Goal: Task Accomplishment & Management: Use online tool/utility

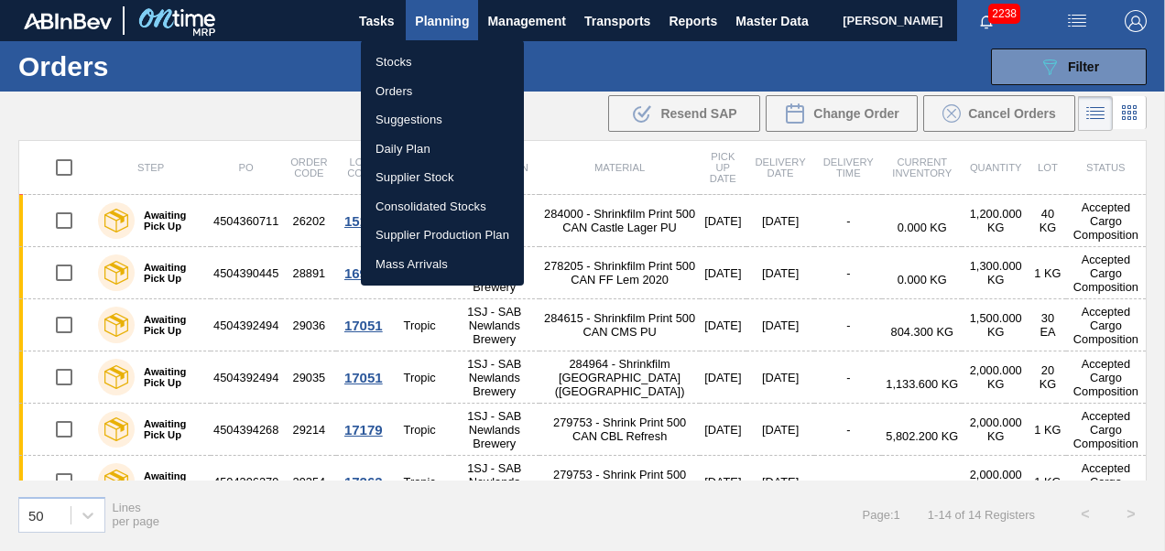
scroll to position [511, 0]
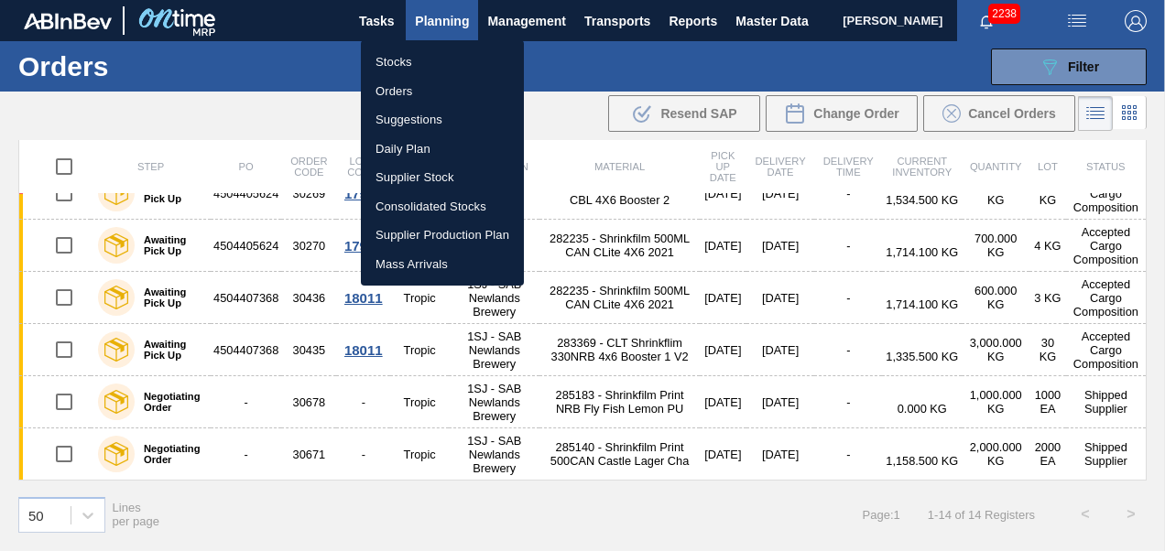
click at [404, 64] on li "Stocks" at bounding box center [442, 62] width 163 height 29
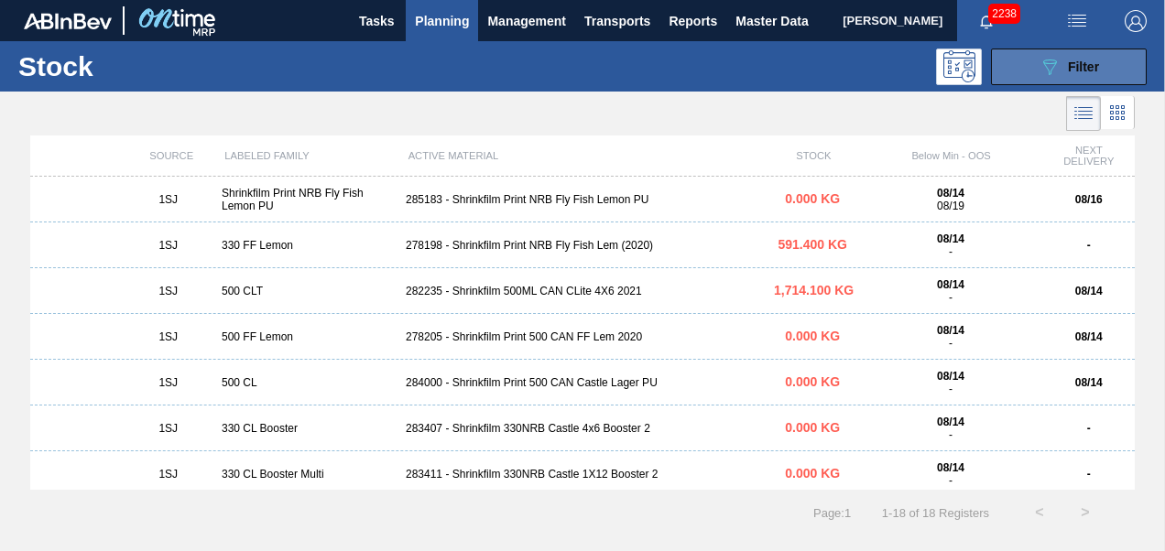
click at [1062, 70] on div "089F7B8B-B2A5-4AFE-B5C0-19BA573D28AC Filter" at bounding box center [1068, 67] width 60 height 22
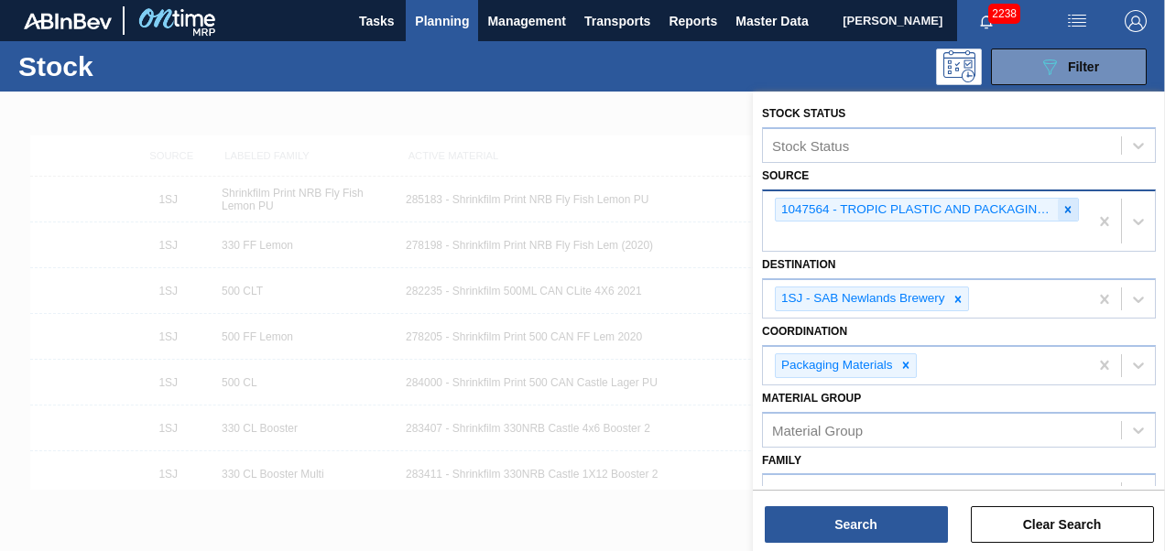
click at [1062, 204] on icon at bounding box center [1067, 209] width 13 height 13
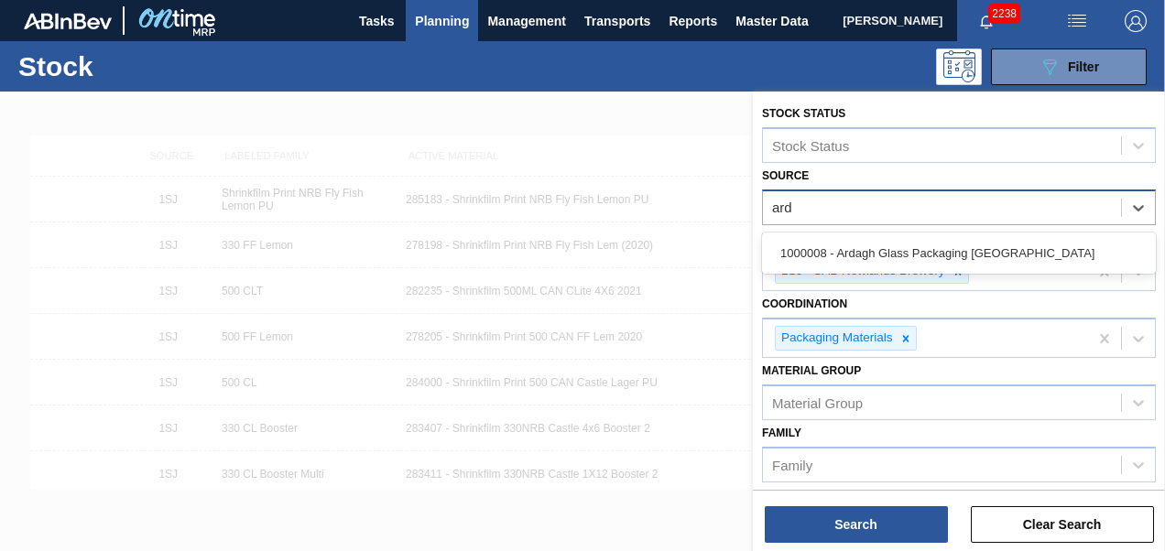
type input "arda"
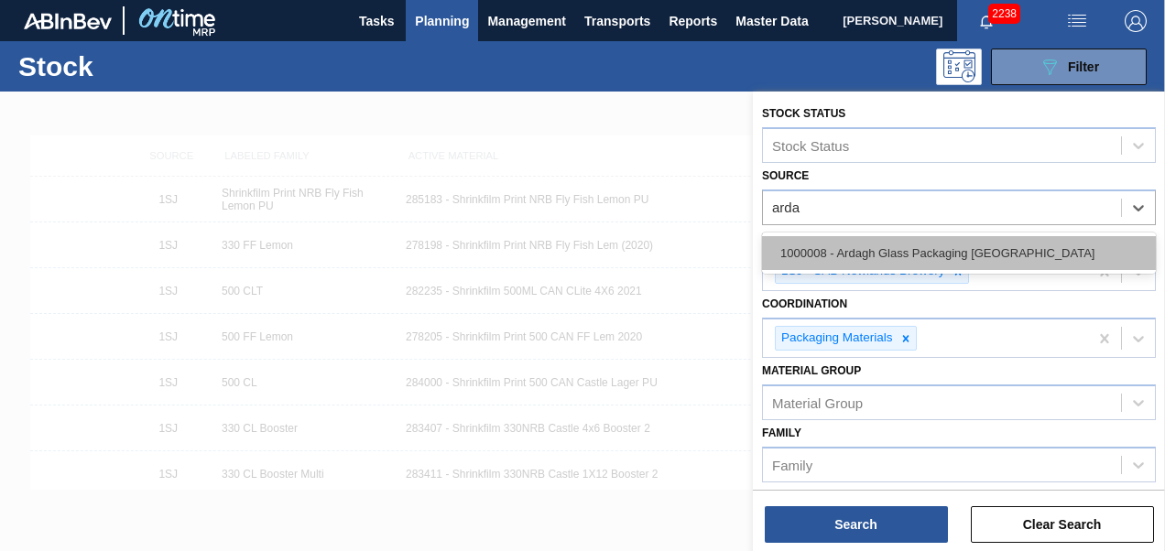
click at [892, 258] on div "1000008 - Ardagh Glass Packaging [GEOGRAPHIC_DATA]" at bounding box center [959, 253] width 394 height 34
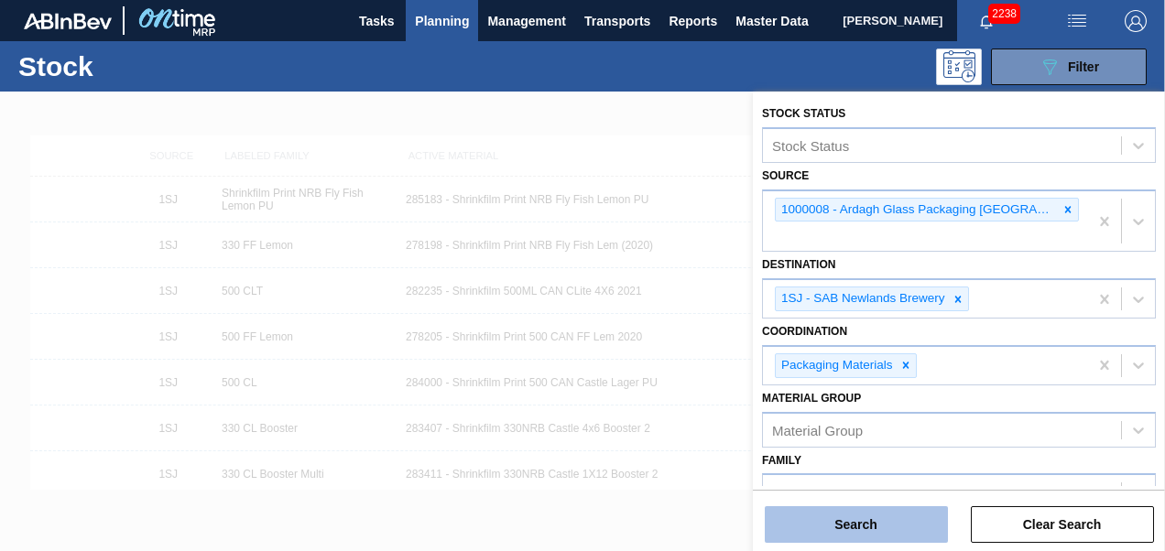
click at [853, 517] on button "Search" at bounding box center [856, 524] width 183 height 37
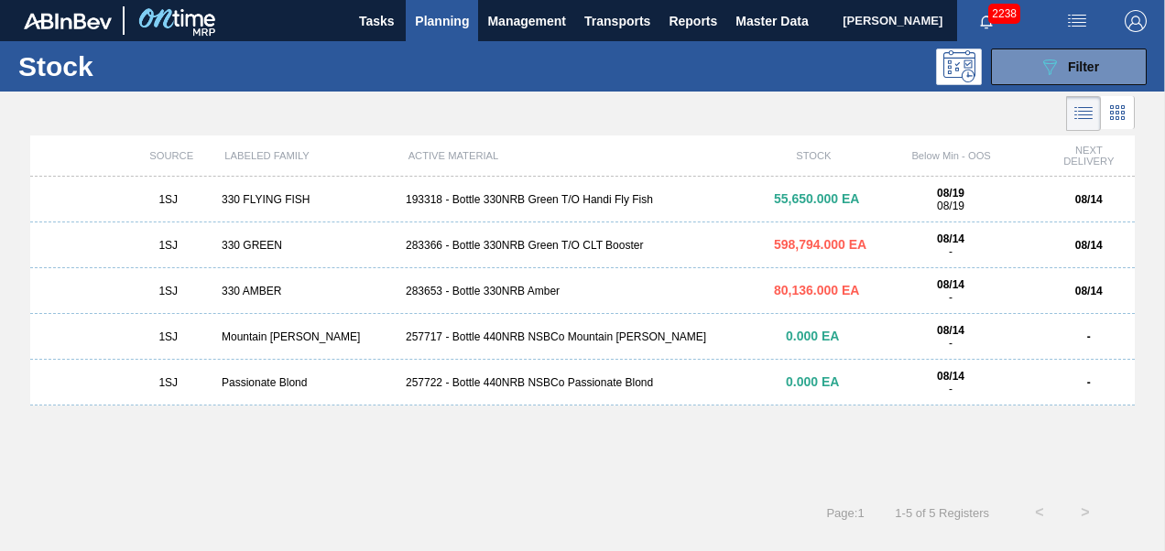
click at [524, 201] on div "193318 - Bottle 330NRB Green T/O Handi Fly Fish" at bounding box center [582, 199] width 368 height 13
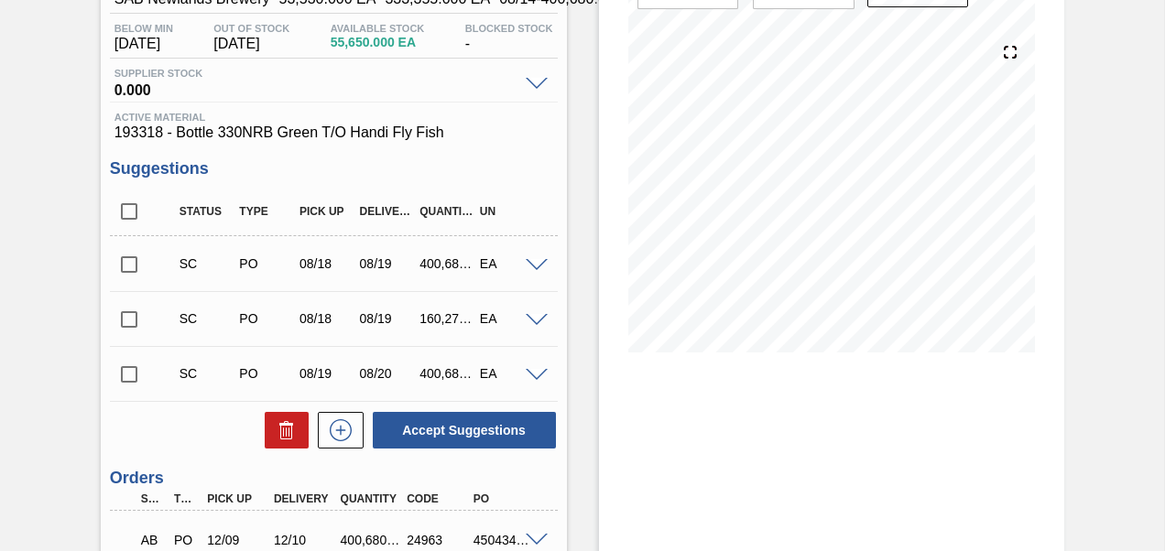
scroll to position [275, 0]
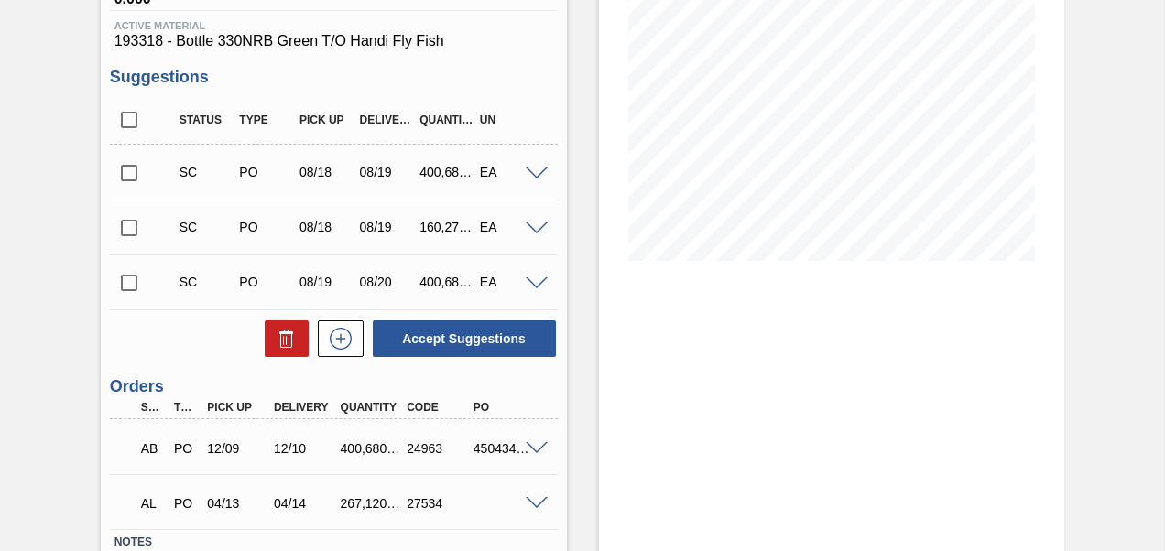
click at [123, 175] on input "checkbox" at bounding box center [129, 173] width 38 height 38
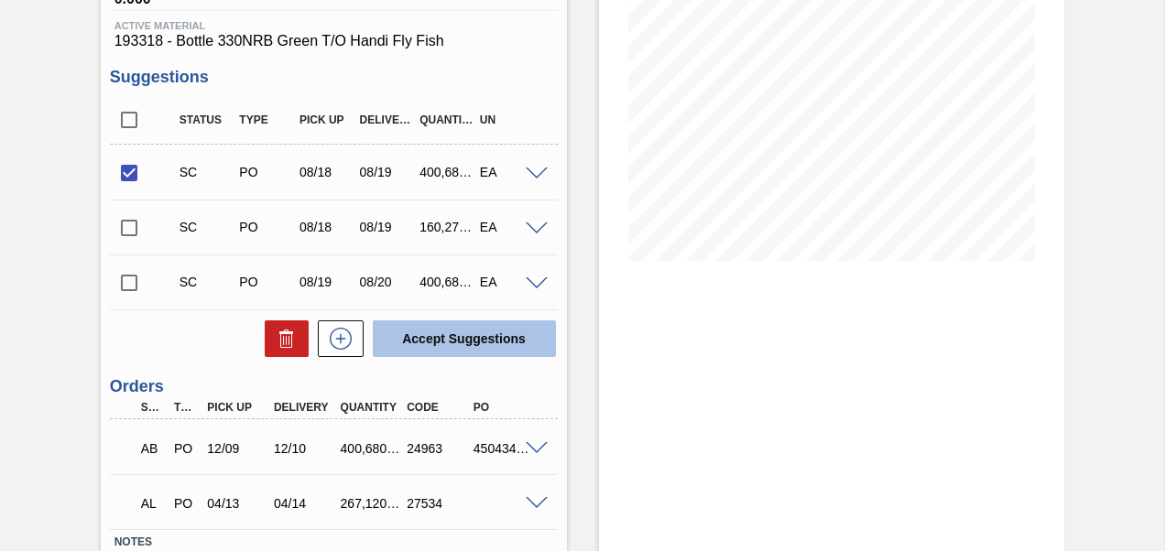
click at [476, 343] on button "Accept Suggestions" at bounding box center [464, 338] width 183 height 37
checkbox input "false"
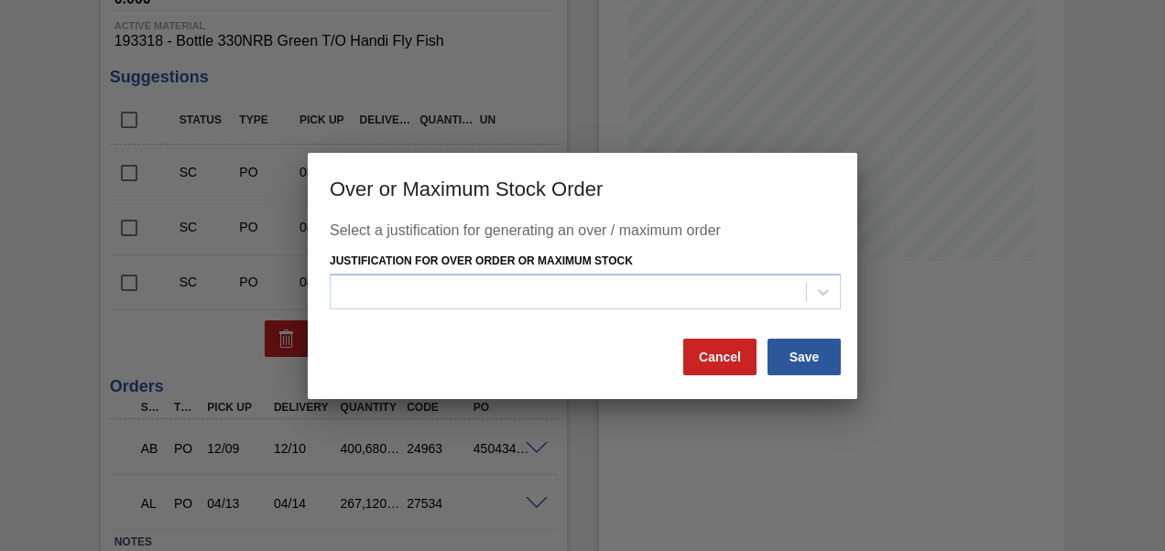
drag, startPoint x: 718, startPoint y: 353, endPoint x: 548, endPoint y: 320, distance: 173.3
click at [718, 351] on button "Cancel" at bounding box center [719, 357] width 73 height 37
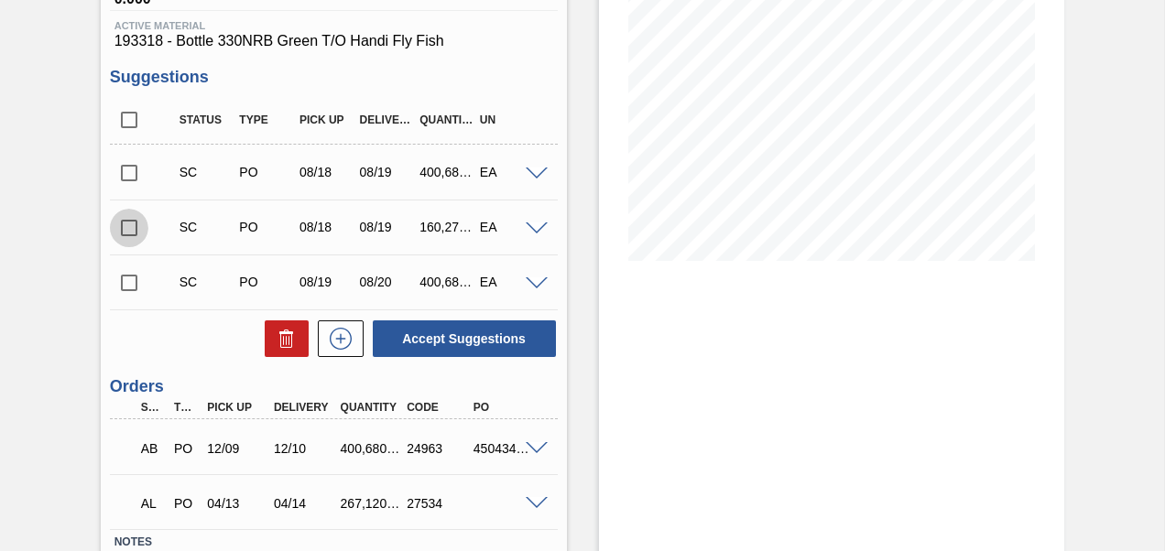
click at [129, 235] on input "checkbox" at bounding box center [129, 228] width 38 height 38
click at [537, 229] on span at bounding box center [537, 230] width 22 height 14
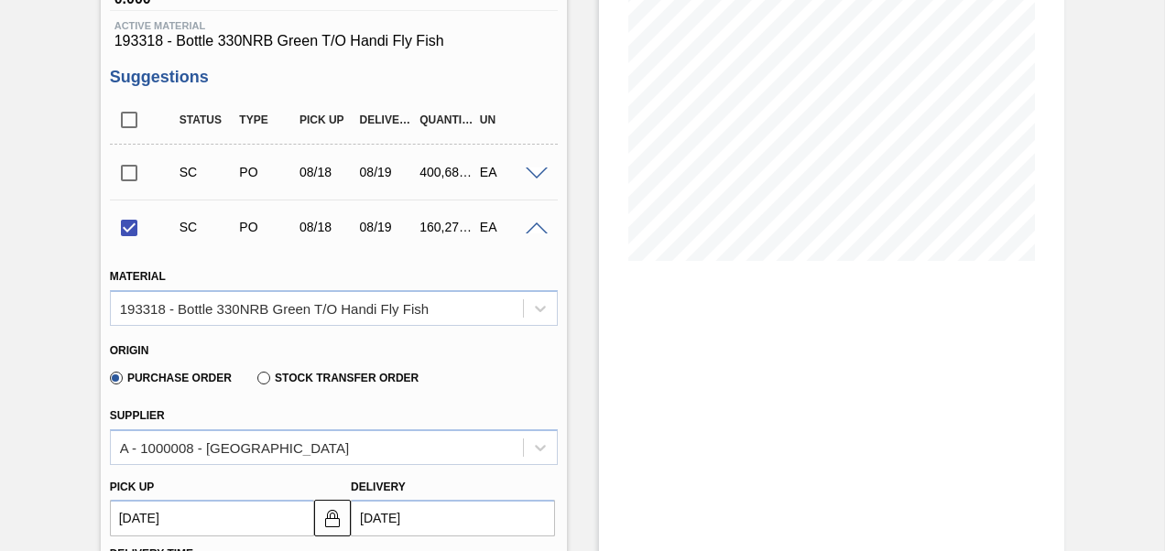
click at [537, 229] on span at bounding box center [537, 230] width 22 height 14
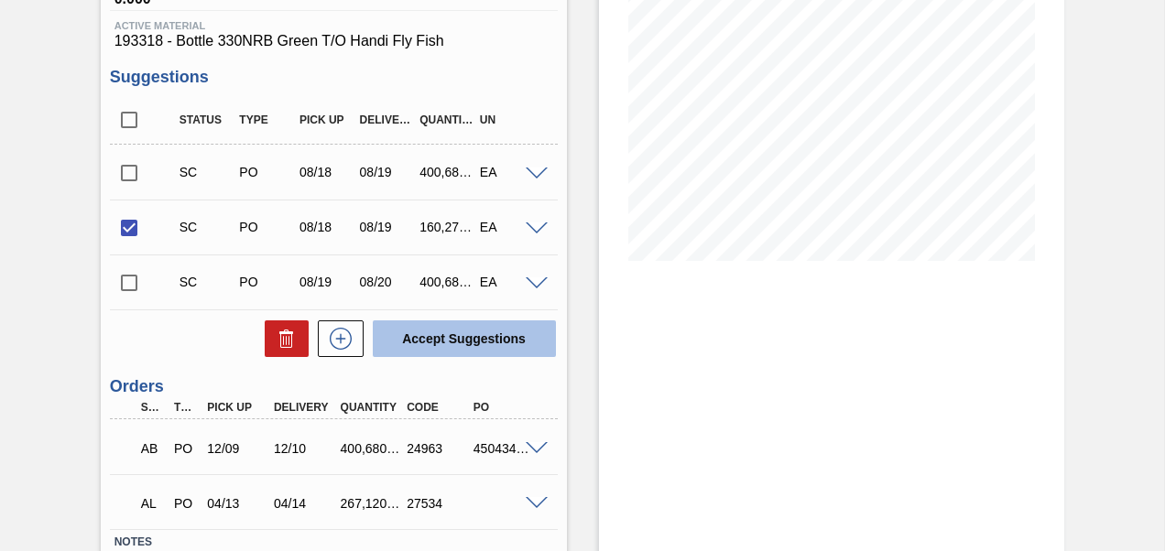
click at [478, 342] on button "Accept Suggestions" at bounding box center [464, 338] width 183 height 37
checkbox input "false"
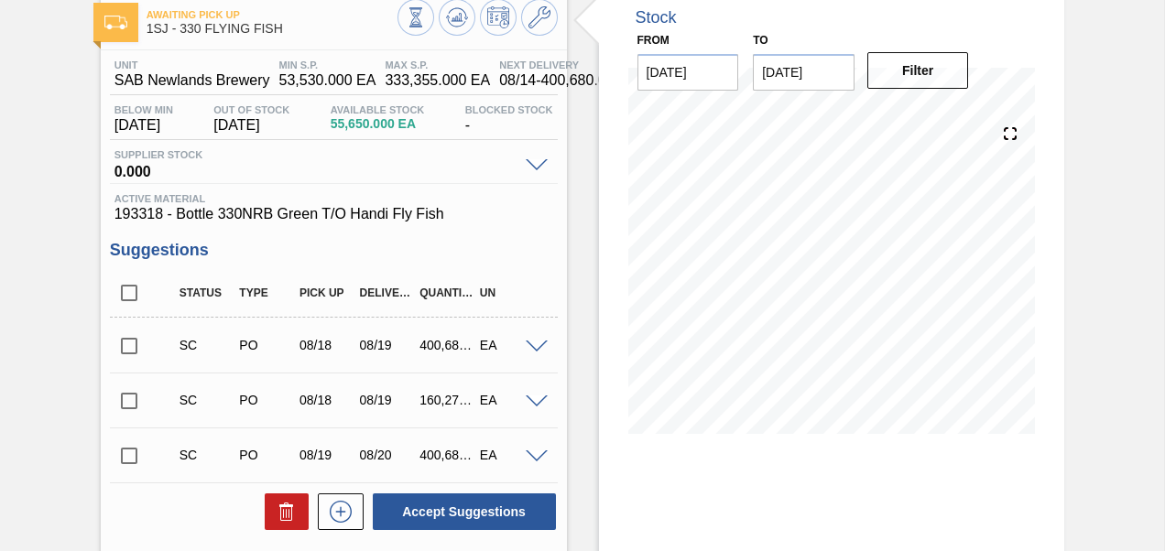
scroll to position [0, 0]
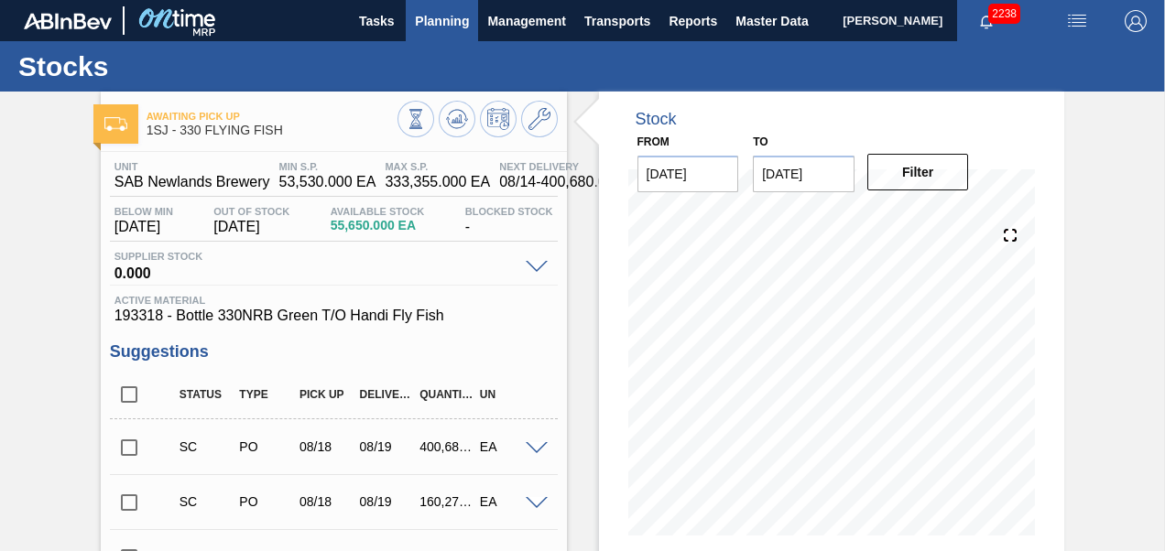
click at [443, 30] on span "Planning" at bounding box center [442, 21] width 54 height 22
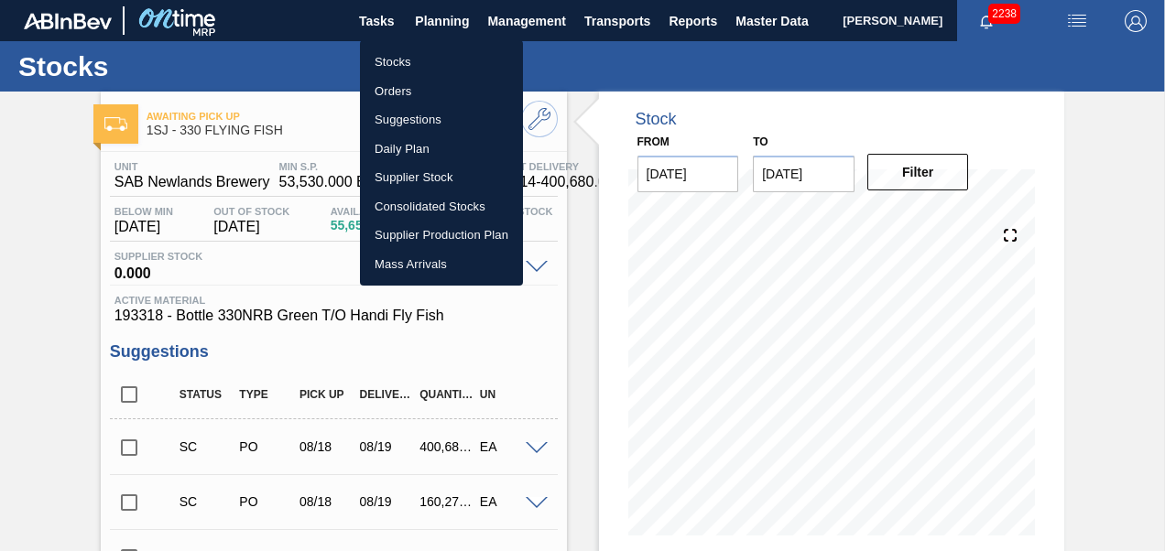
click at [400, 60] on li "Stocks" at bounding box center [441, 62] width 163 height 29
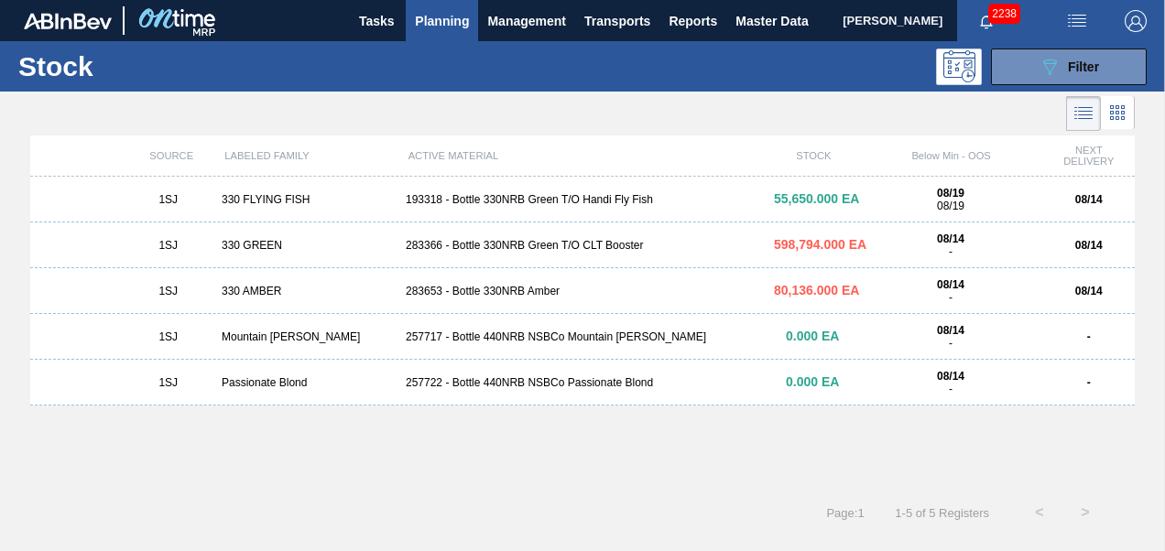
click at [442, 20] on span "Planning" at bounding box center [442, 21] width 54 height 22
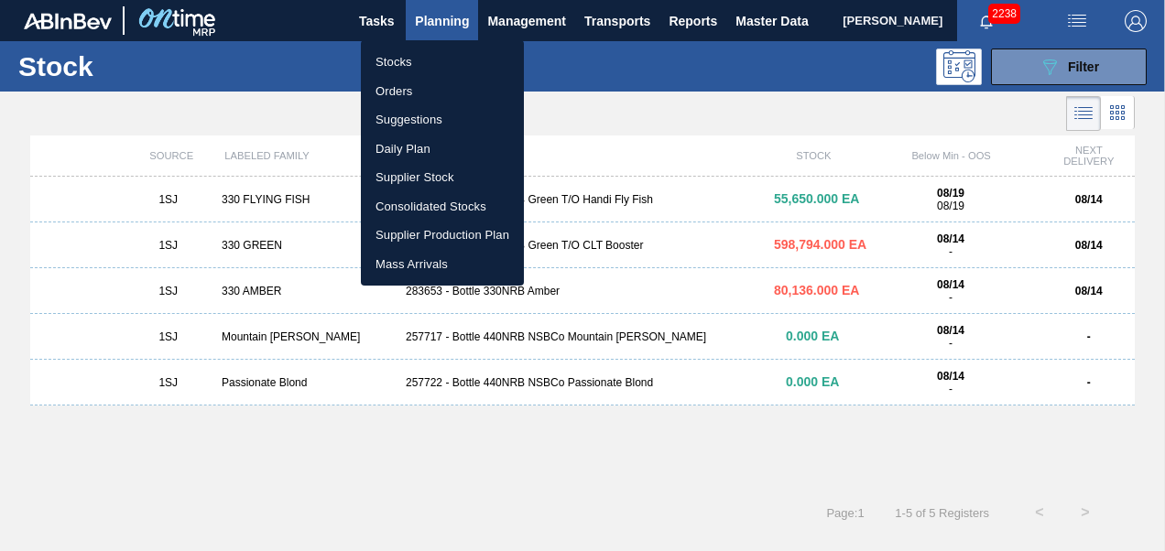
click at [423, 84] on li "Orders" at bounding box center [442, 91] width 163 height 29
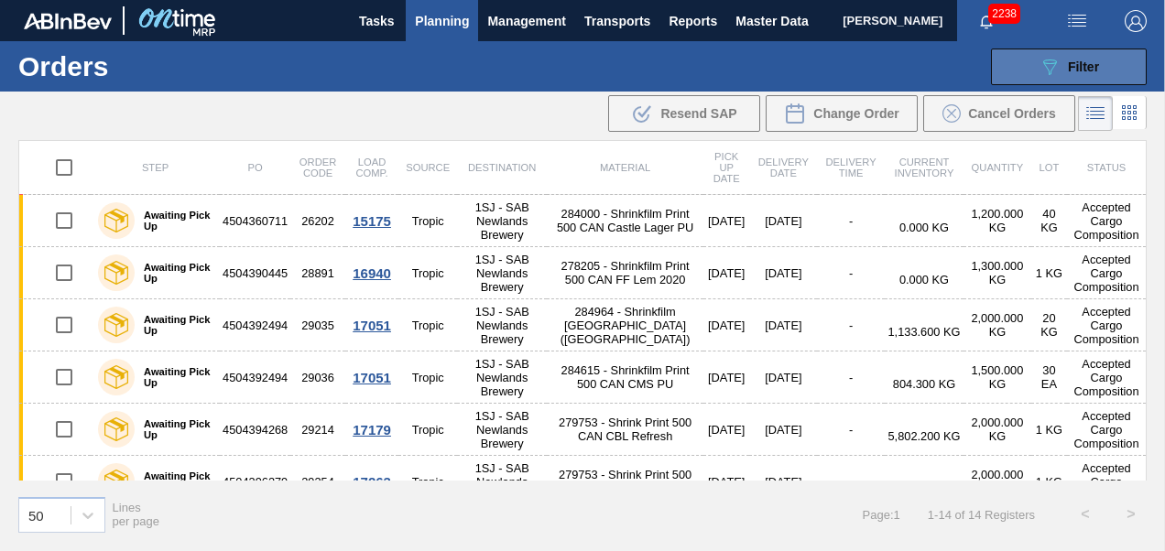
click at [1063, 74] on div "089F7B8B-B2A5-4AFE-B5C0-19BA573D28AC Filter" at bounding box center [1068, 67] width 60 height 22
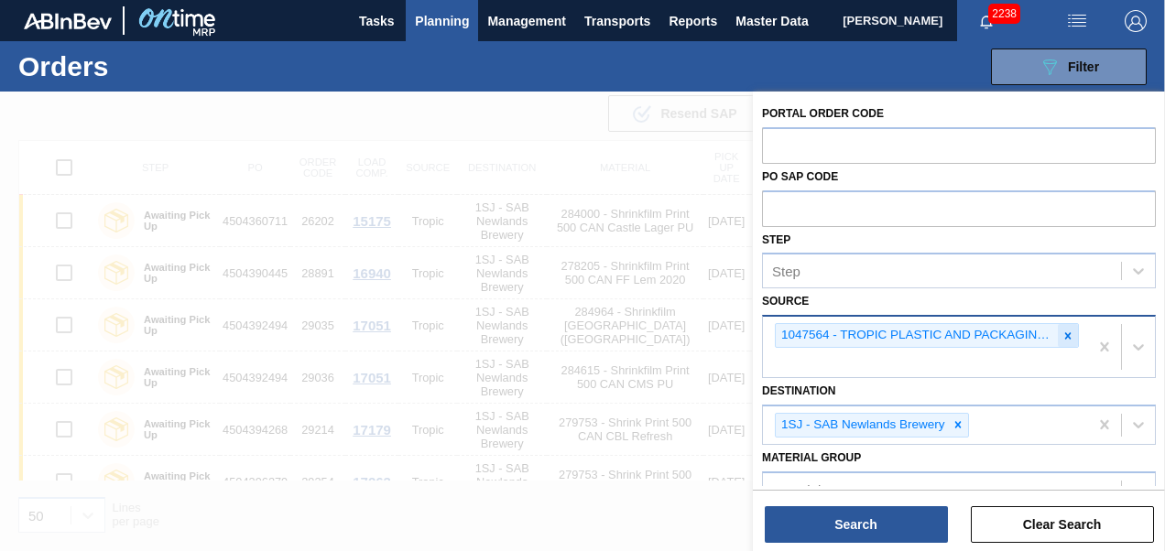
click at [1062, 341] on icon at bounding box center [1067, 336] width 13 height 13
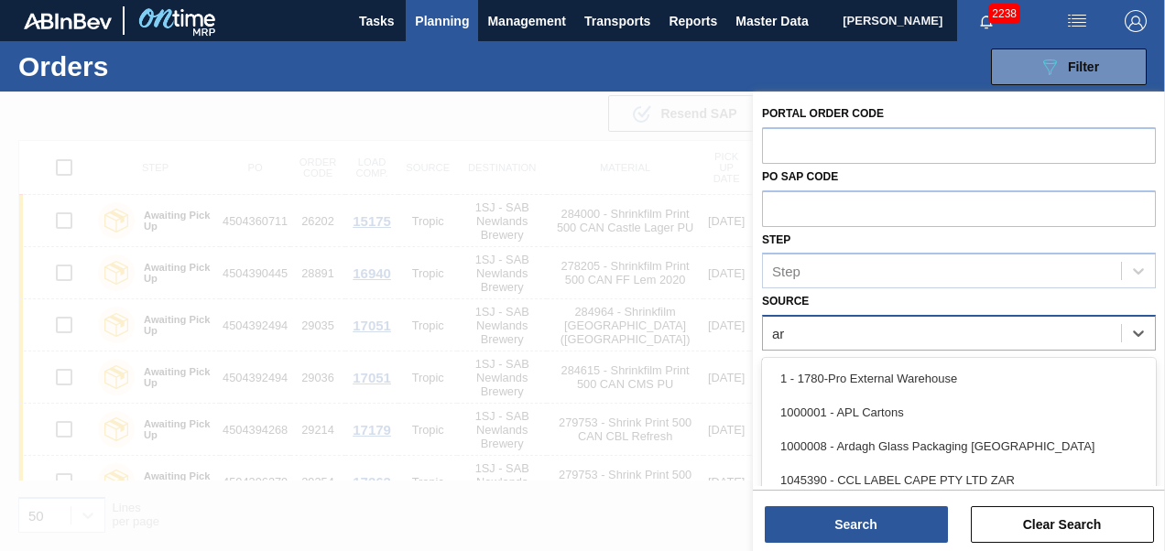
type input "ard"
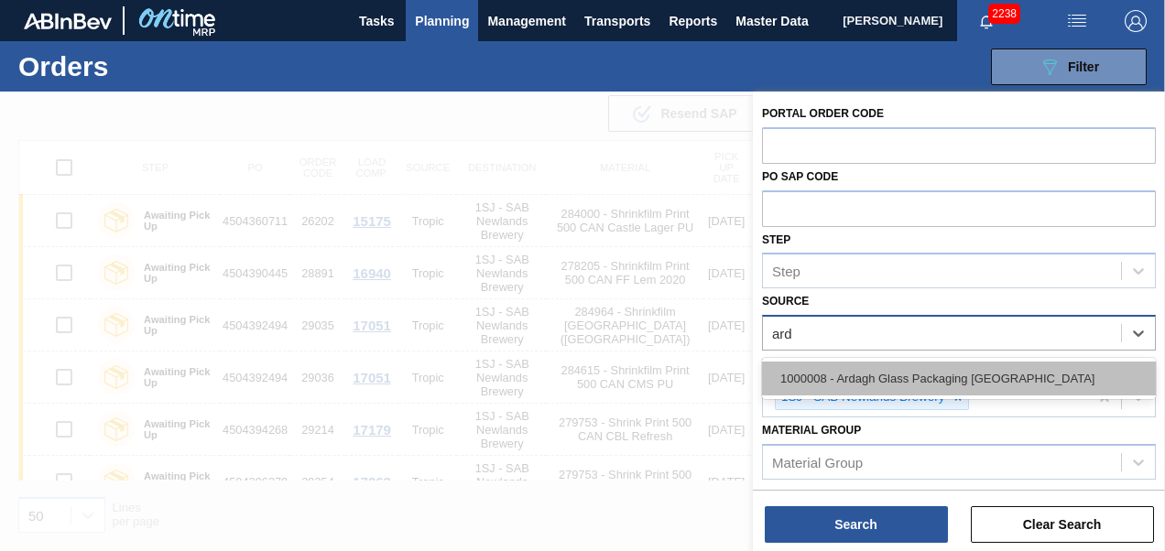
click at [986, 370] on div "1000008 - Ardagh Glass Packaging [GEOGRAPHIC_DATA]" at bounding box center [959, 379] width 394 height 34
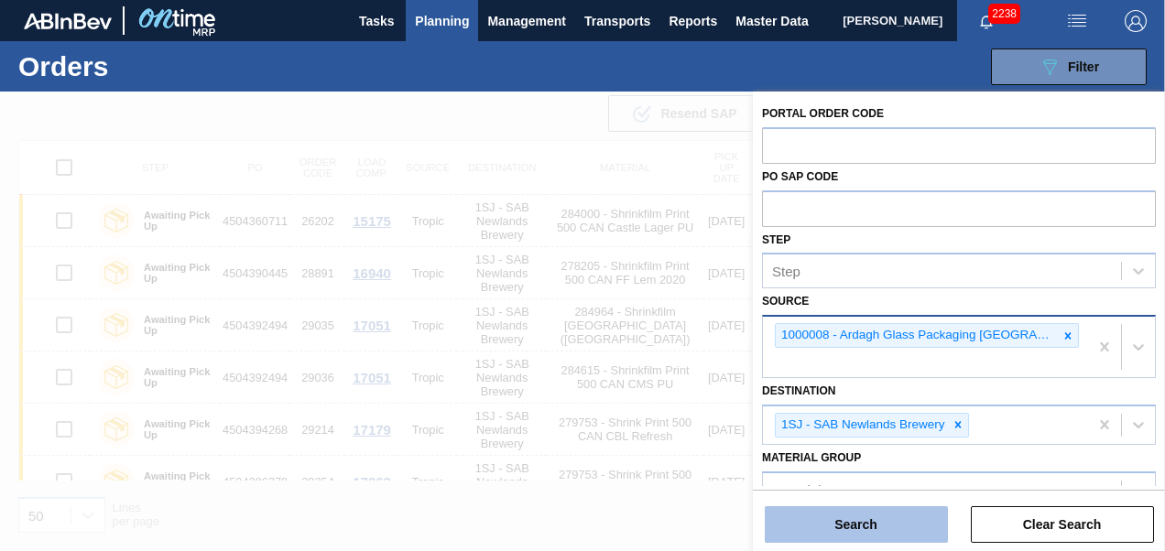
click at [872, 536] on button "Search" at bounding box center [856, 524] width 183 height 37
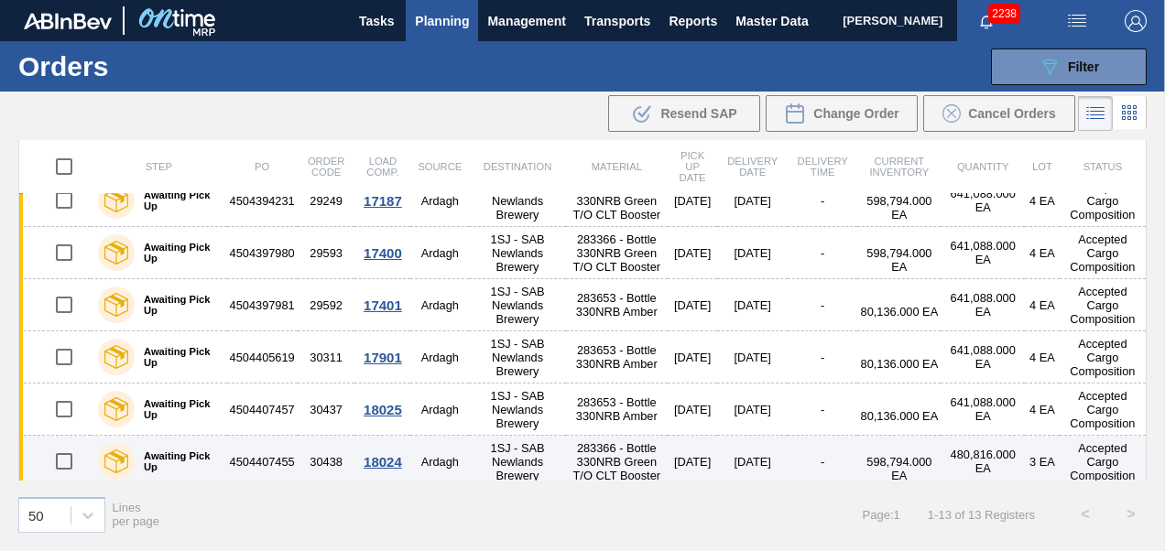
scroll to position [312, 0]
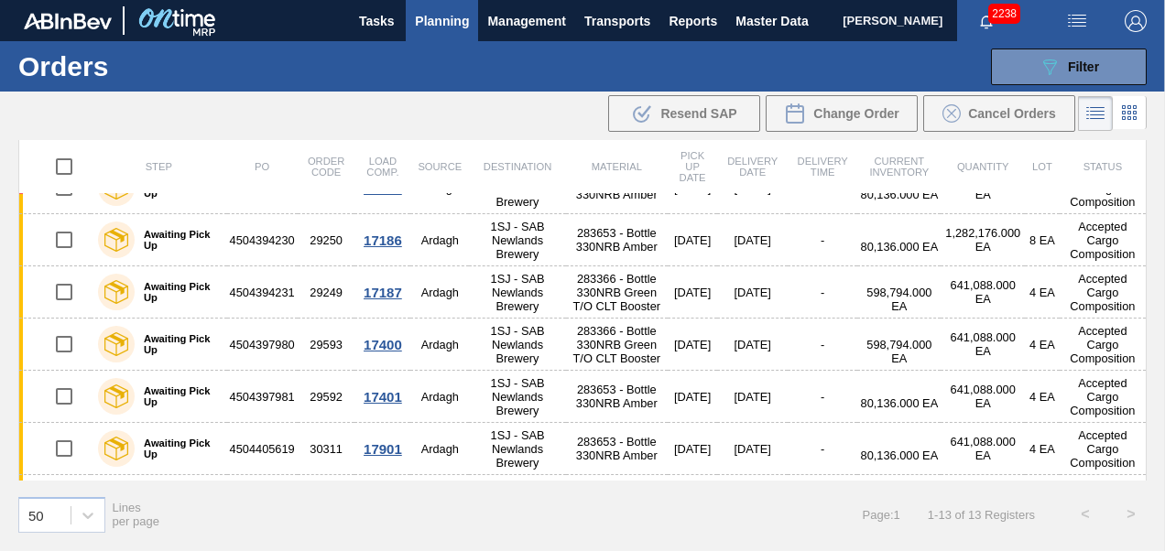
click at [429, 21] on span "Planning" at bounding box center [442, 21] width 54 height 22
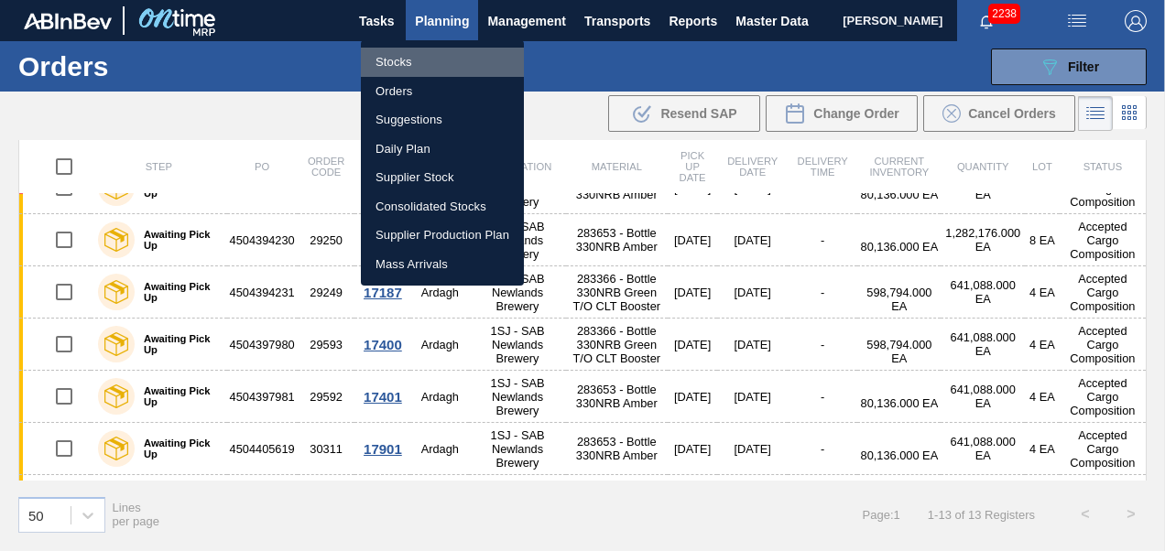
click at [401, 68] on li "Stocks" at bounding box center [442, 62] width 163 height 29
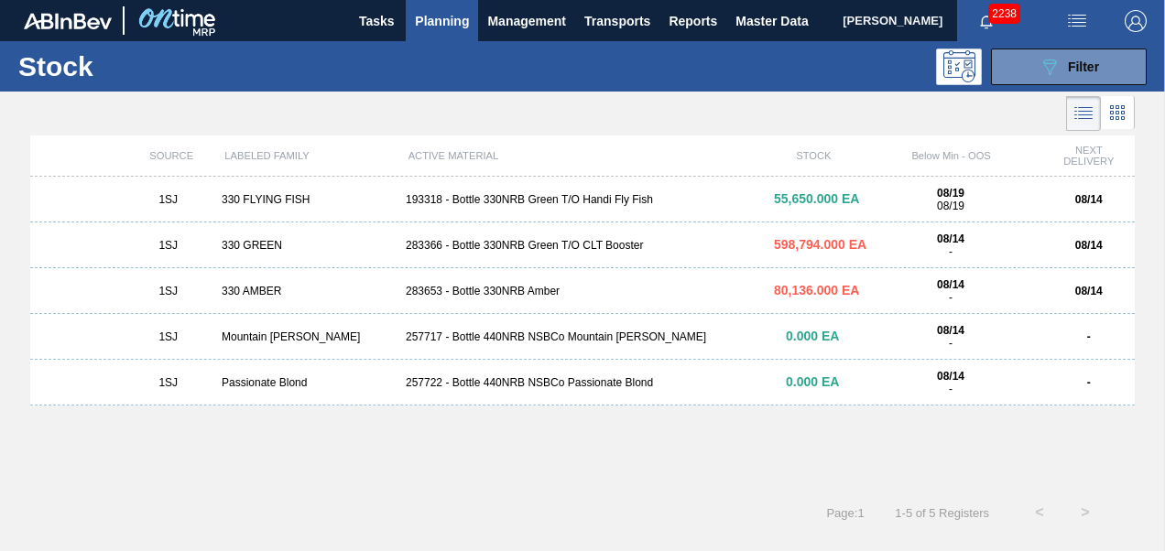
click at [540, 208] on div "1SJ 330 FLYING FISH 193318 - Bottle 330NRB Green T/O Handi Fly Fish 55,650.000 …" at bounding box center [582, 200] width 1104 height 46
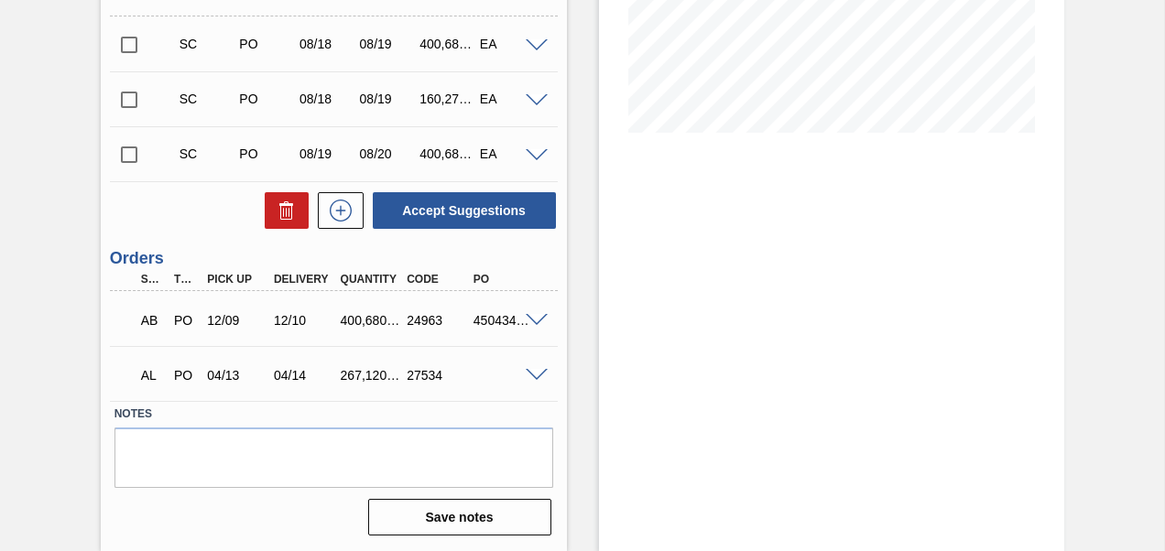
scroll to position [312, 0]
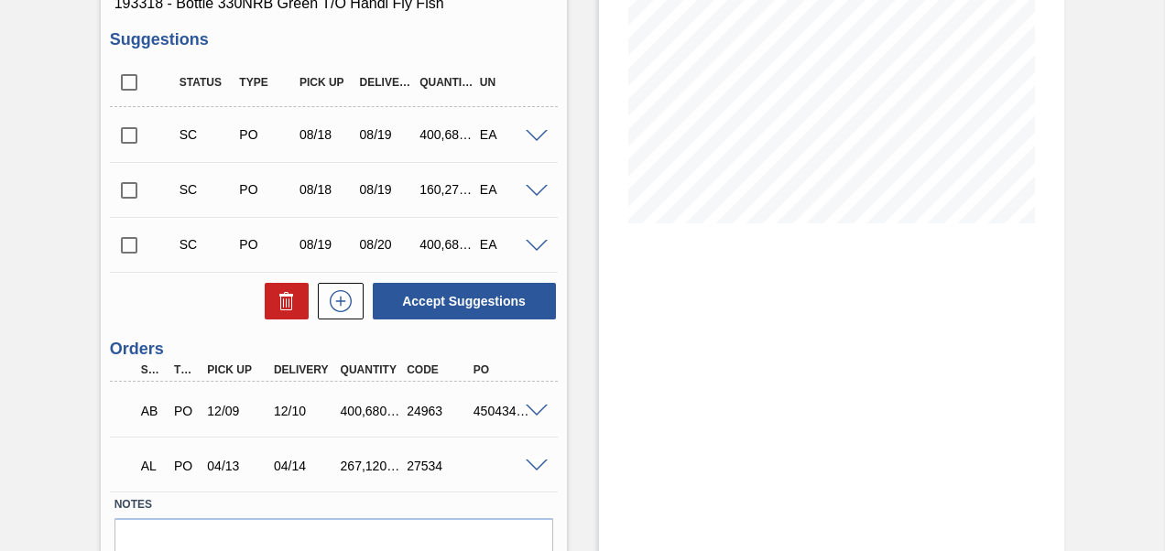
click at [137, 191] on input "checkbox" at bounding box center [129, 190] width 38 height 38
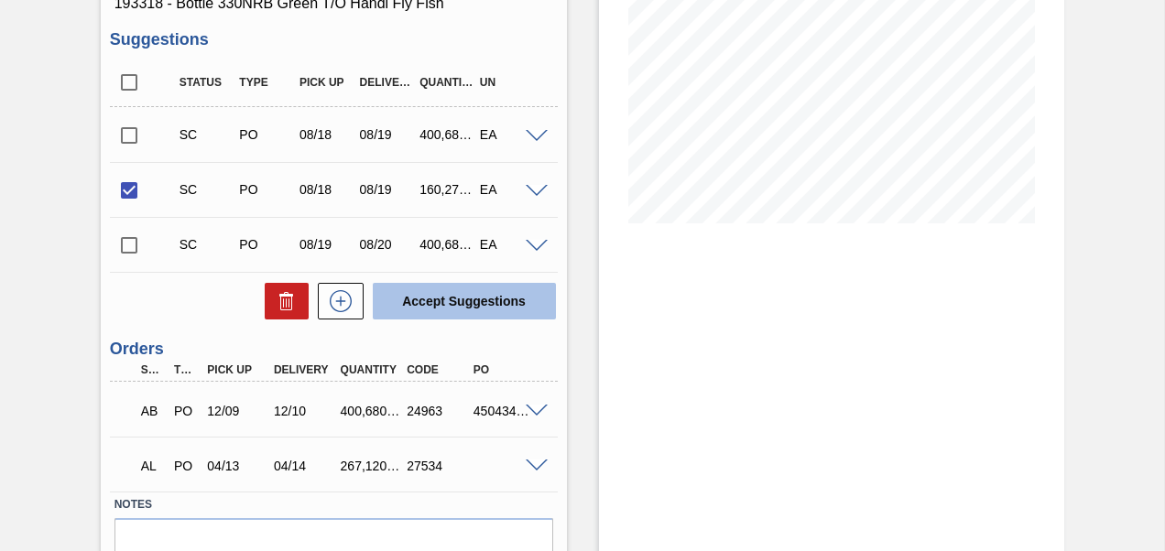
click at [452, 305] on button "Accept Suggestions" at bounding box center [464, 301] width 183 height 37
checkbox input "false"
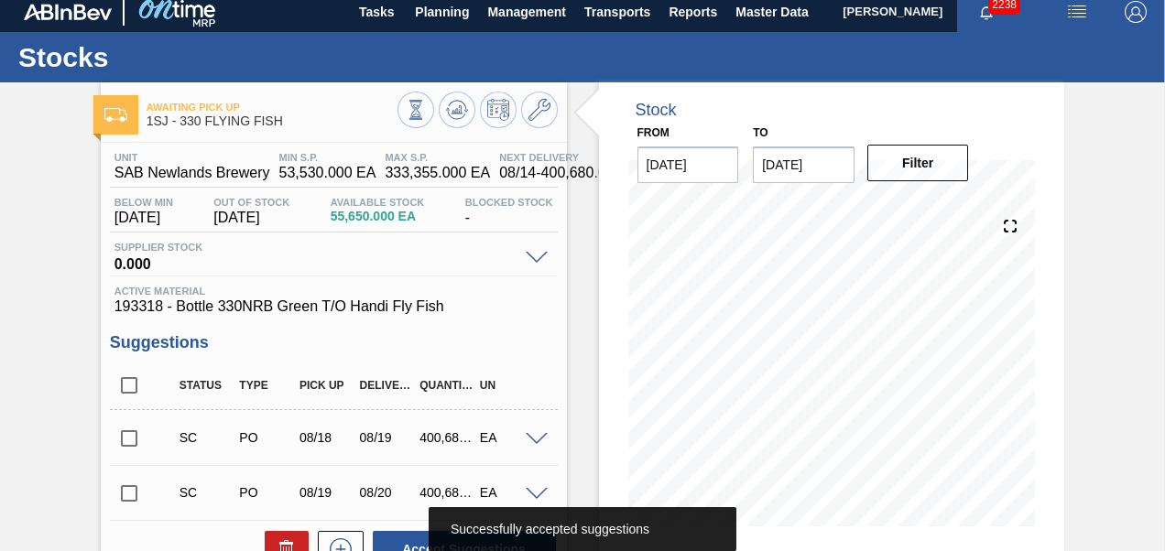
scroll to position [0, 0]
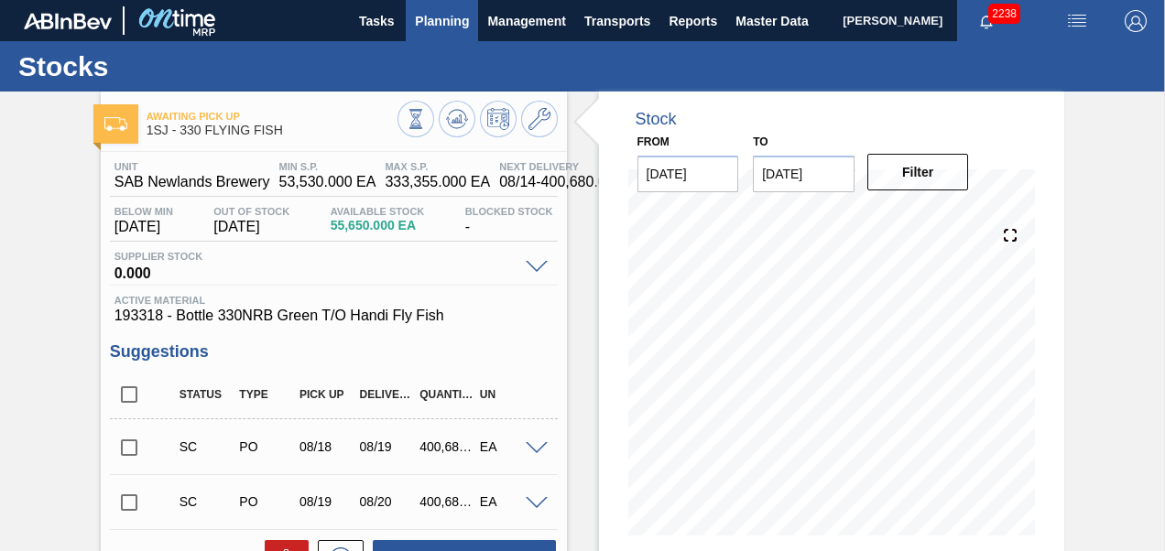
click at [442, 18] on span "Planning" at bounding box center [442, 21] width 54 height 22
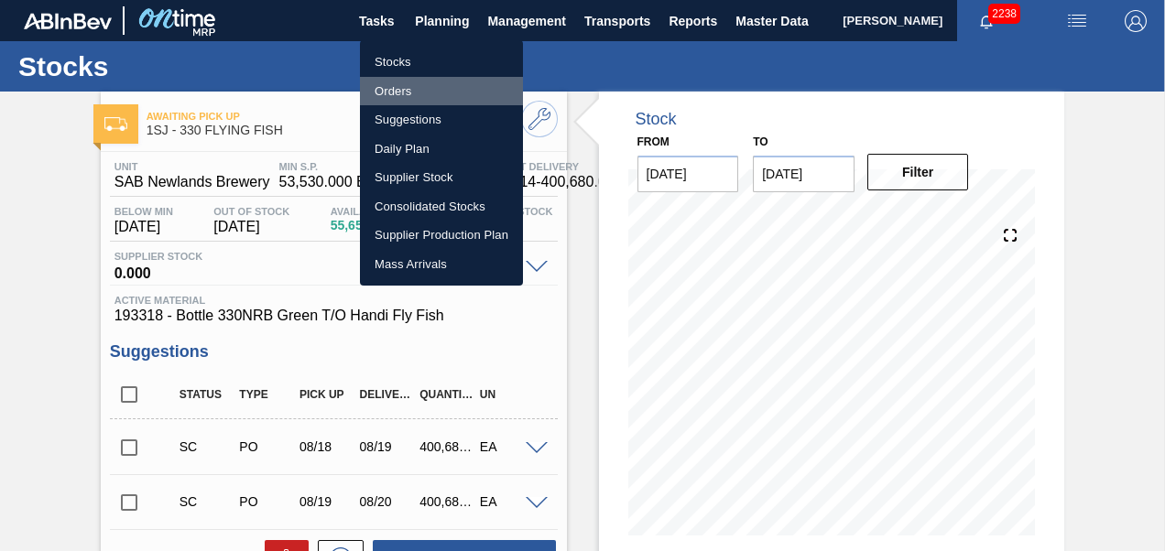
click at [390, 86] on li "Orders" at bounding box center [441, 91] width 163 height 29
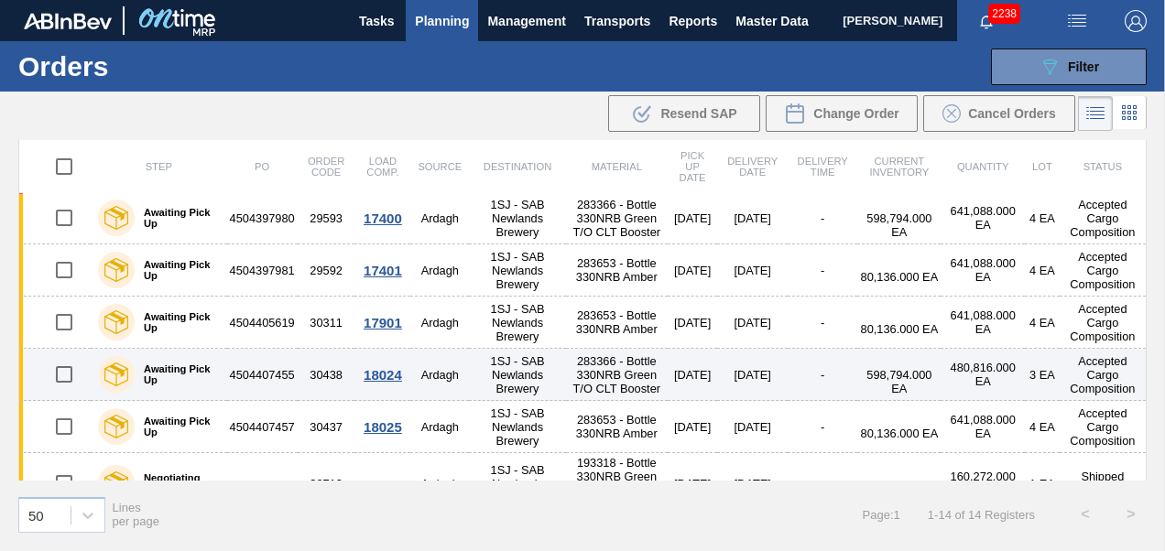
scroll to position [463, 0]
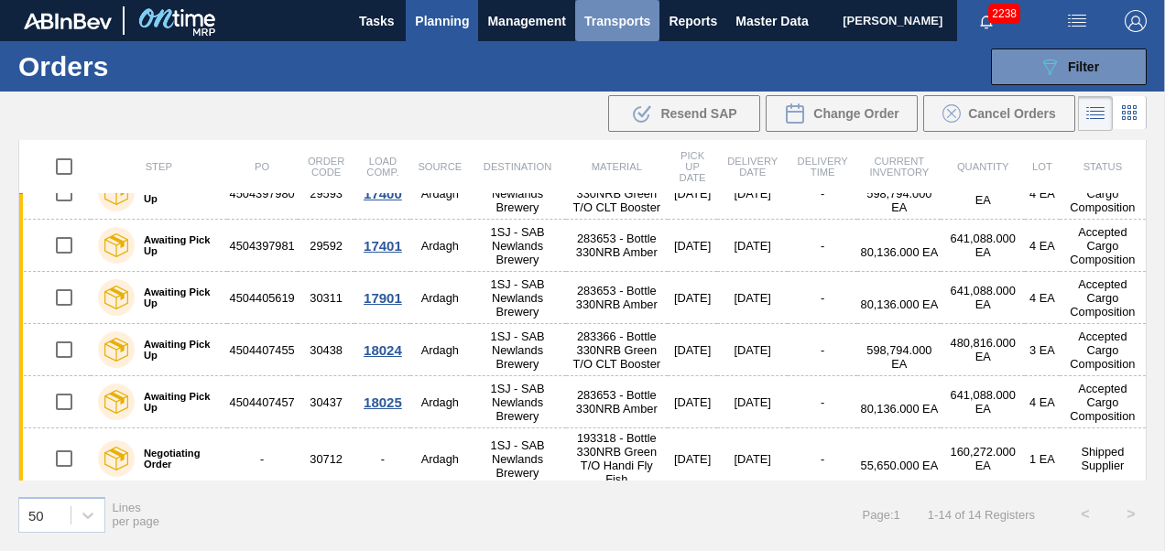
click at [629, 31] on button "Transports" at bounding box center [617, 20] width 84 height 41
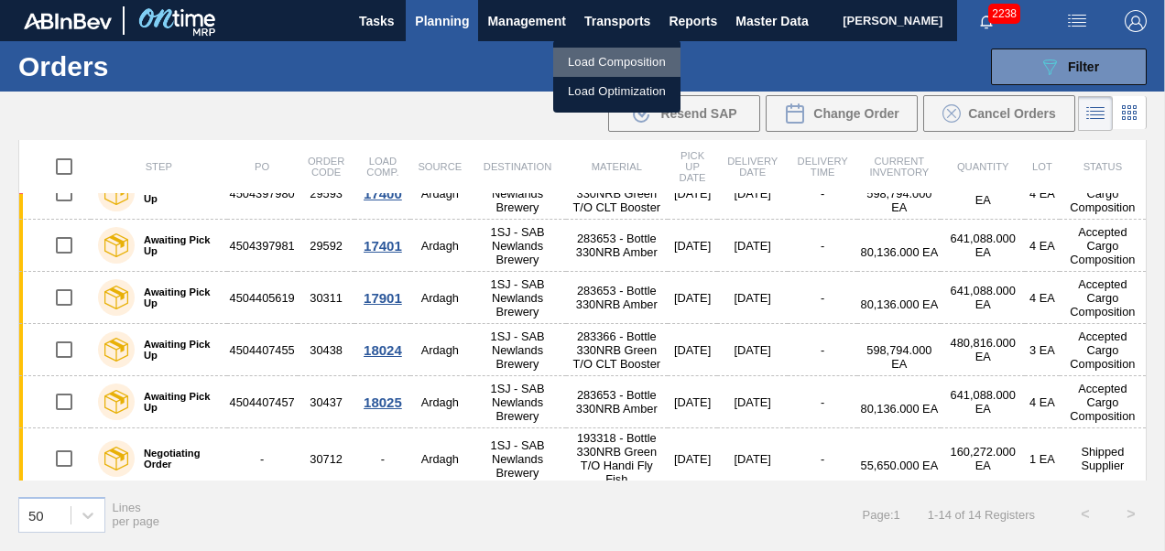
click at [587, 66] on li "Load Composition" at bounding box center [616, 62] width 127 height 29
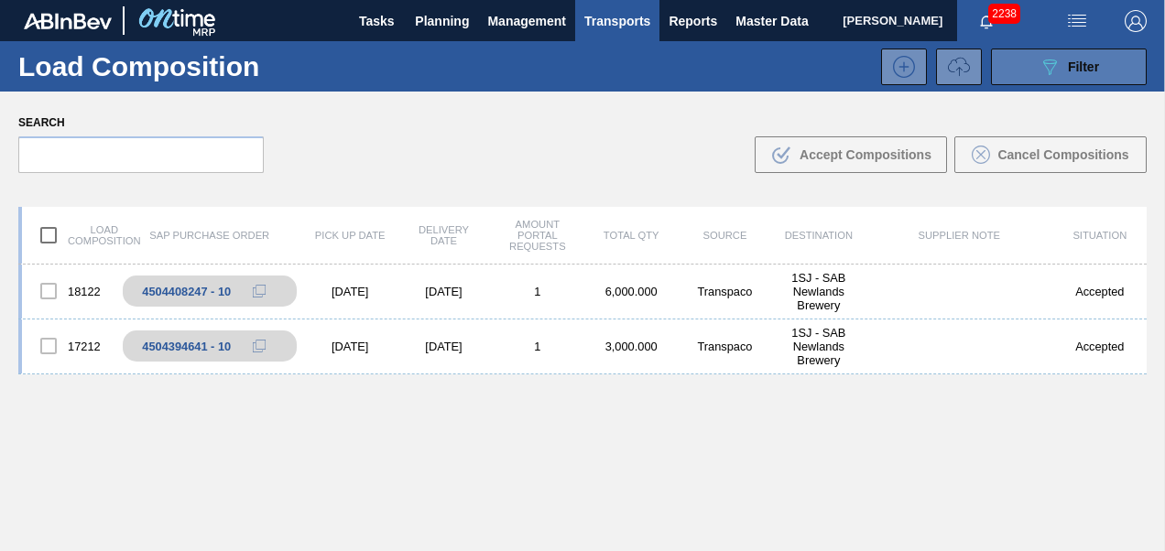
drag, startPoint x: 1064, startPoint y: 68, endPoint x: 1044, endPoint y: 89, distance: 29.1
click at [1064, 68] on div "089F7B8B-B2A5-4AFE-B5C0-19BA573D28AC Filter" at bounding box center [1068, 67] width 60 height 22
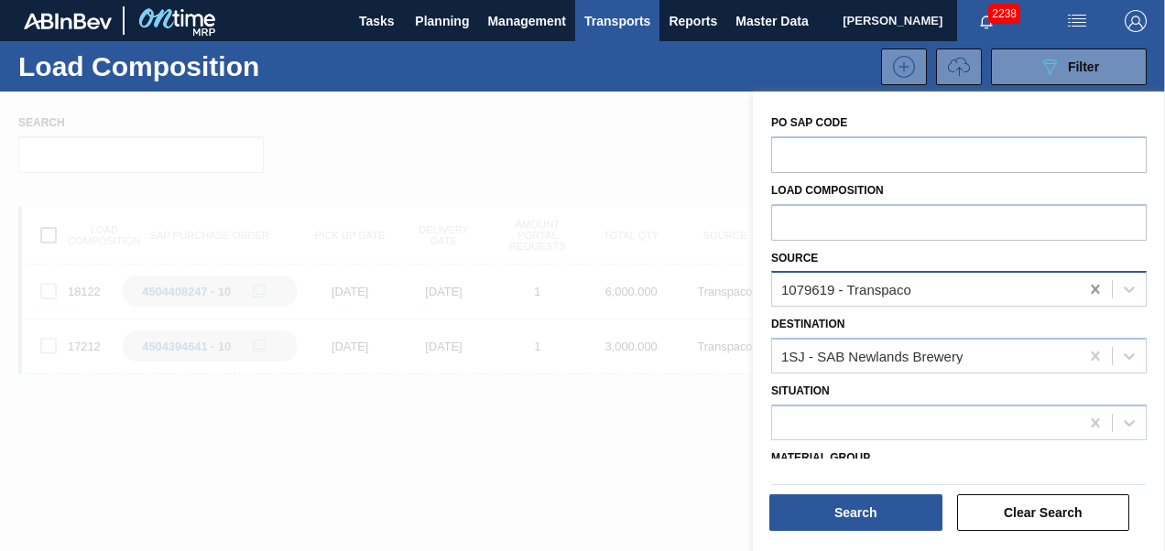
click at [1095, 295] on icon at bounding box center [1095, 289] width 18 height 18
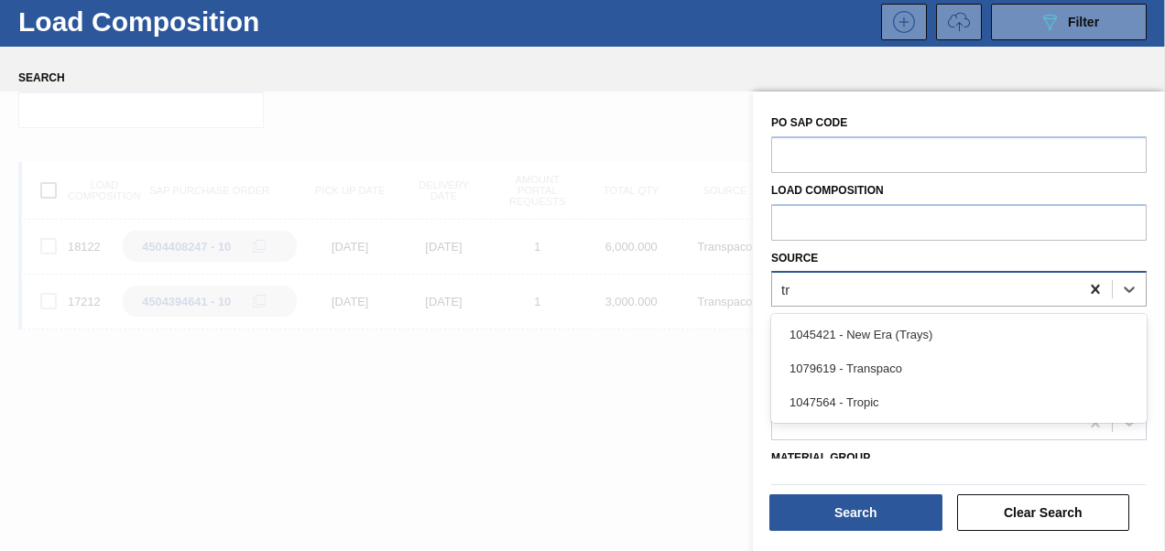
scroll to position [45, 0]
type input "tro"
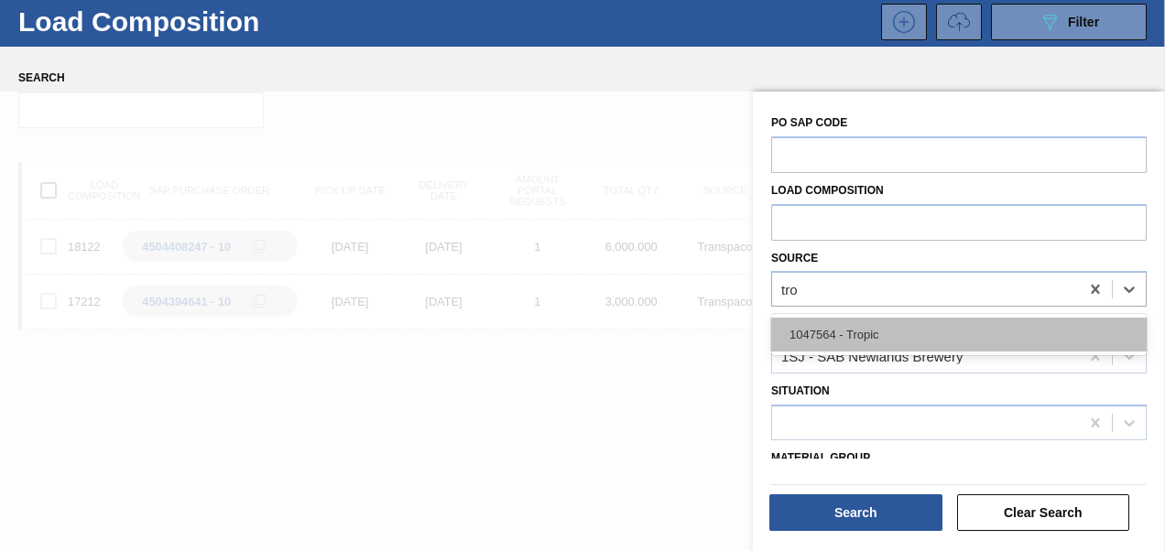
click at [906, 319] on div "1047564 - Tropic" at bounding box center [958, 335] width 375 height 34
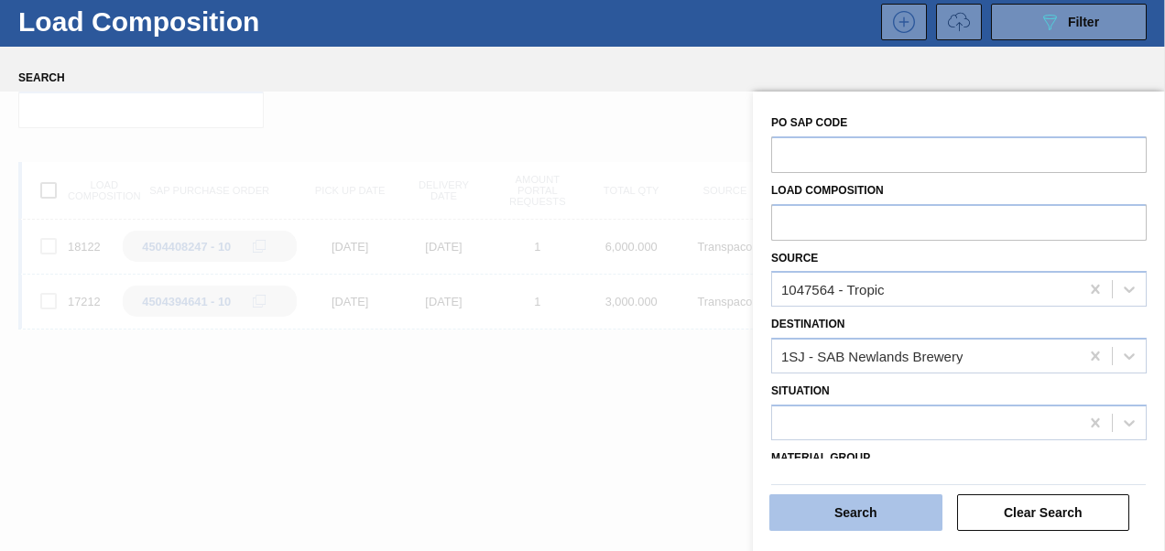
click at [874, 498] on button "Search" at bounding box center [855, 512] width 173 height 37
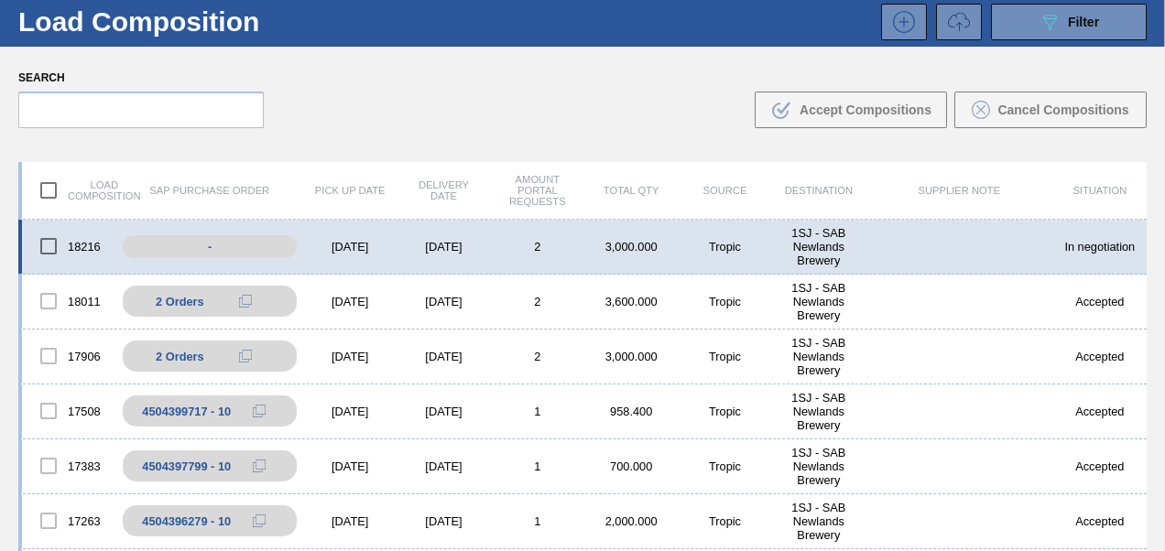
click at [357, 244] on div "[DATE]" at bounding box center [349, 247] width 93 height 14
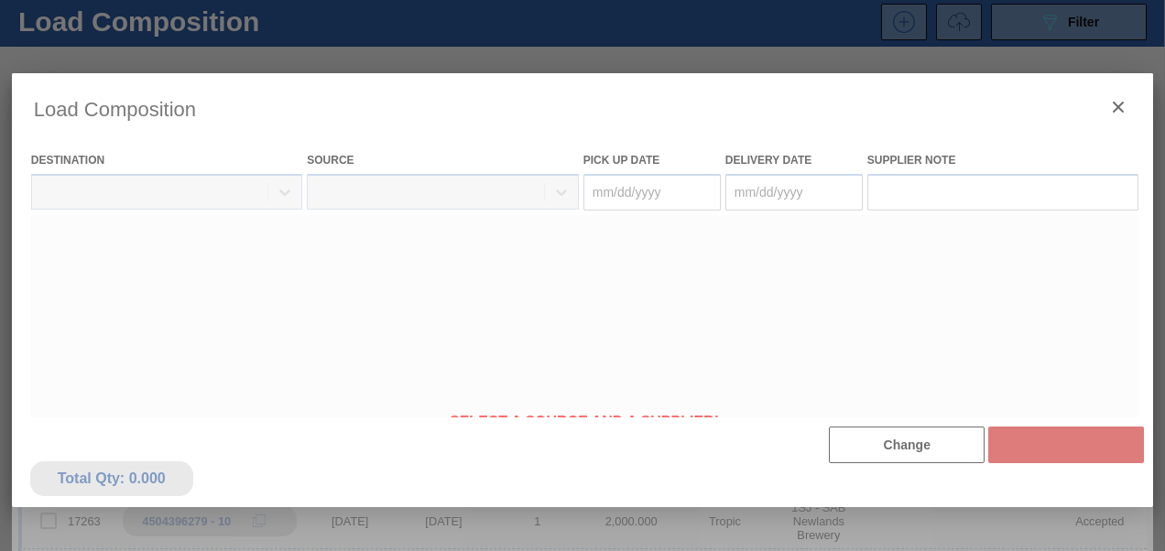
type Date "[DATE]"
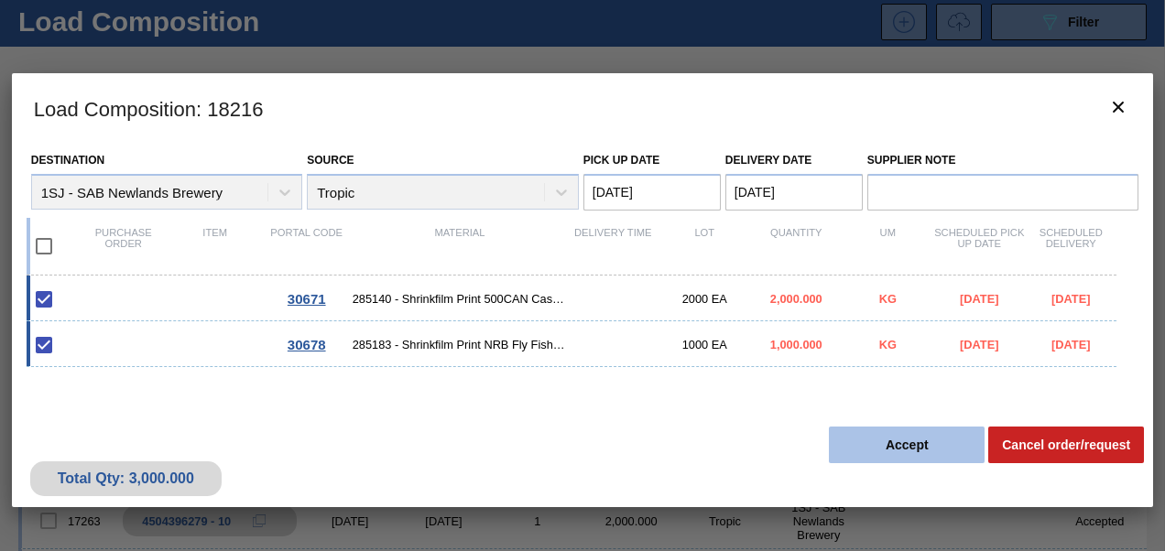
click at [886, 445] on button "Accept" at bounding box center [907, 445] width 156 height 37
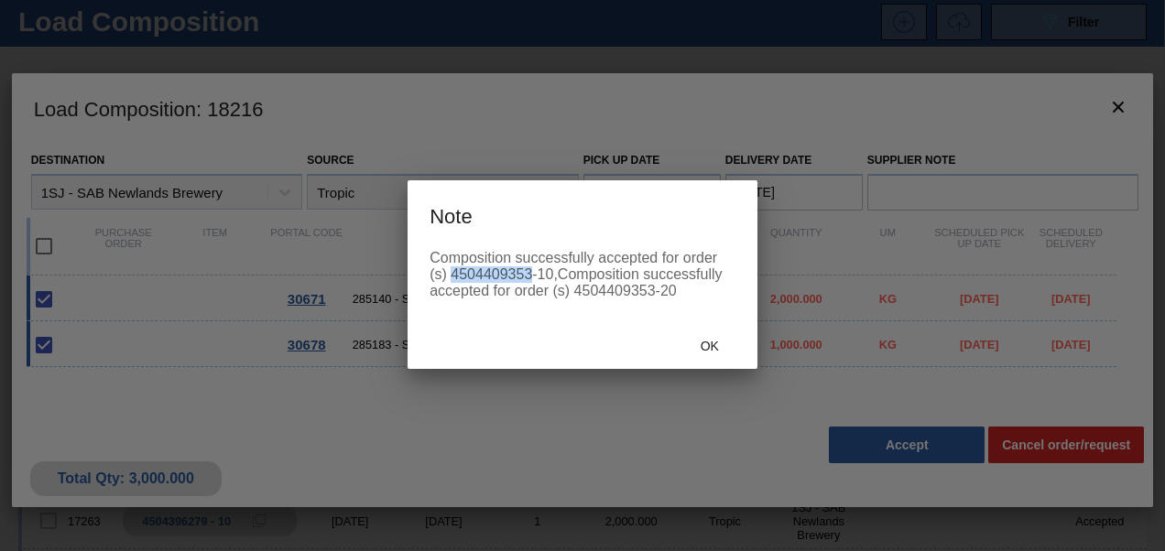
drag, startPoint x: 451, startPoint y: 277, endPoint x: 530, endPoint y: 279, distance: 78.8
click at [530, 279] on div "Composition successfully accepted for order (s) 4504409353-10,Composition succe…" at bounding box center [582, 274] width 306 height 49
copy div "4504409353"
click at [701, 346] on span "Ok" at bounding box center [710, 346] width 48 height 15
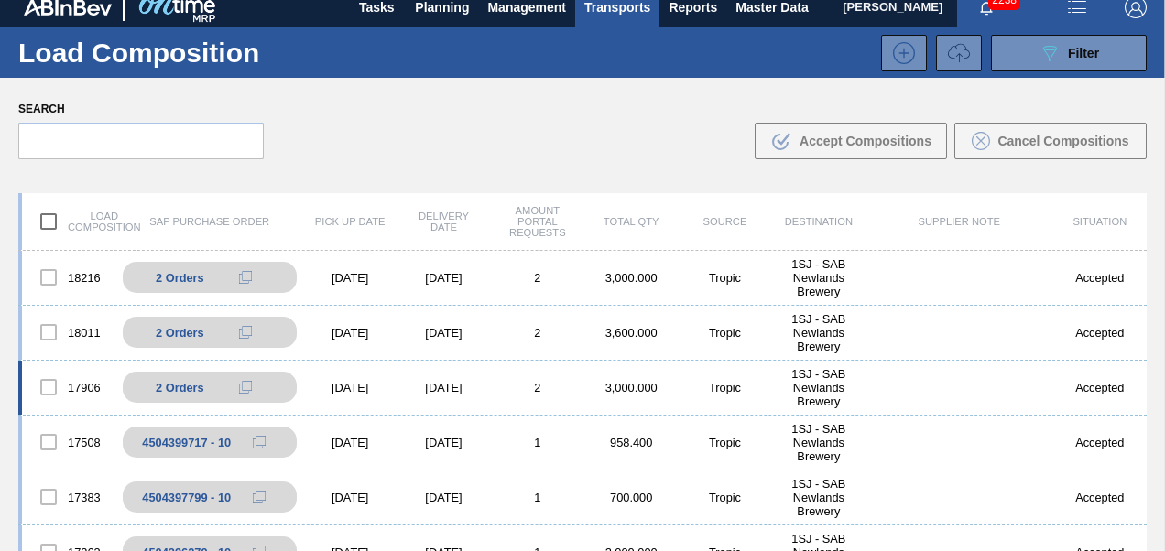
scroll to position [0, 0]
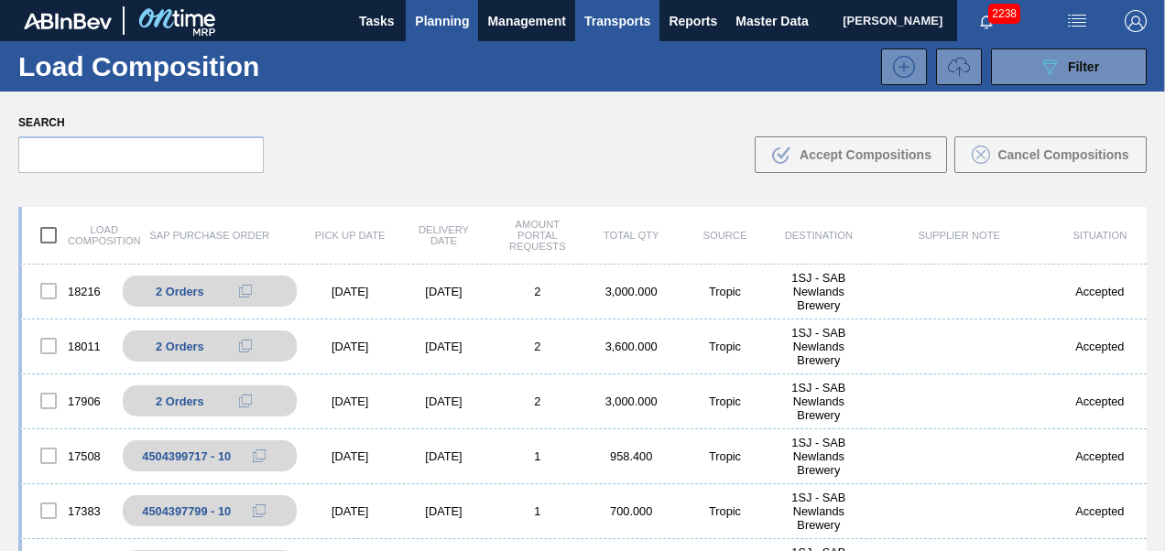
click at [445, 27] on span "Planning" at bounding box center [442, 21] width 54 height 22
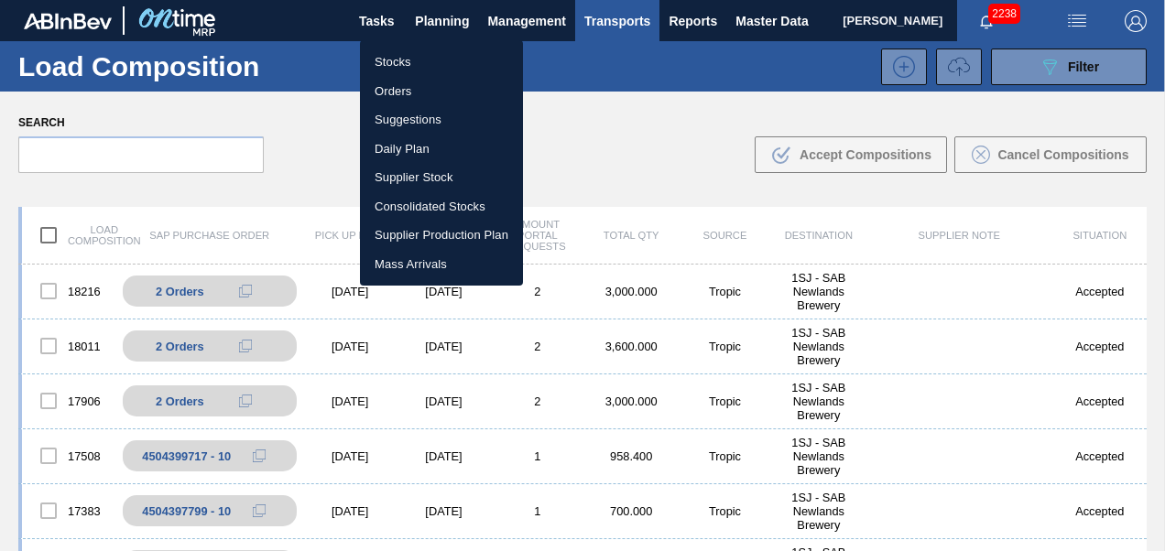
click at [416, 54] on li "Stocks" at bounding box center [441, 62] width 163 height 29
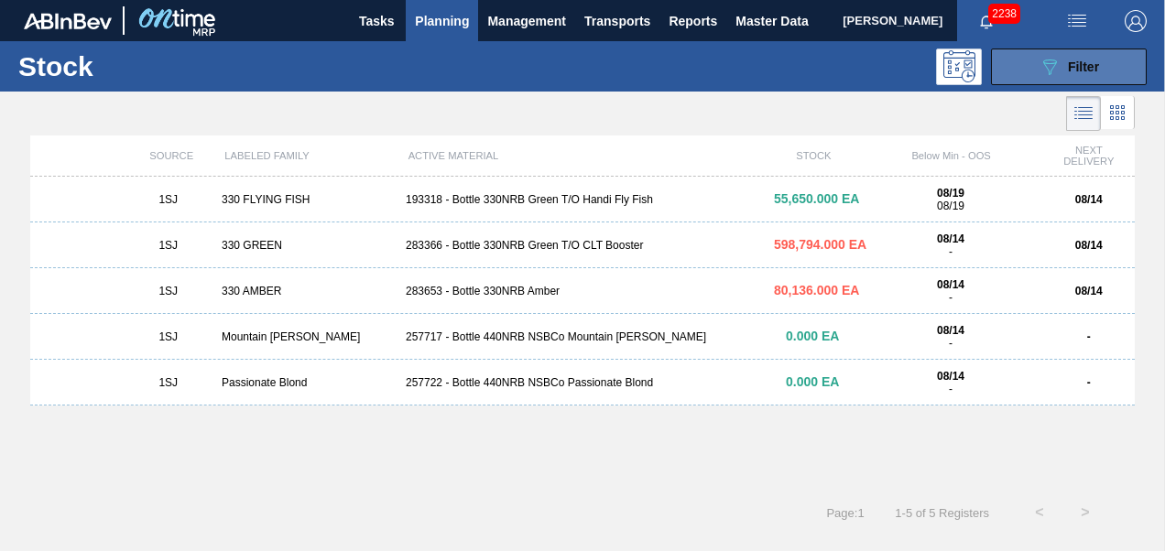
click at [1056, 73] on icon "089F7B8B-B2A5-4AFE-B5C0-19BA573D28AC" at bounding box center [1049, 67] width 22 height 22
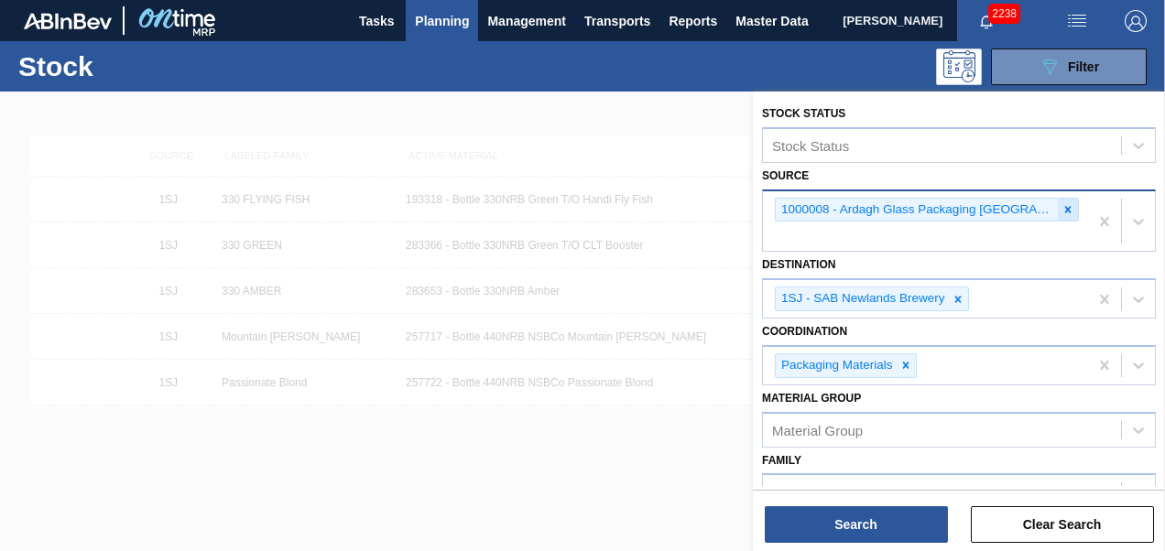
click at [1061, 209] on icon at bounding box center [1067, 209] width 13 height 13
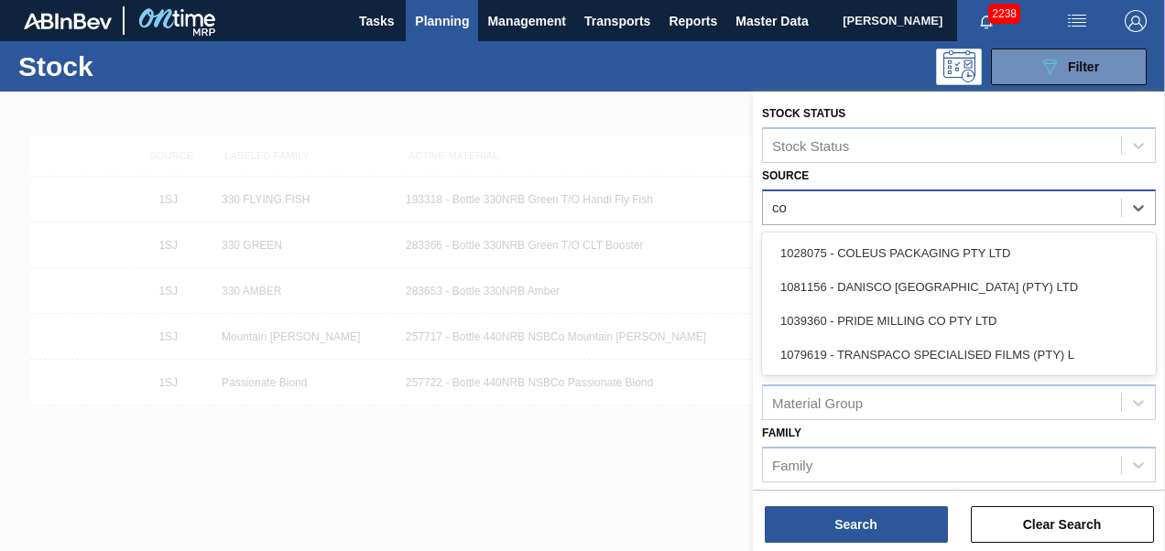
type input "col"
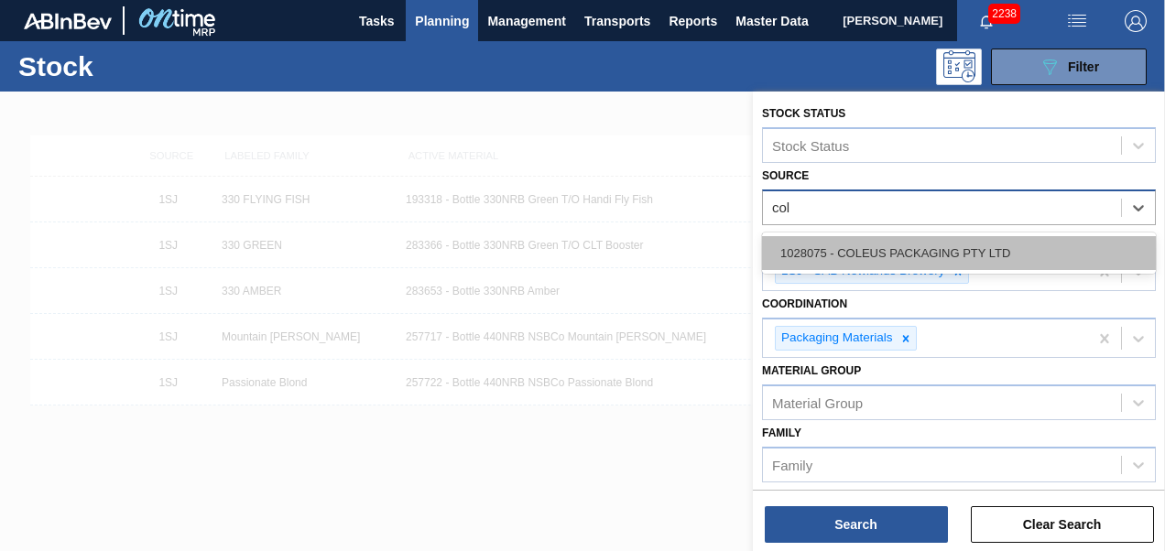
click at [960, 244] on div "1028075 - COLEUS PACKAGING PTY LTD" at bounding box center [959, 253] width 394 height 34
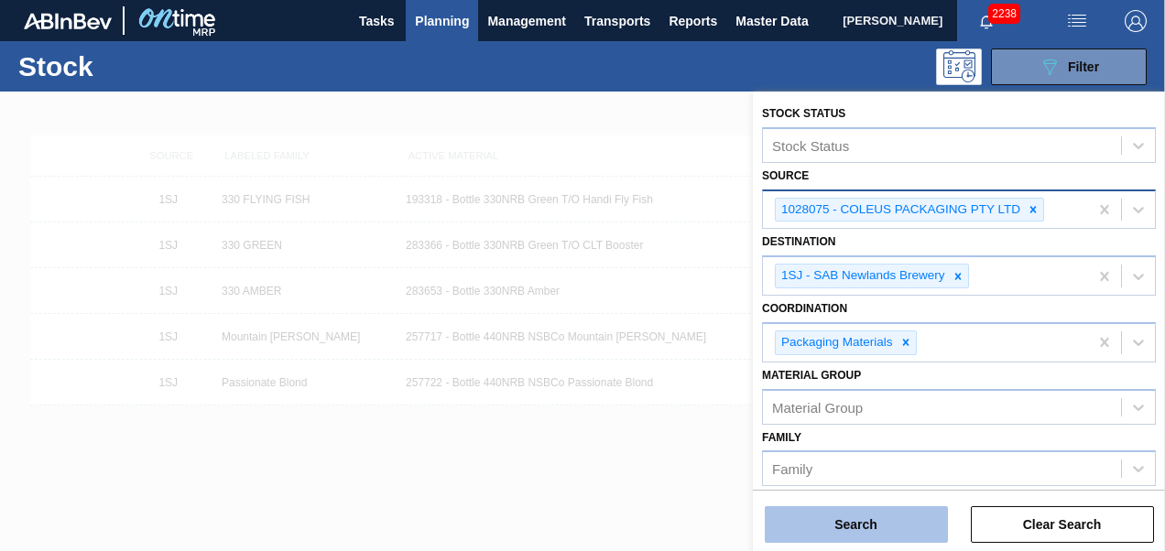
click at [869, 506] on button "Search" at bounding box center [856, 524] width 183 height 37
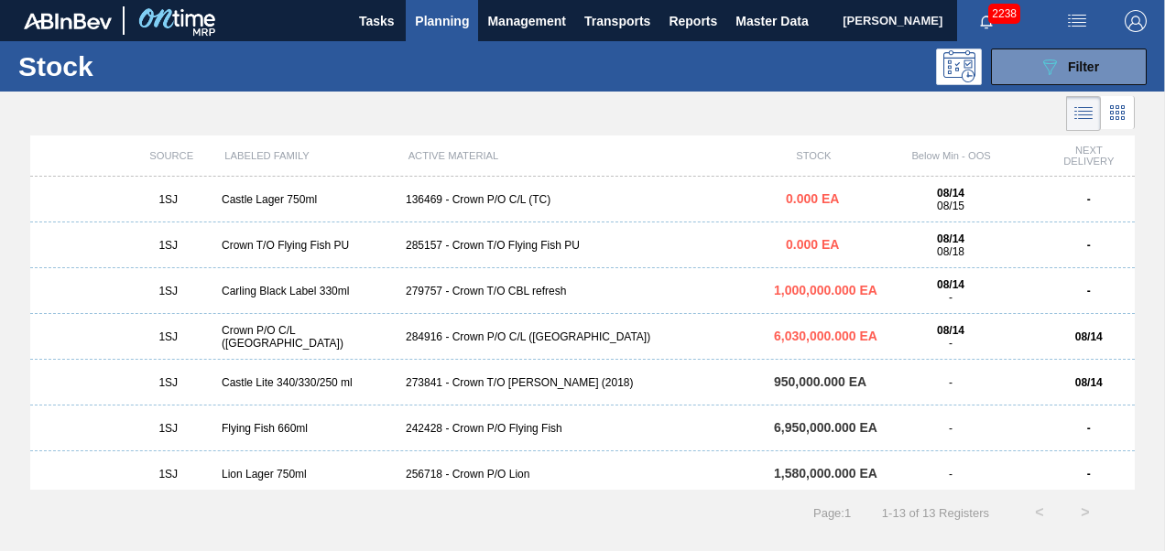
click at [511, 342] on div "284916 - Crown P/O C/L ([GEOGRAPHIC_DATA])" at bounding box center [582, 337] width 368 height 13
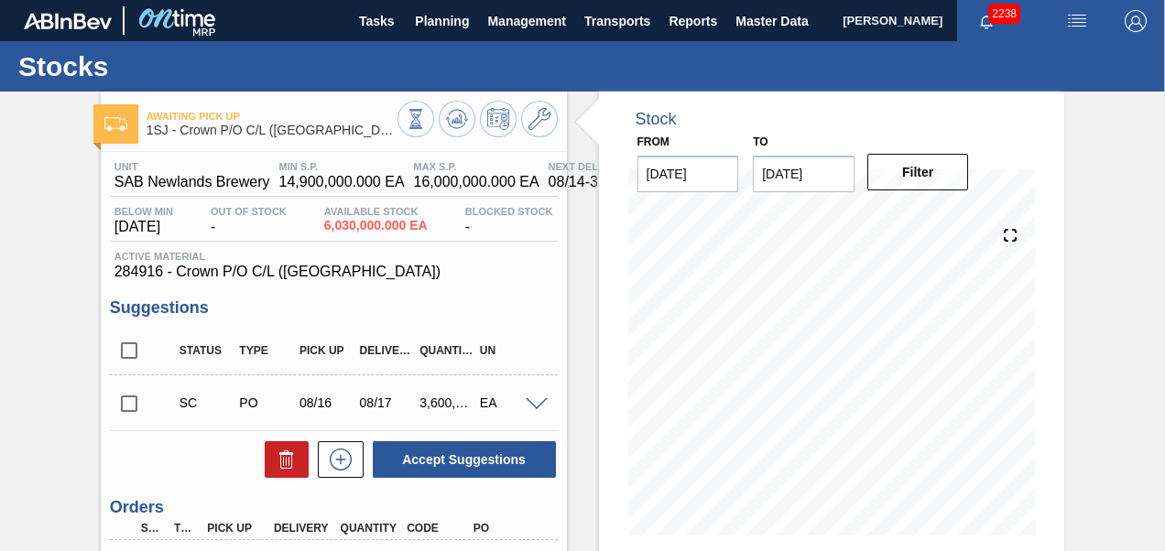
click at [135, 406] on input "checkbox" at bounding box center [129, 404] width 38 height 38
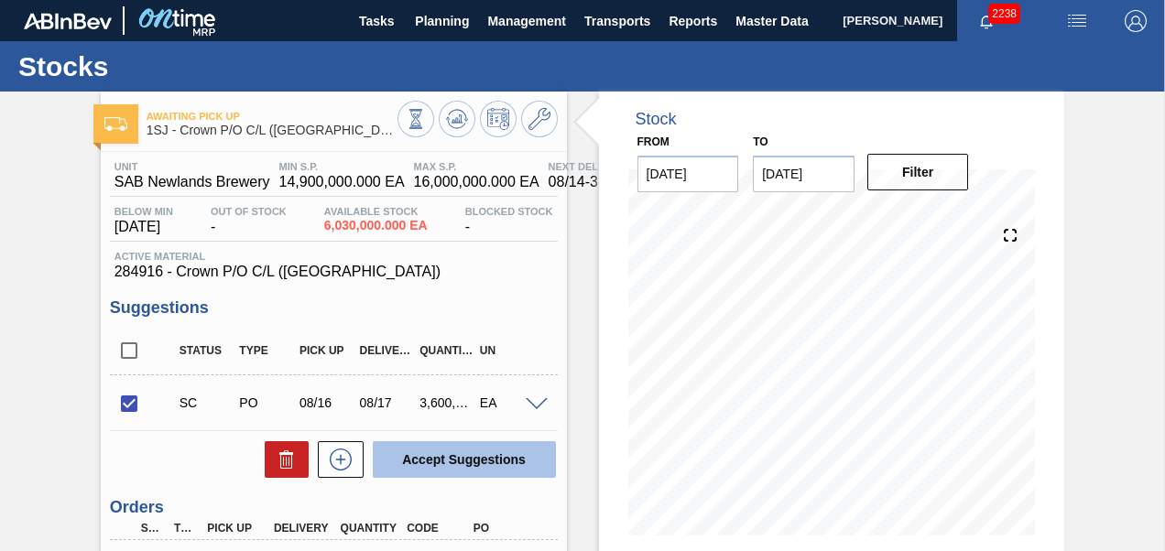
click at [446, 454] on button "Accept Suggestions" at bounding box center [464, 459] width 183 height 37
checkbox input "false"
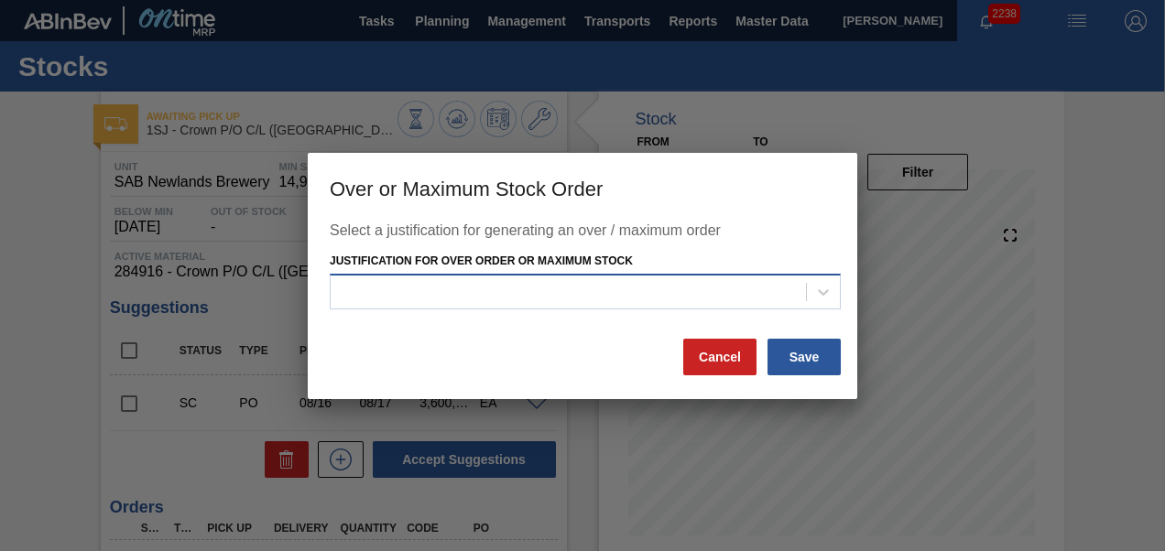
click at [513, 284] on div at bounding box center [568, 292] width 475 height 27
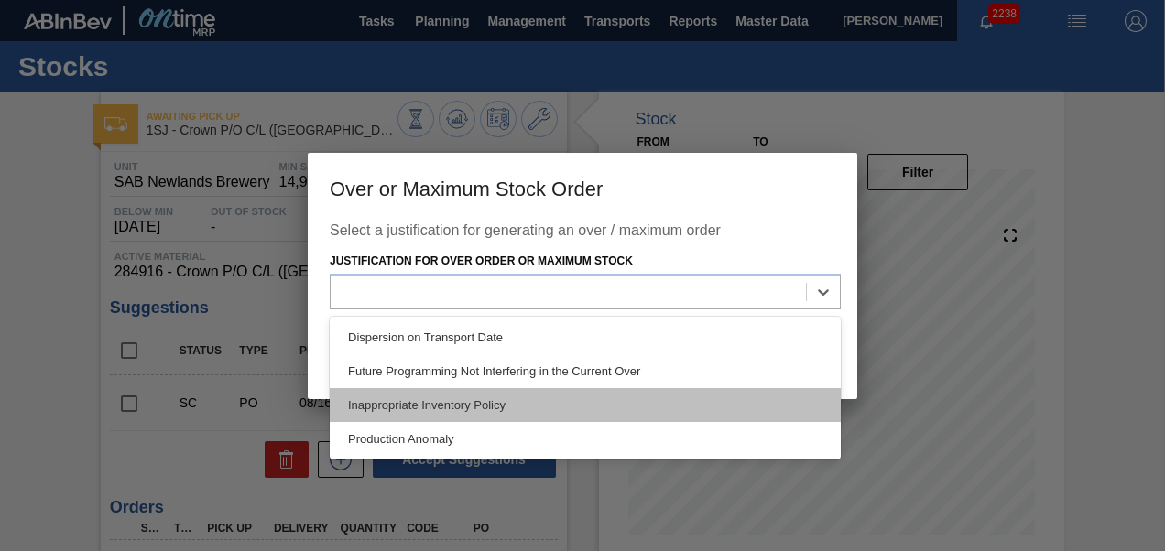
click at [479, 412] on div "Inappropriate Inventory Policy" at bounding box center [585, 405] width 511 height 34
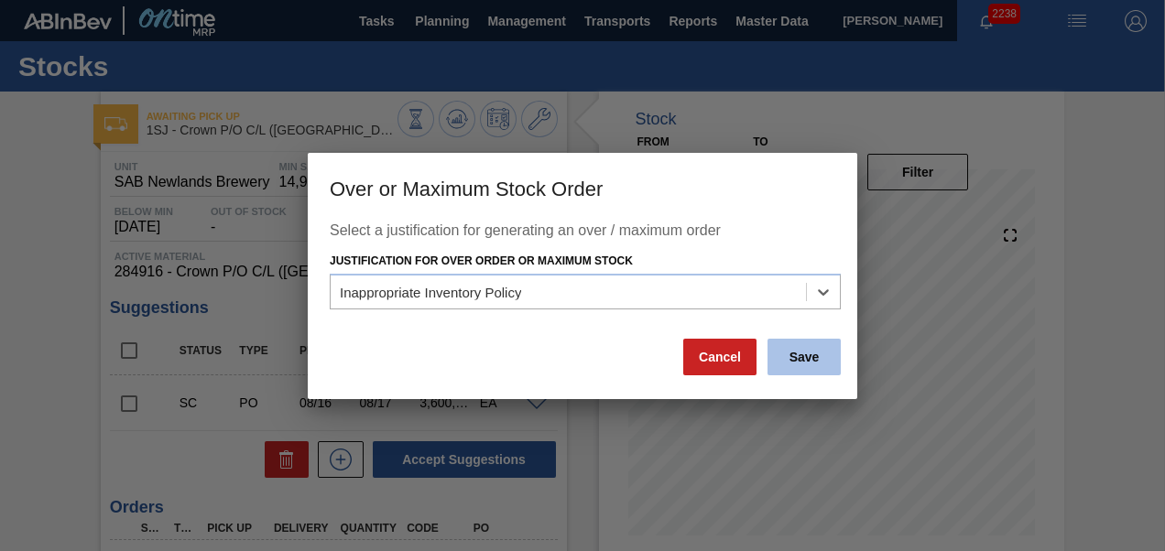
click at [823, 359] on button "Save" at bounding box center [803, 357] width 73 height 37
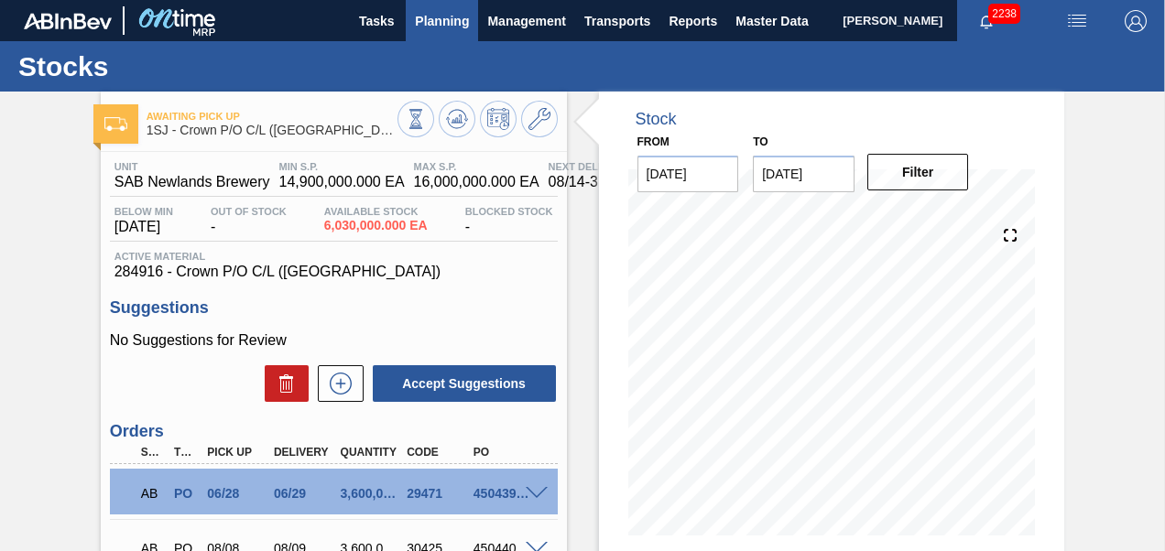
click at [452, 5] on button "Planning" at bounding box center [442, 20] width 72 height 41
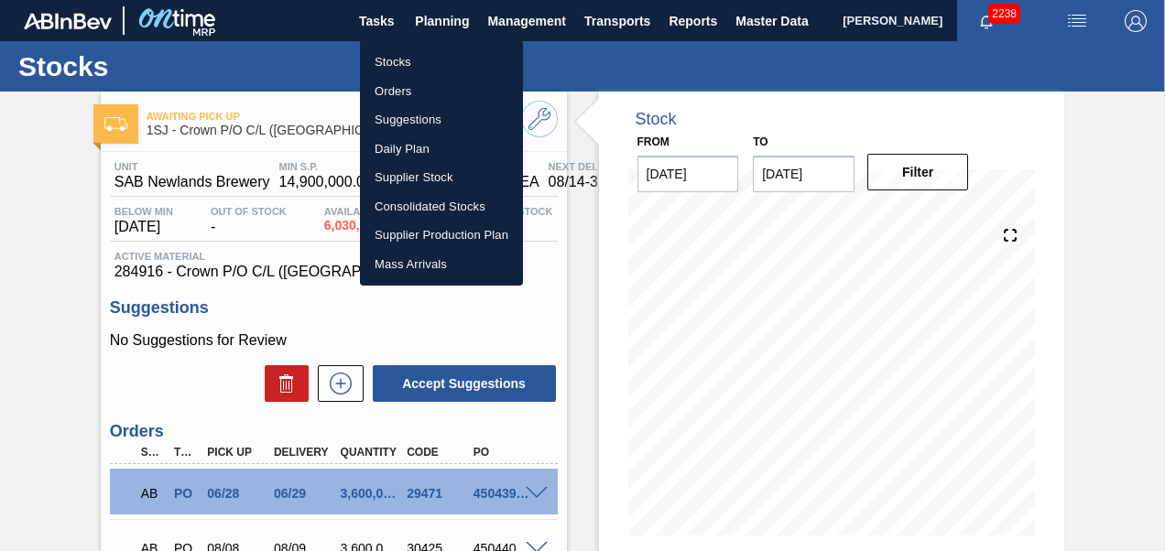
click at [401, 90] on li "Orders" at bounding box center [441, 91] width 163 height 29
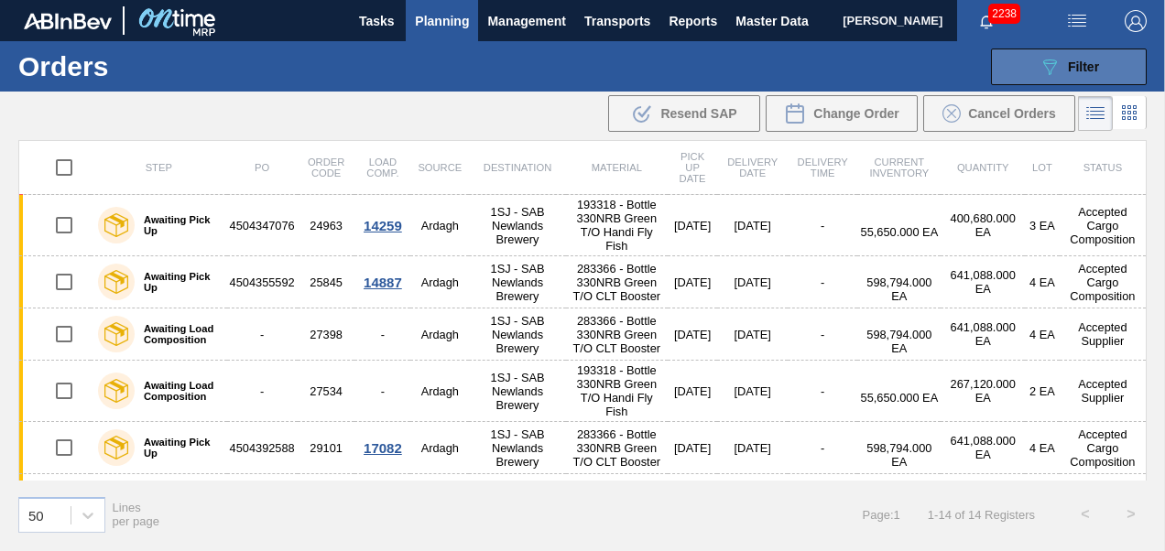
click at [1053, 73] on icon "089F7B8B-B2A5-4AFE-B5C0-19BA573D28AC" at bounding box center [1049, 67] width 22 height 22
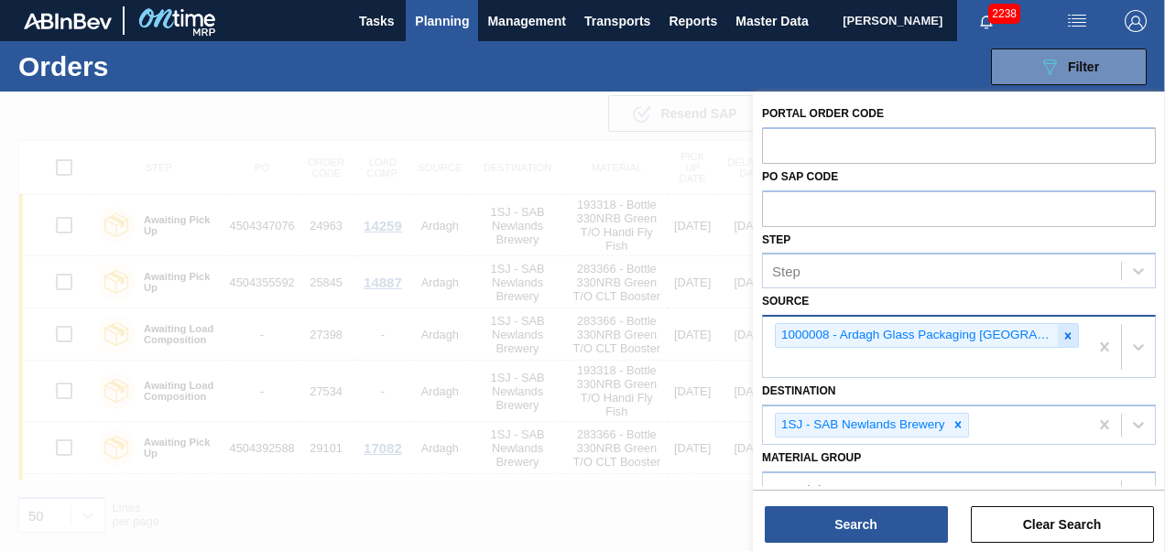
click at [1058, 327] on div at bounding box center [1068, 335] width 20 height 23
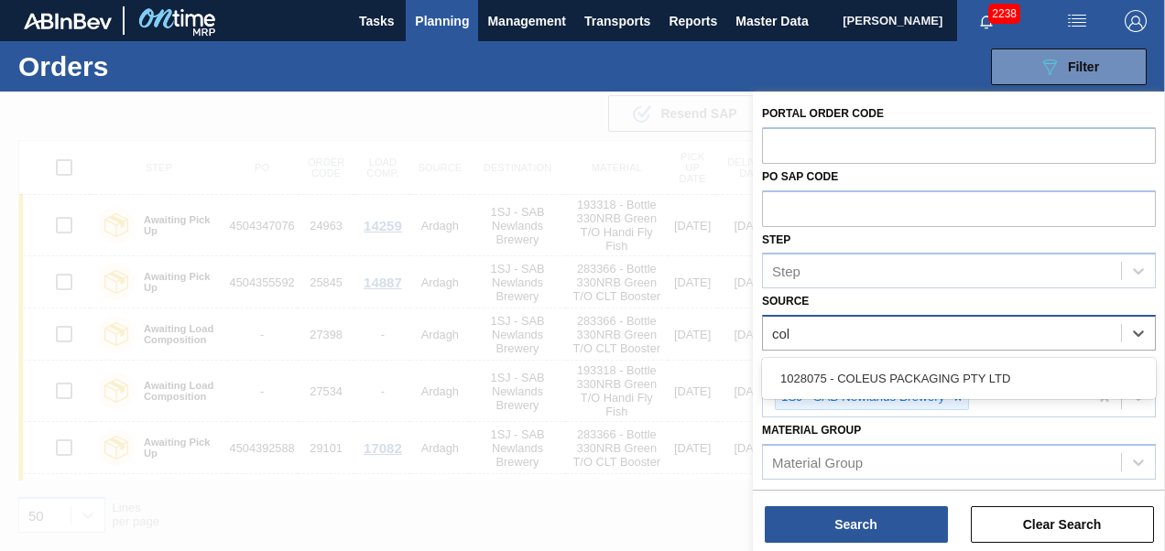
type input "[PERSON_NAME]"
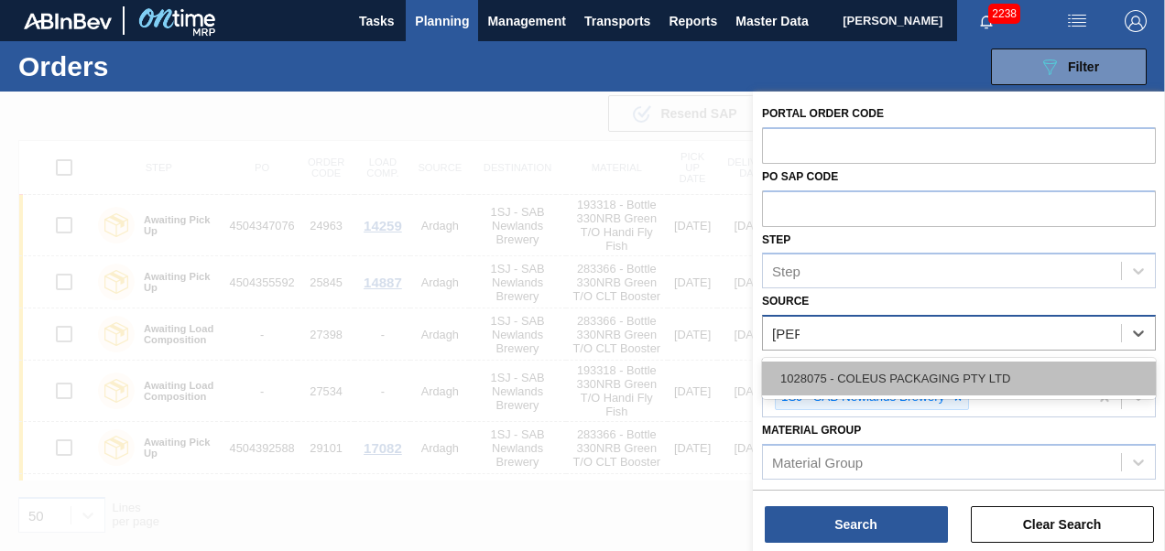
click at [980, 388] on div "1028075 - COLEUS PACKAGING PTY LTD" at bounding box center [959, 379] width 394 height 34
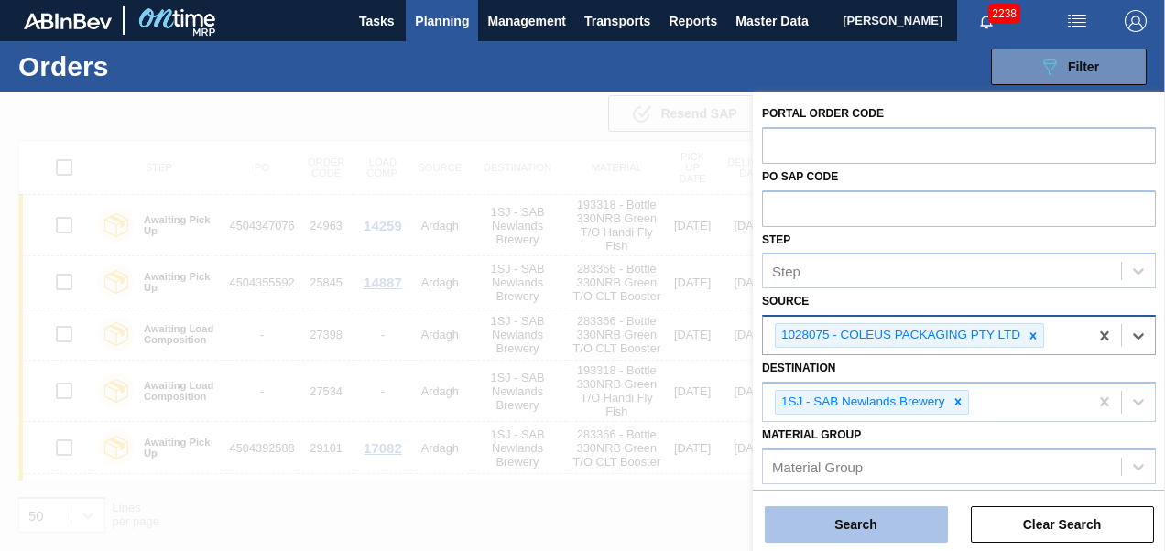
click at [835, 529] on button "Search" at bounding box center [856, 524] width 183 height 37
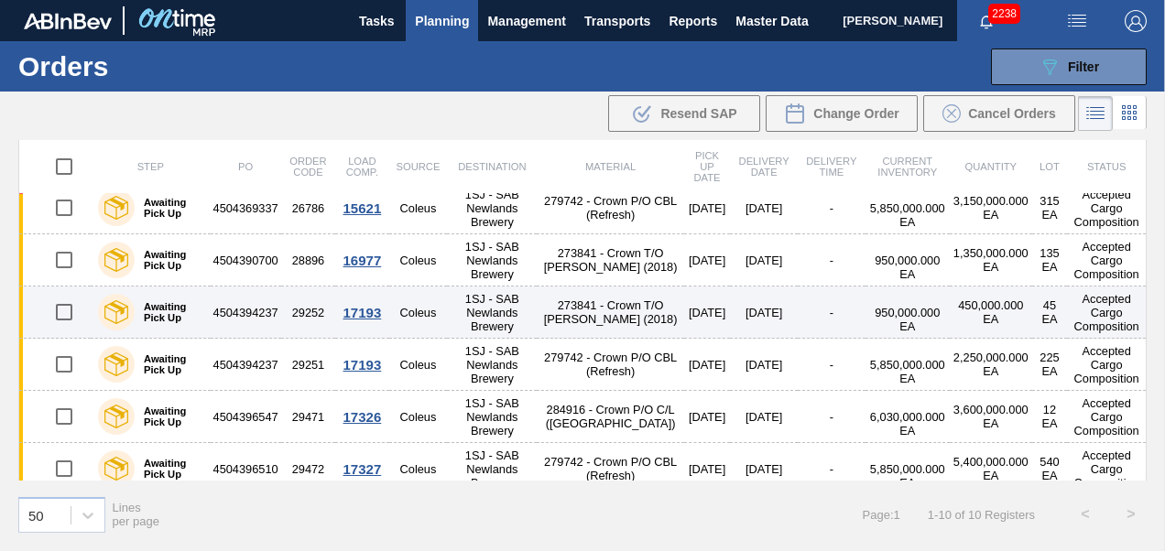
scroll to position [233, 0]
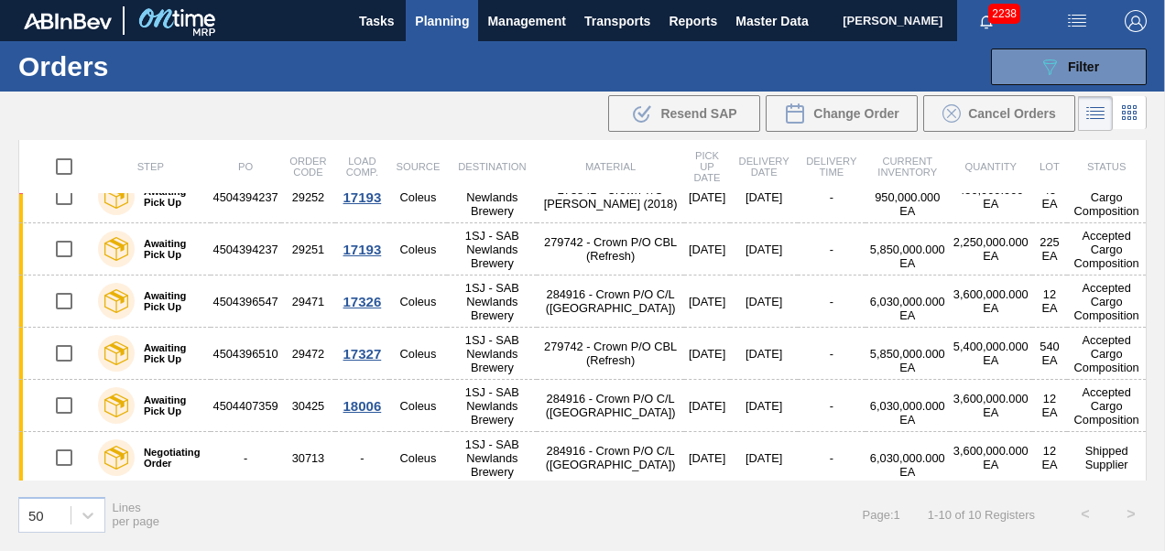
click at [442, 22] on span "Planning" at bounding box center [442, 21] width 54 height 22
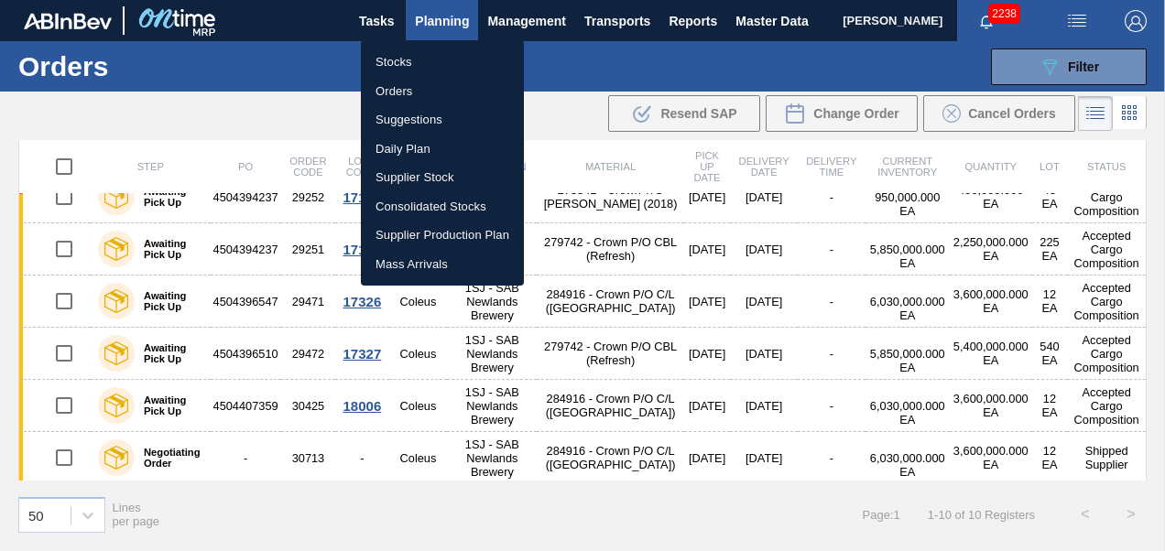
click at [708, 48] on div at bounding box center [582, 275] width 1165 height 551
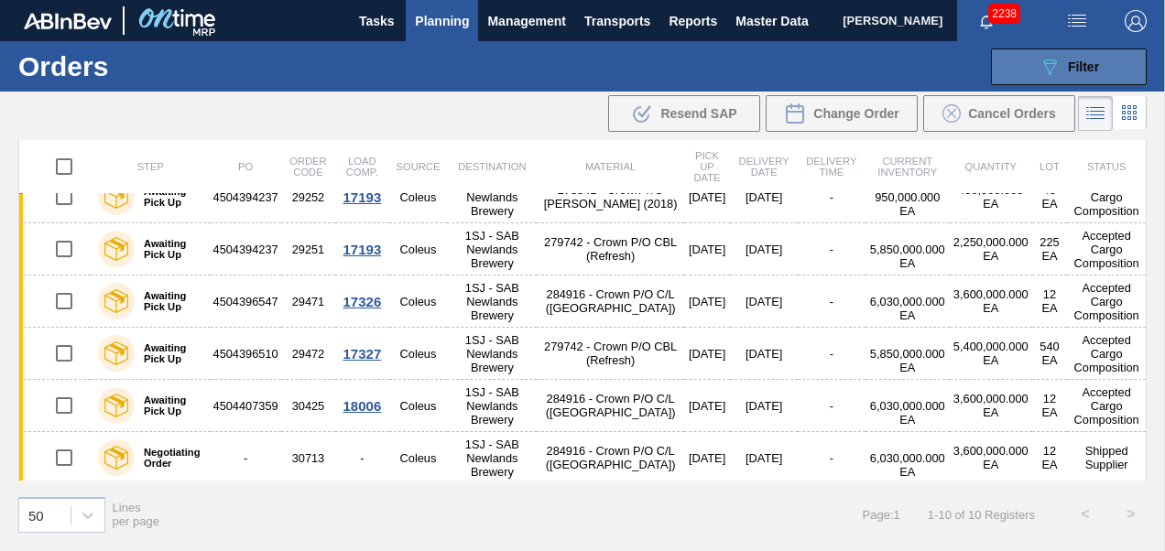
click at [1057, 57] on icon "089F7B8B-B2A5-4AFE-B5C0-19BA573D28AC" at bounding box center [1049, 67] width 22 height 22
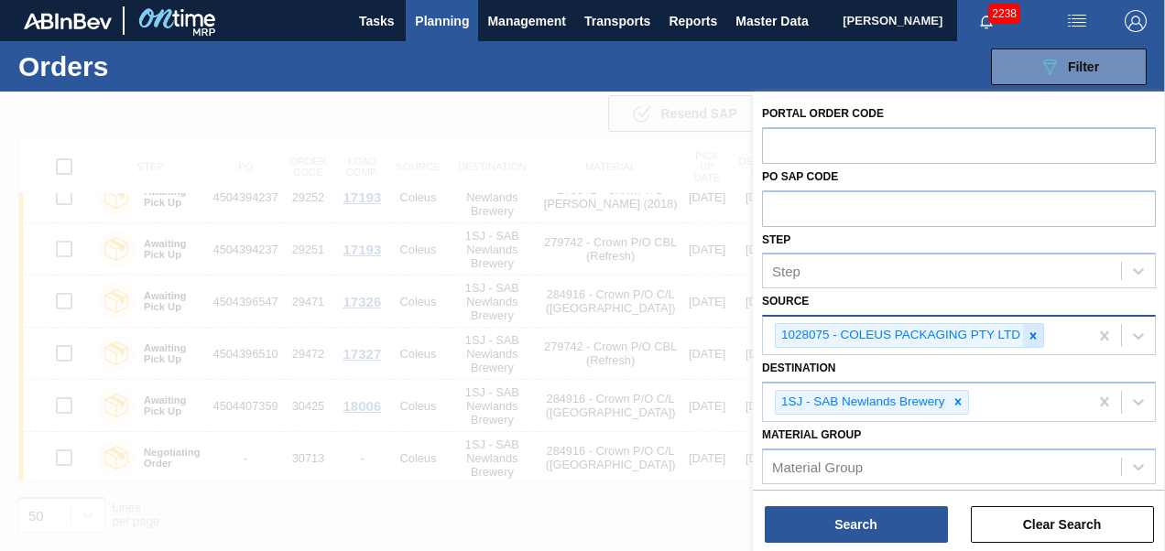
click at [1033, 332] on icon at bounding box center [1033, 335] width 6 height 6
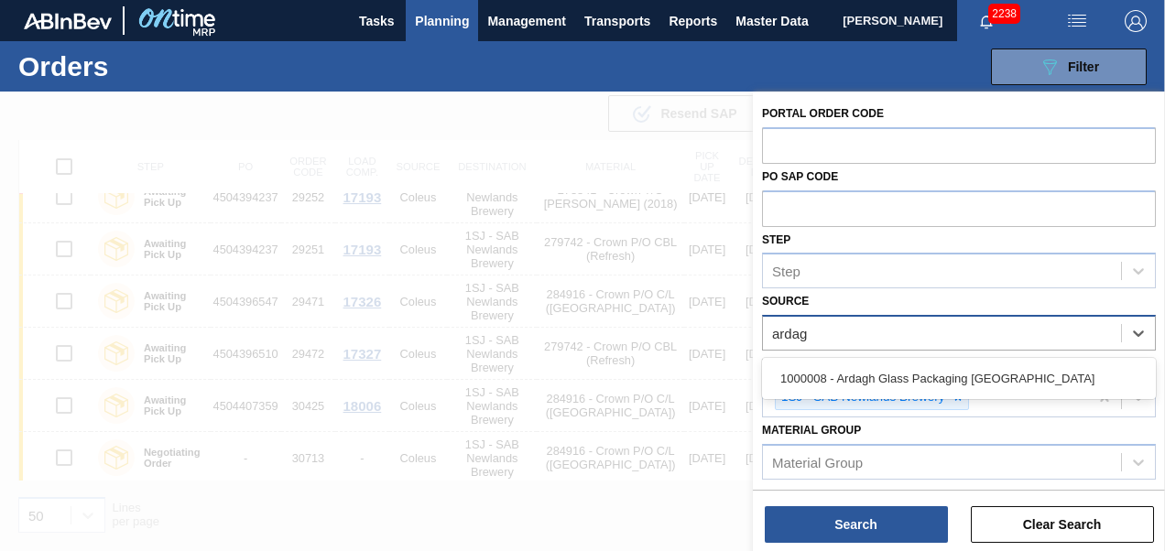
type input "ardagh"
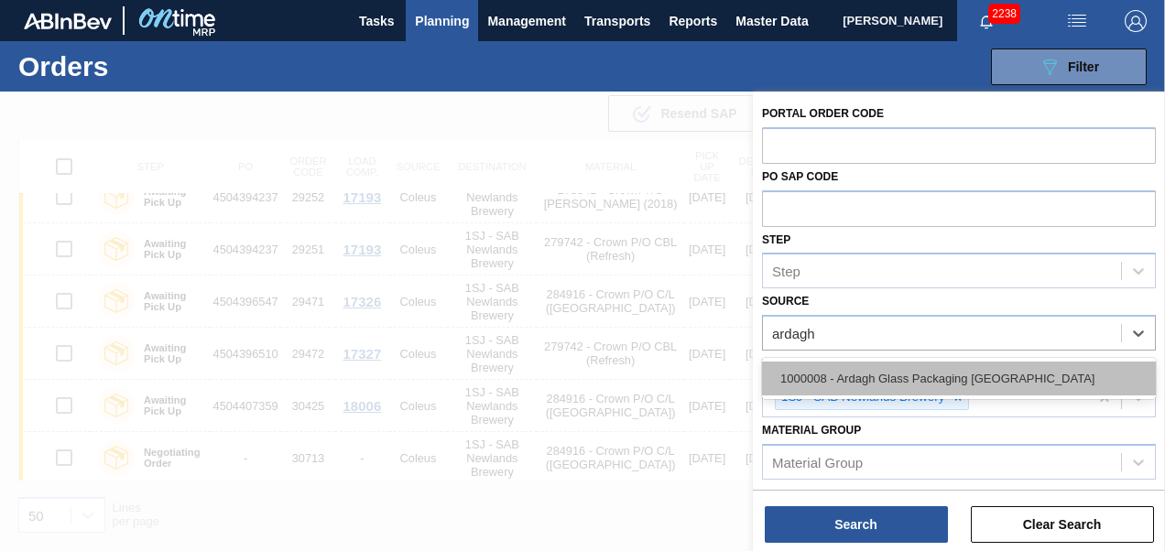
click at [975, 375] on div "1000008 - Ardagh Glass Packaging [GEOGRAPHIC_DATA]" at bounding box center [959, 379] width 394 height 34
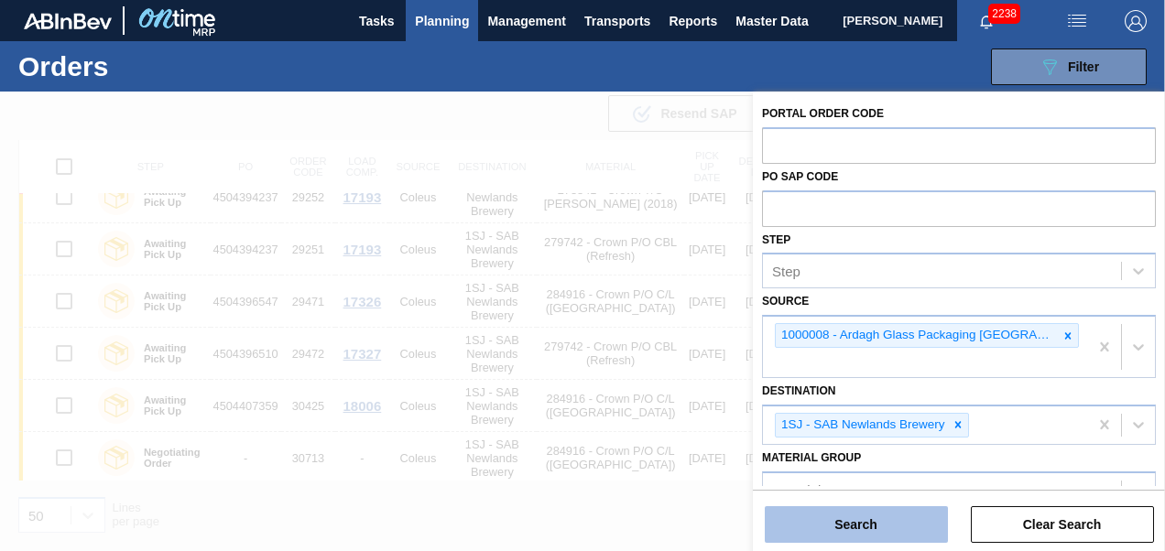
click at [914, 531] on button "Search" at bounding box center [856, 524] width 183 height 37
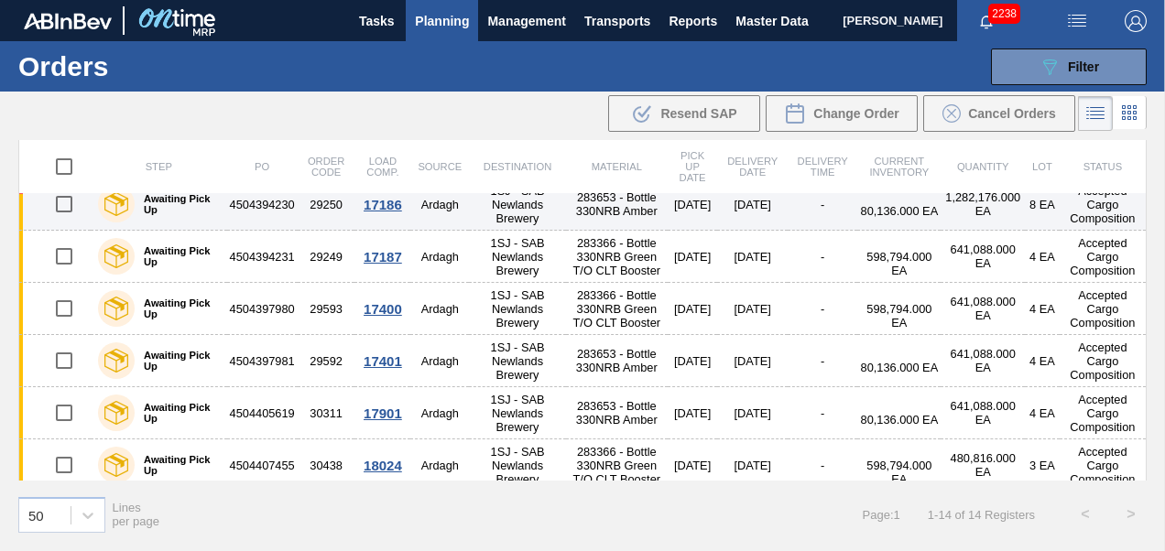
scroll to position [463, 0]
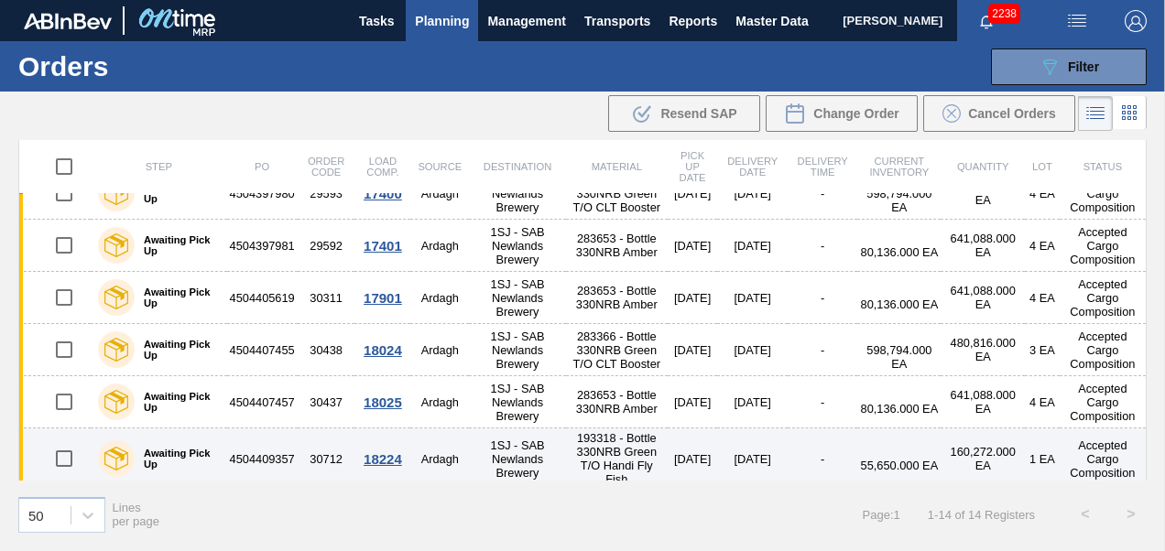
click at [494, 450] on td "1SJ - SAB Newlands Brewery" at bounding box center [517, 459] width 97 height 61
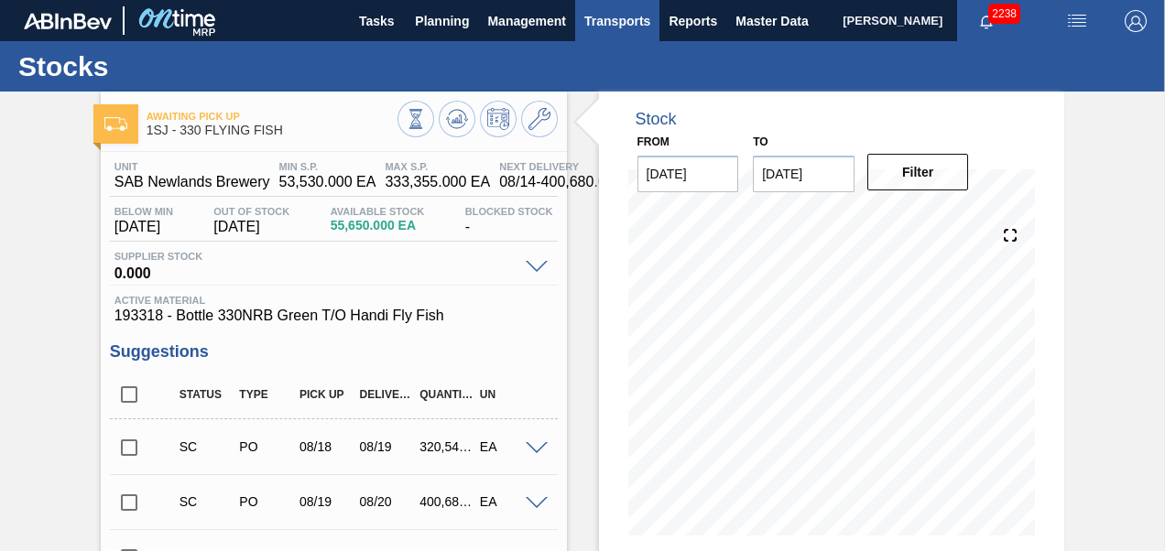
click at [618, 7] on button "Transports" at bounding box center [617, 20] width 84 height 41
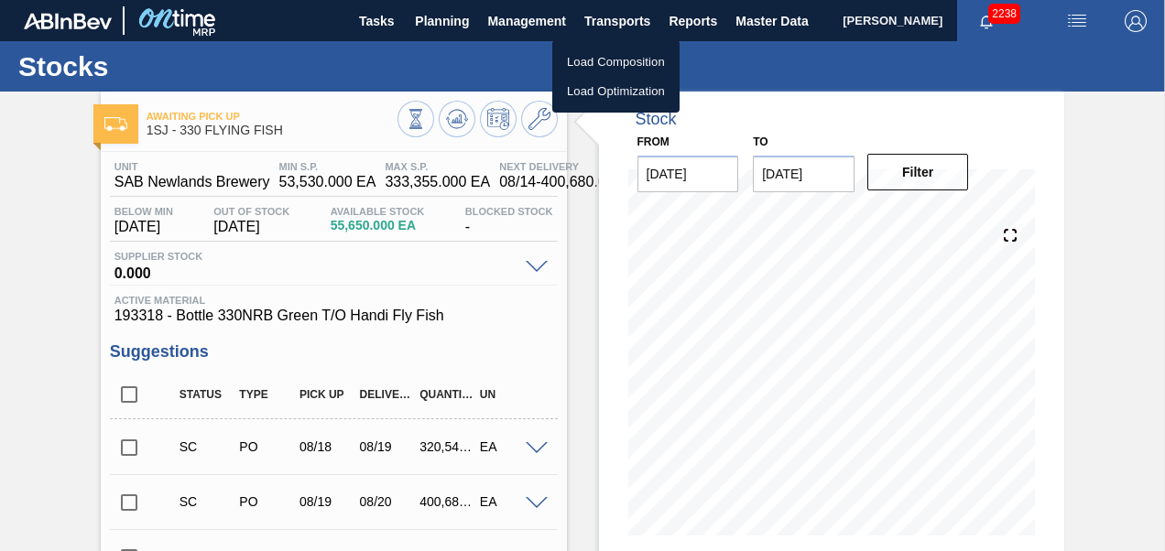
click at [588, 60] on li "Load Composition" at bounding box center [615, 62] width 127 height 29
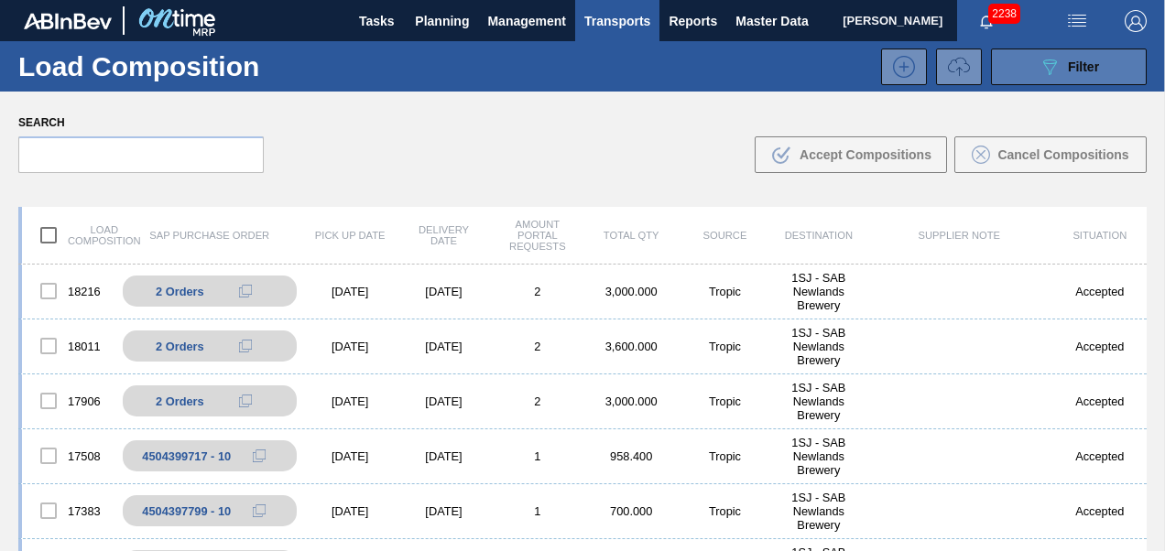
click at [1050, 72] on icon "089F7B8B-B2A5-4AFE-B5C0-19BA573D28AC" at bounding box center [1049, 67] width 22 height 22
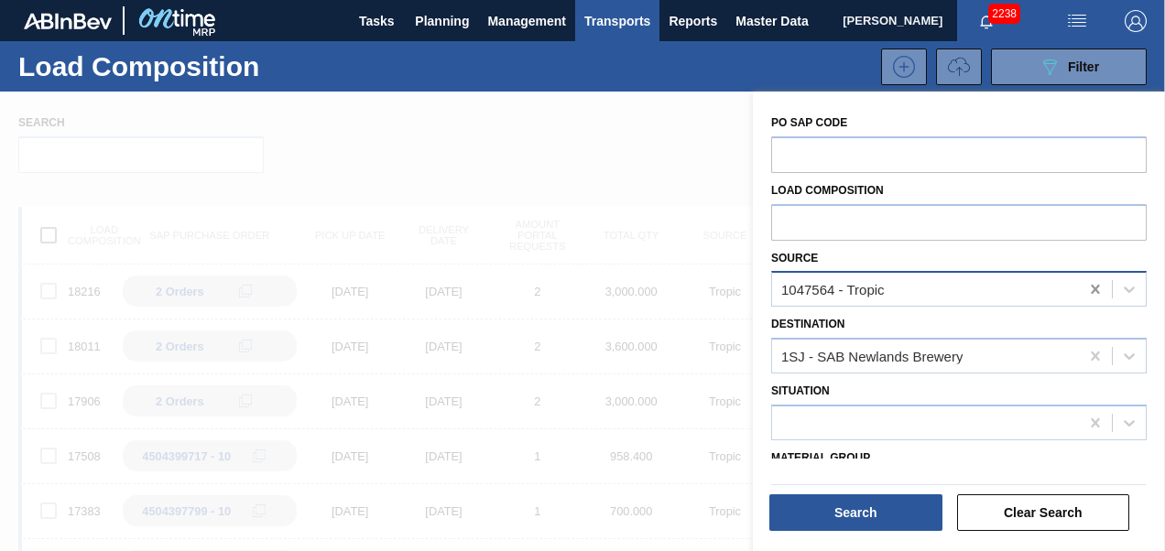
click at [1094, 289] on icon at bounding box center [1095, 289] width 8 height 9
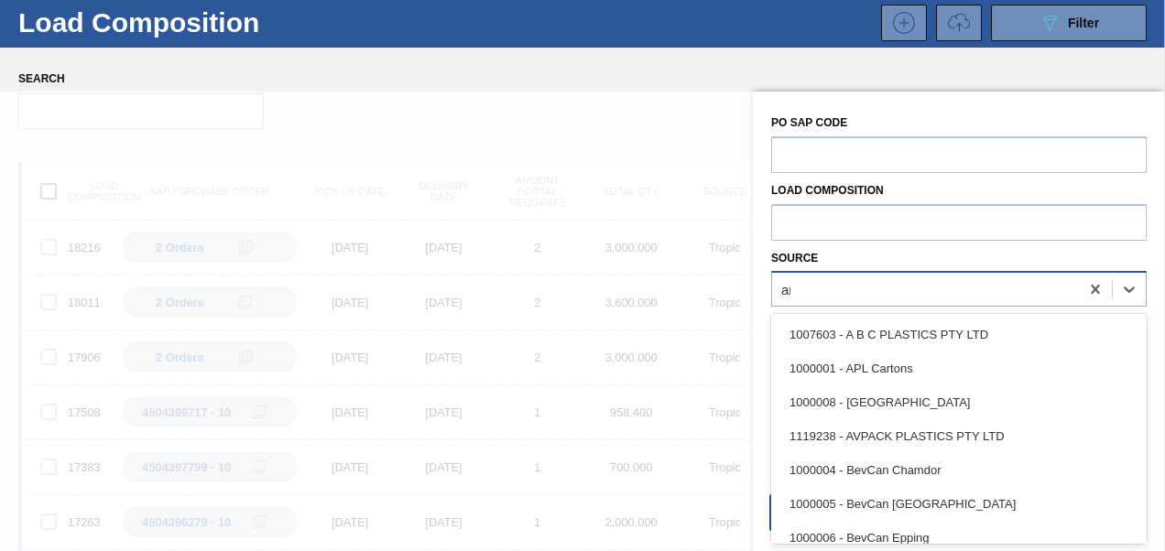
scroll to position [45, 0]
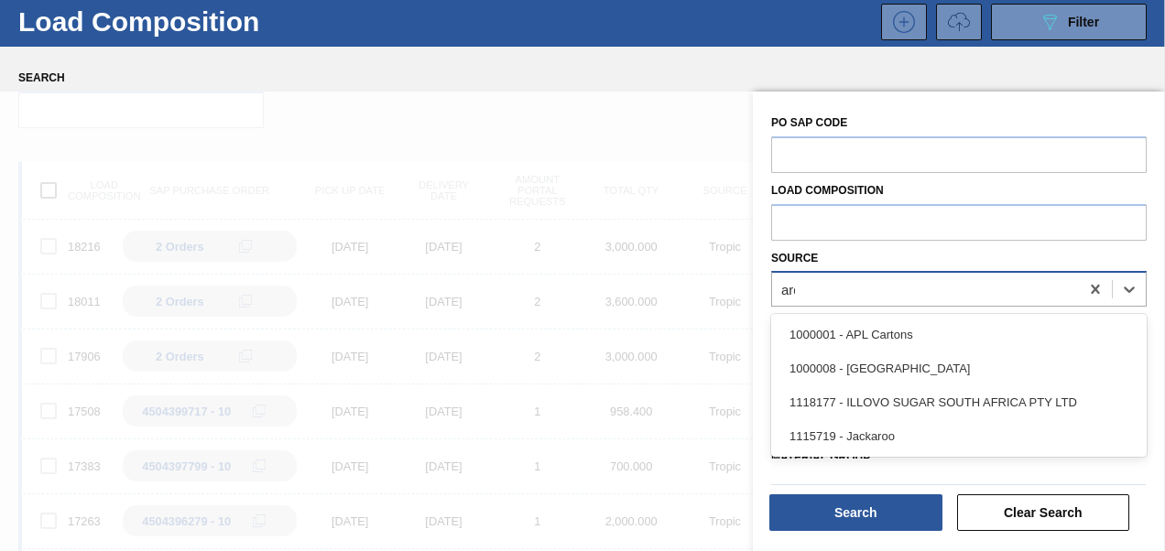
type input "arda"
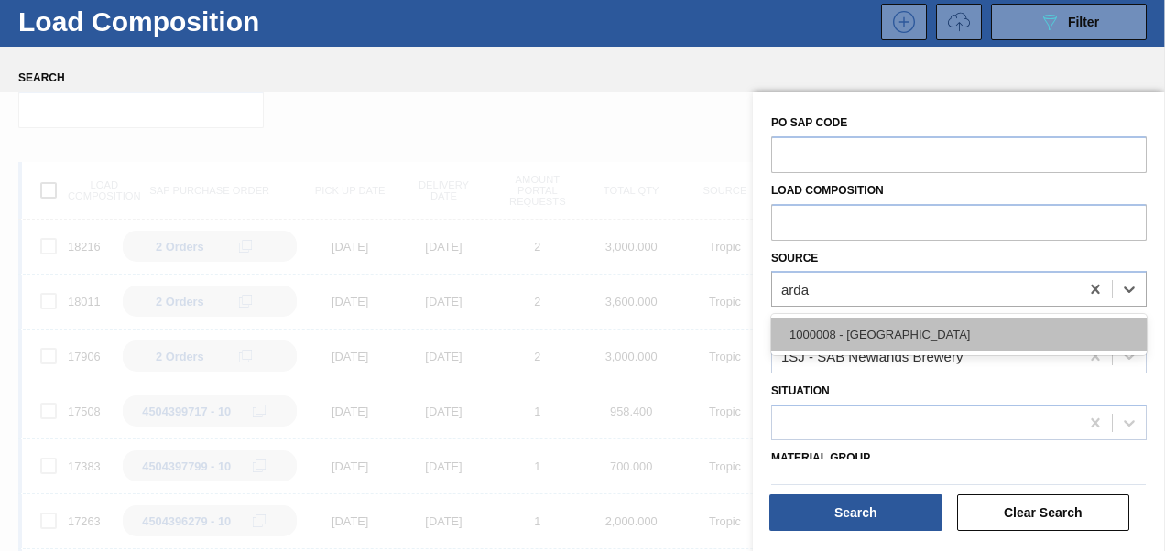
click at [928, 328] on div "1000008 - [GEOGRAPHIC_DATA]" at bounding box center [958, 335] width 375 height 34
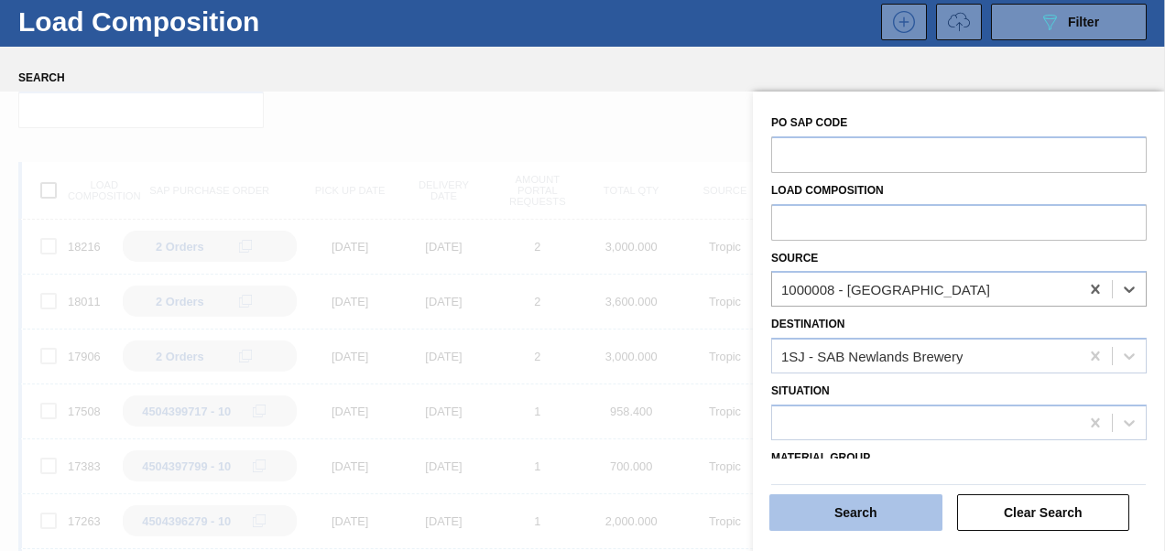
click at [857, 528] on button "Search" at bounding box center [855, 512] width 173 height 37
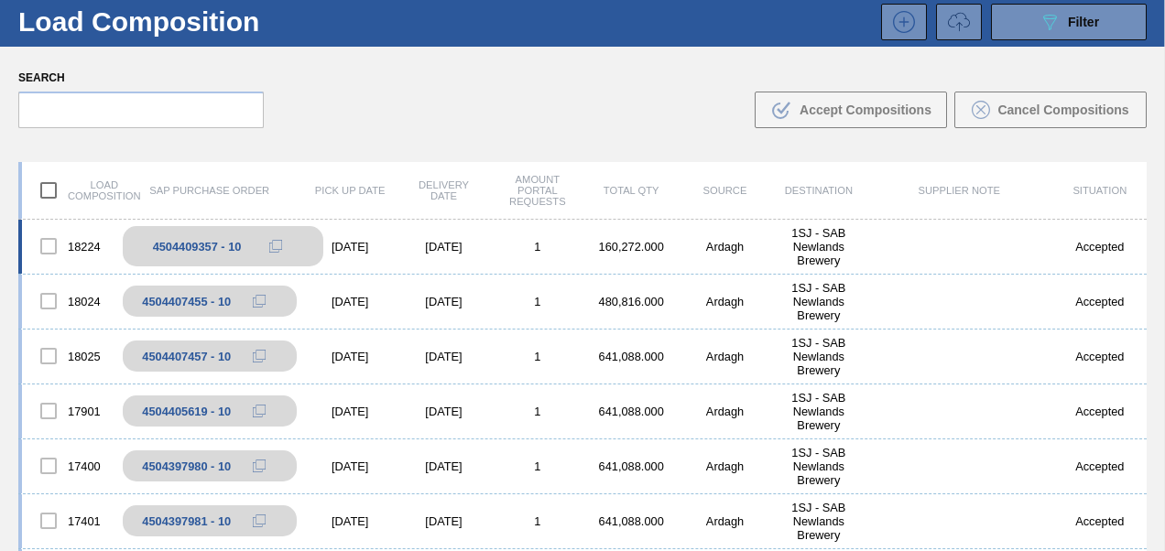
click at [277, 247] on icon at bounding box center [275, 246] width 13 height 13
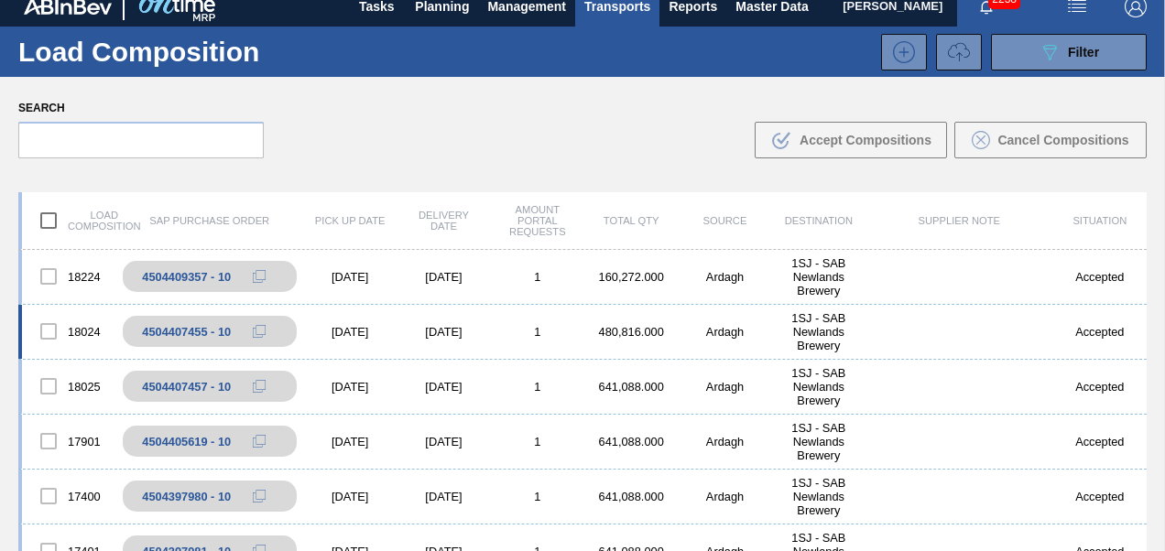
scroll to position [0, 0]
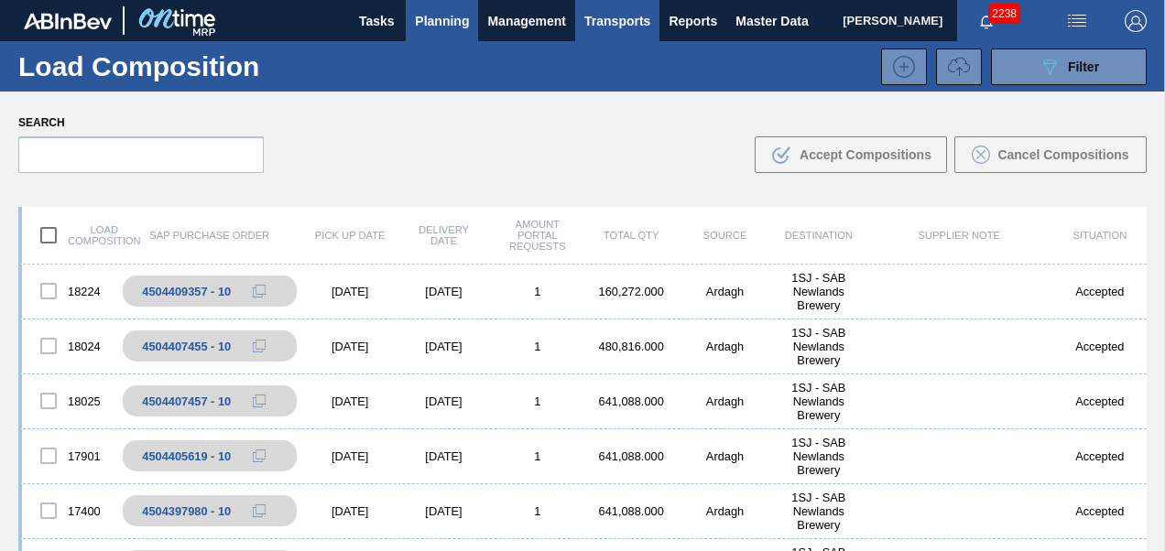
click at [441, 27] on span "Planning" at bounding box center [442, 21] width 54 height 22
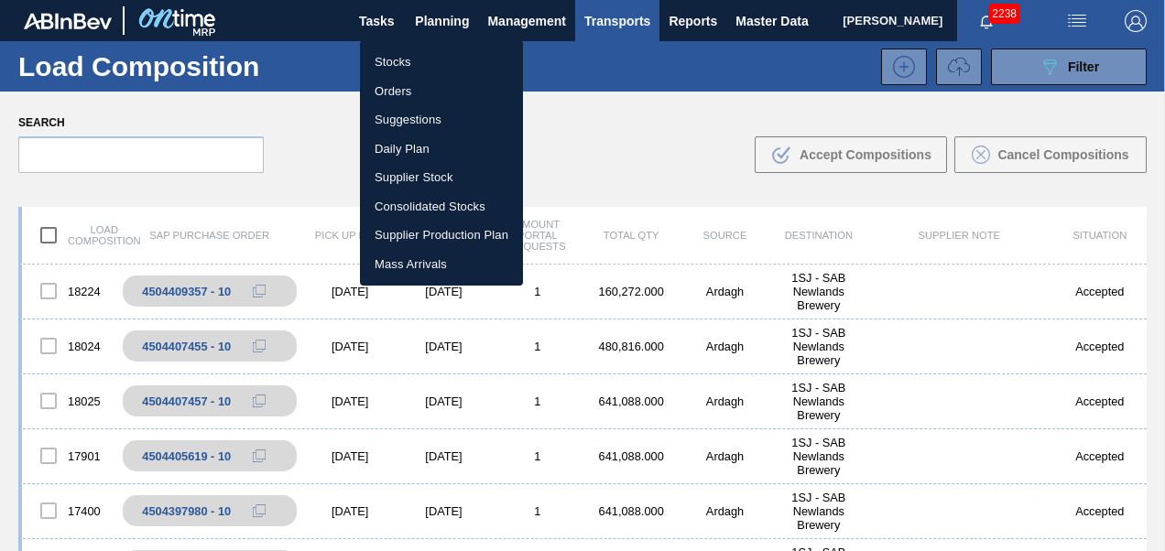
click at [429, 57] on li "Stocks" at bounding box center [441, 62] width 163 height 29
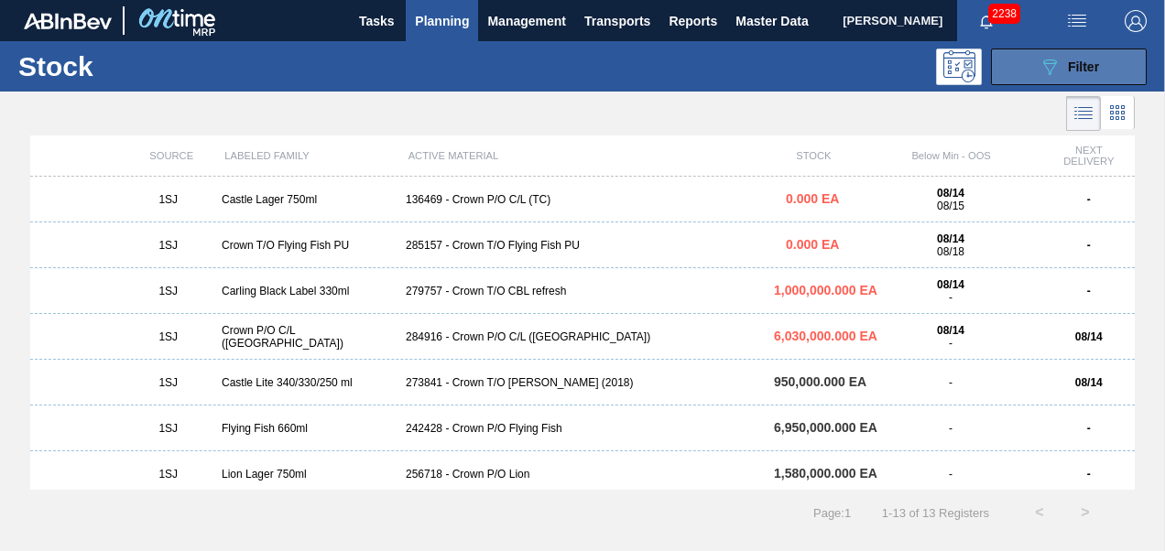
click at [1075, 64] on span "Filter" at bounding box center [1083, 67] width 31 height 15
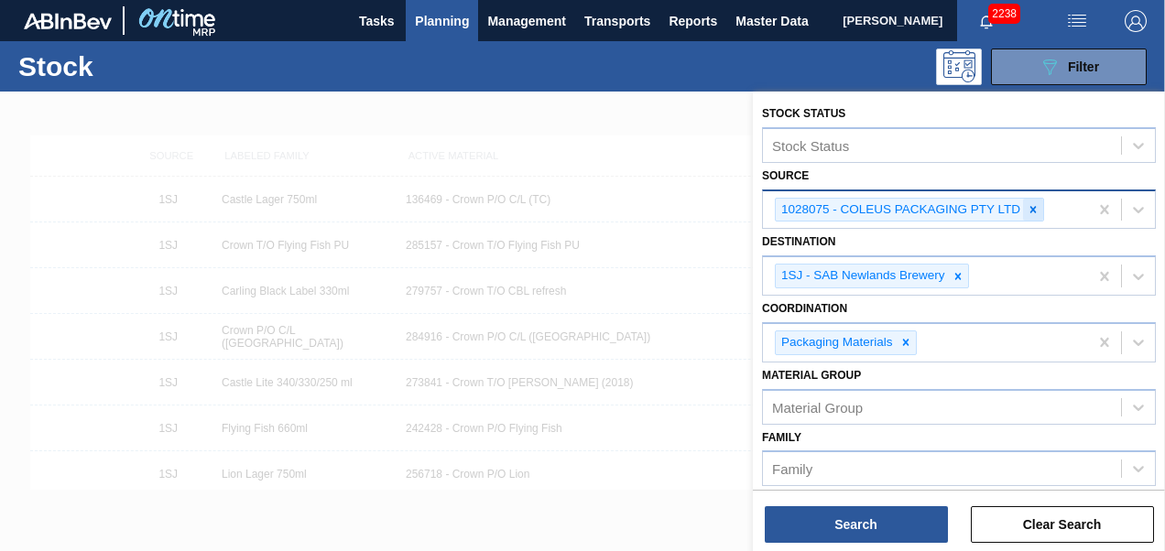
click at [1031, 209] on icon at bounding box center [1033, 209] width 6 height 6
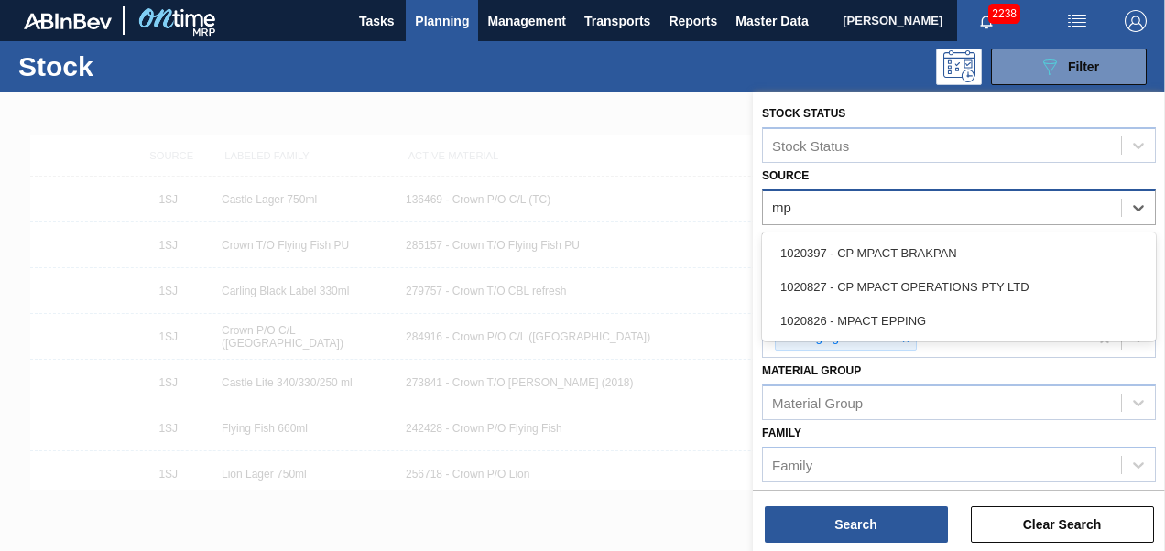
type input "mpa"
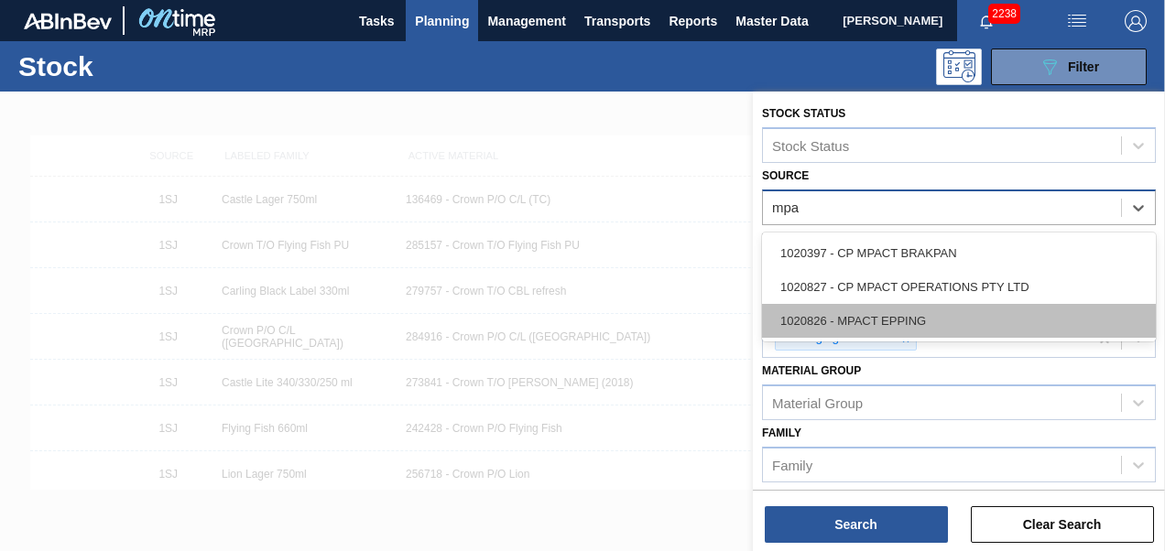
click at [924, 319] on div "1020826 - MPACT EPPING" at bounding box center [959, 321] width 394 height 34
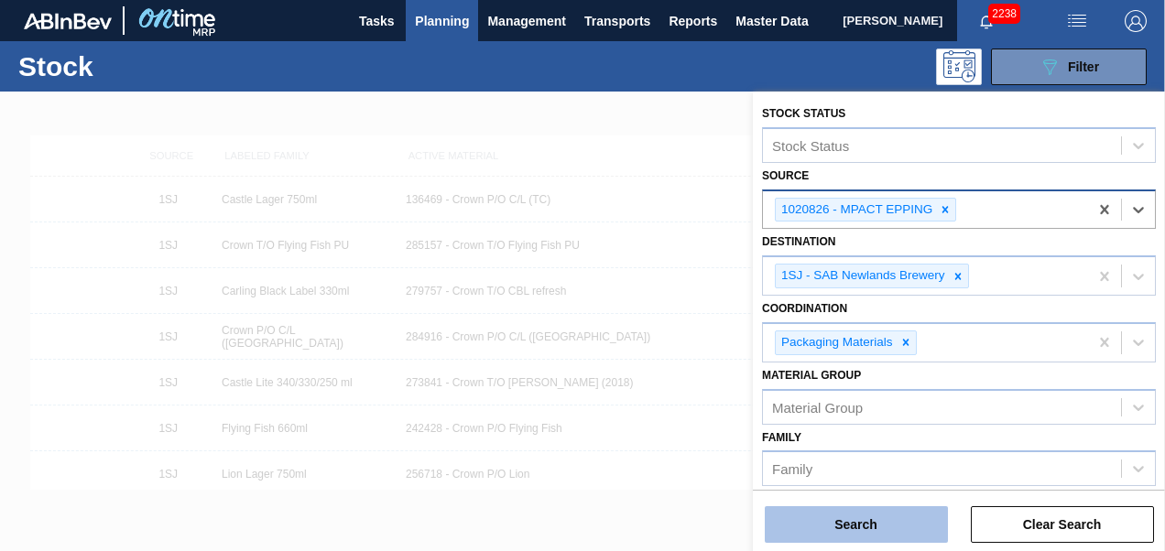
click at [879, 526] on button "Search" at bounding box center [856, 524] width 183 height 37
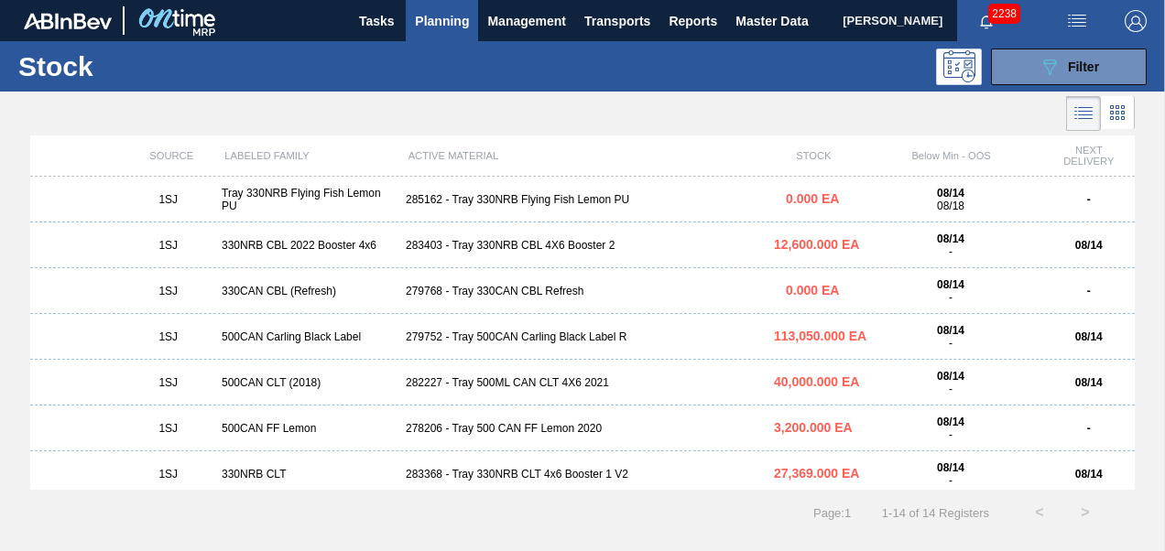
click at [441, 205] on div "285162 - Tray 330NRB Flying Fish Lemon PU" at bounding box center [582, 199] width 368 height 13
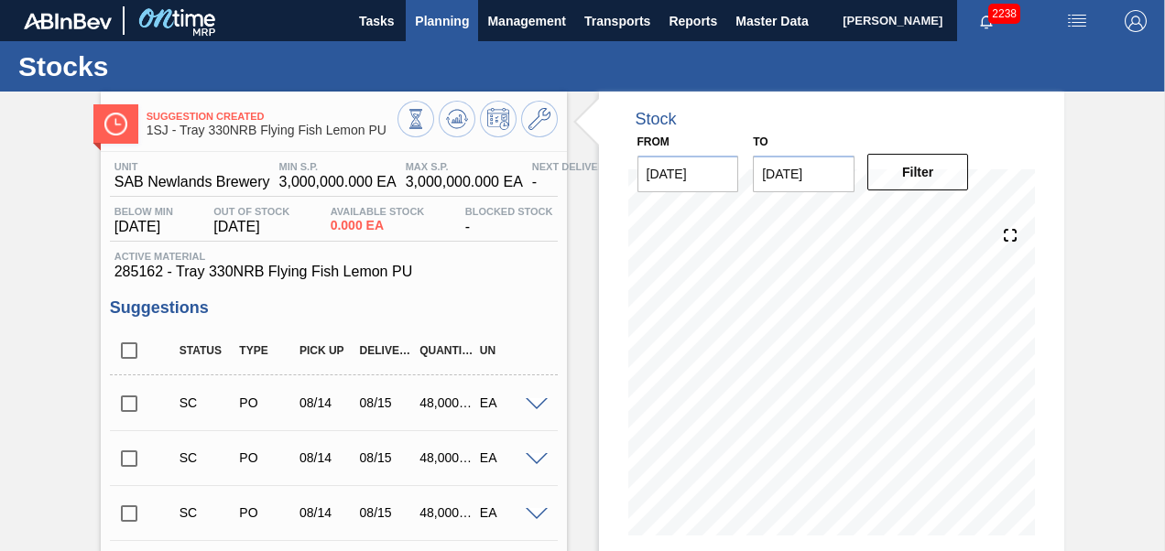
click at [458, 30] on span "Planning" at bounding box center [442, 21] width 54 height 22
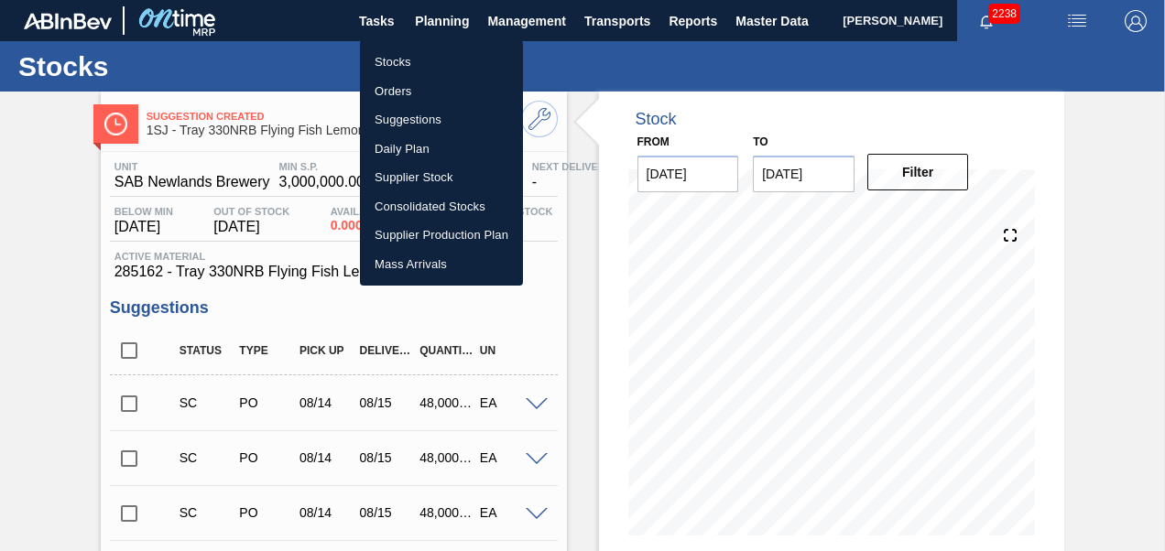
click at [415, 67] on li "Stocks" at bounding box center [441, 62] width 163 height 29
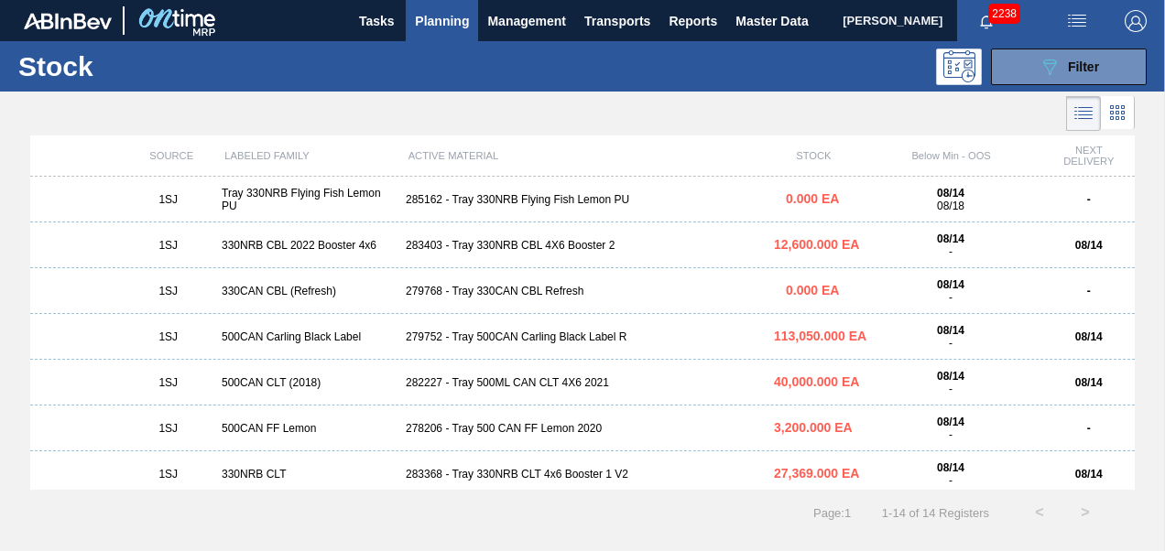
click at [454, 339] on div "279752 - Tray 500CAN Carling Black Label R" at bounding box center [582, 337] width 368 height 13
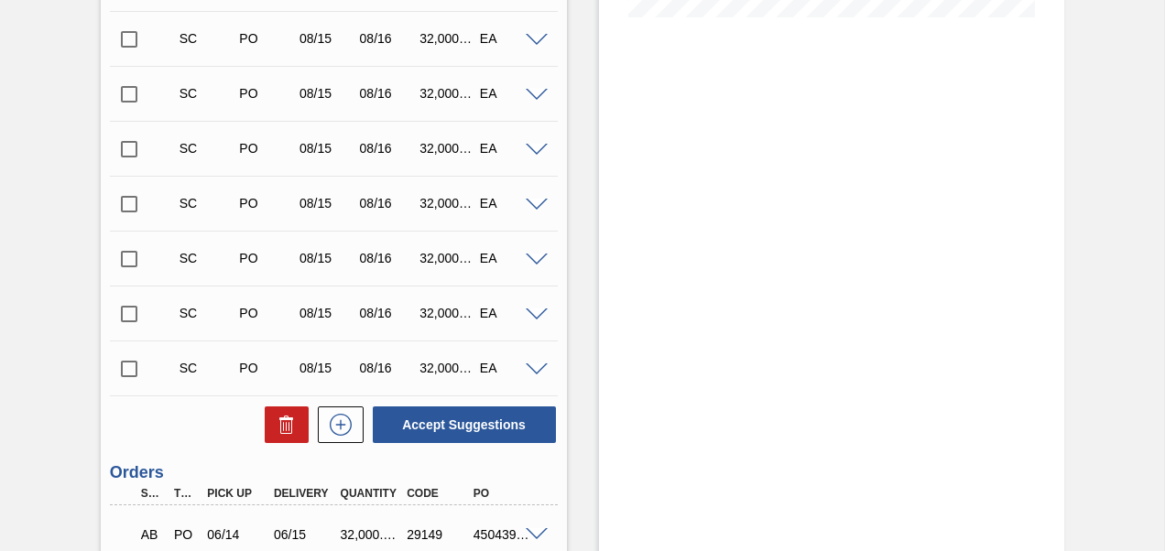
scroll to position [275, 0]
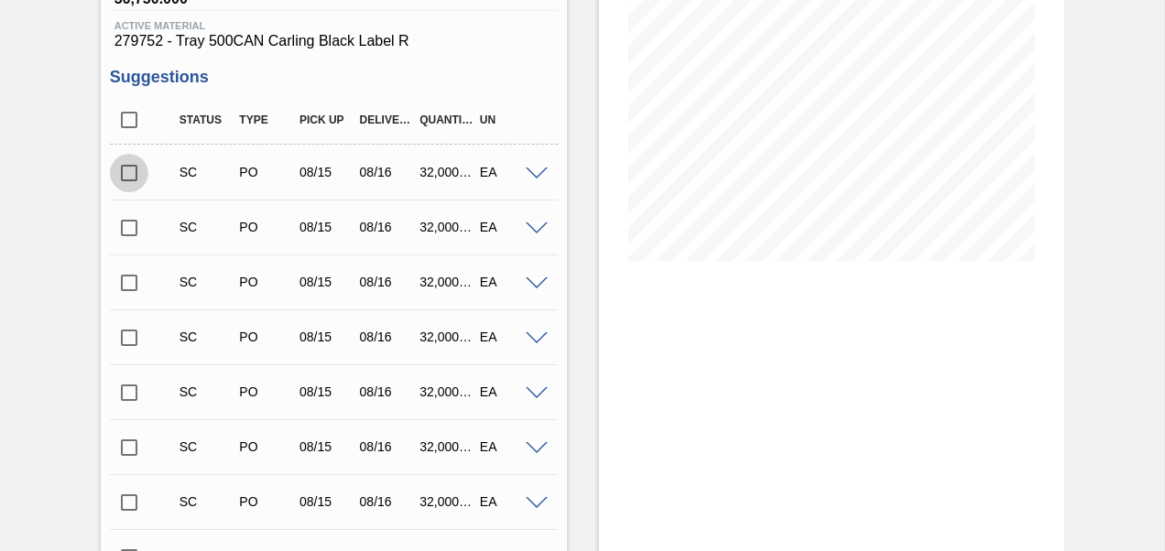
click at [137, 168] on input "checkbox" at bounding box center [129, 173] width 38 height 38
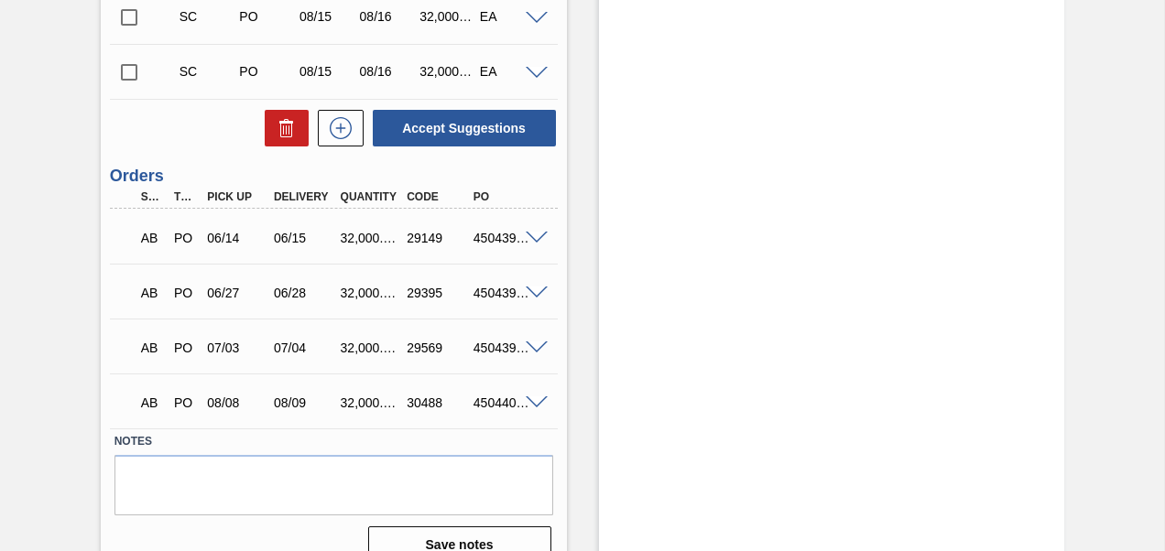
scroll to position [824, 0]
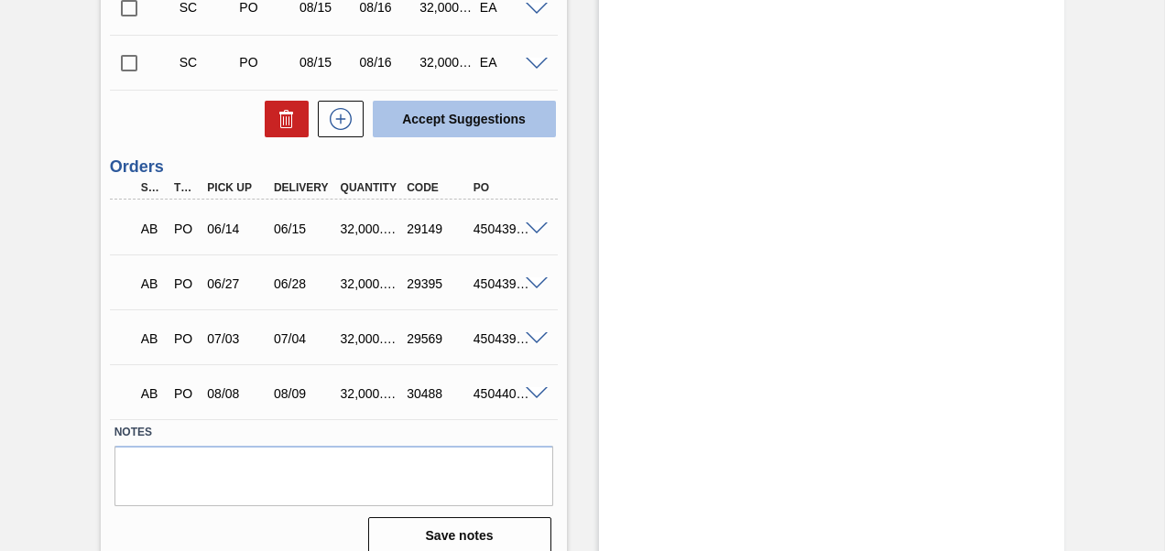
click at [483, 127] on button "Accept Suggestions" at bounding box center [464, 119] width 183 height 37
checkbox input "false"
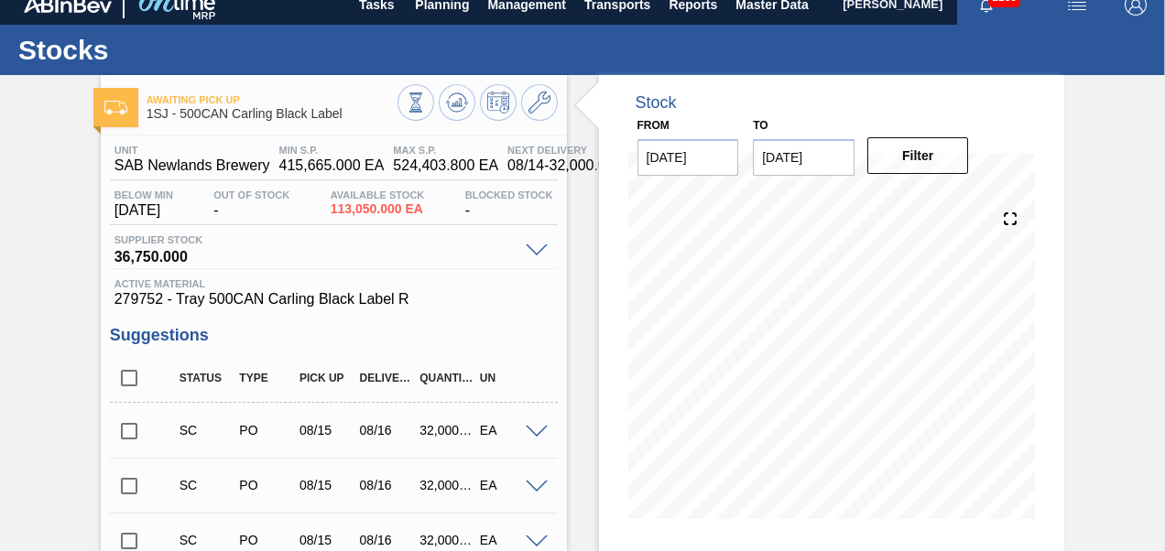
scroll to position [0, 0]
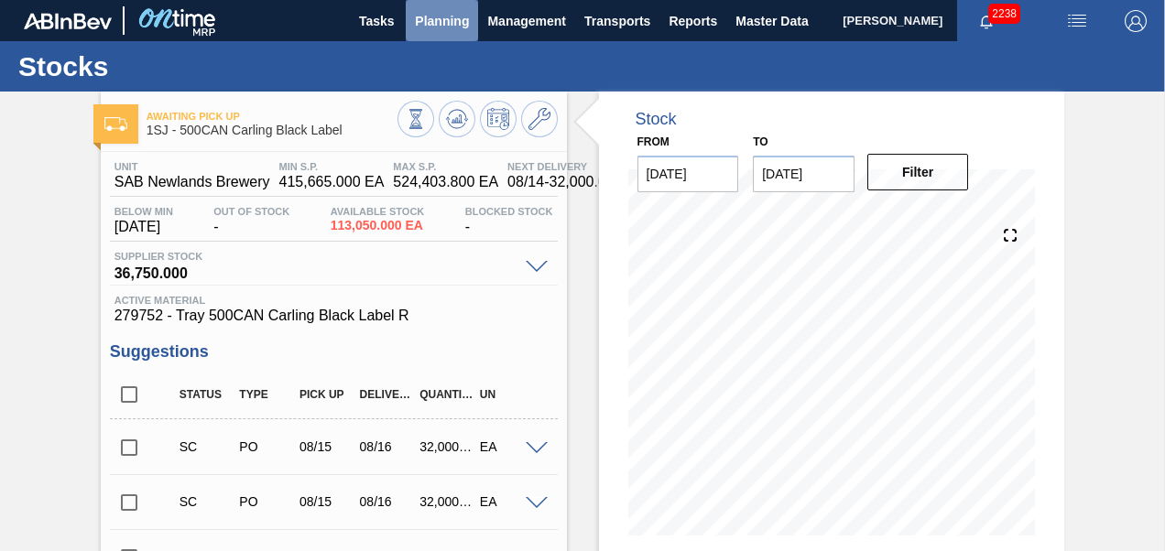
click at [438, 25] on span "Planning" at bounding box center [442, 21] width 54 height 22
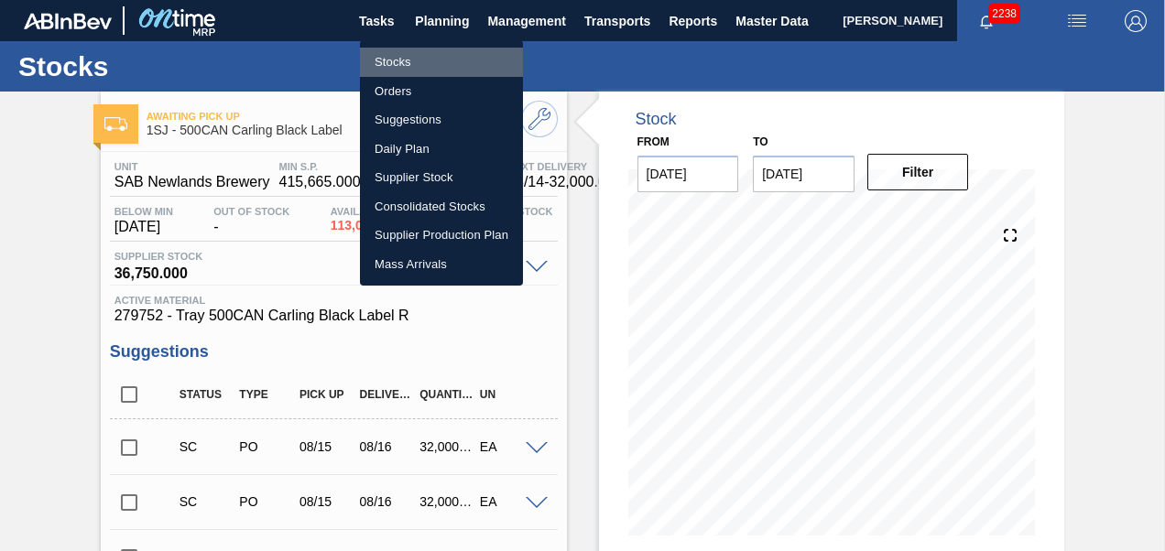
click at [399, 57] on li "Stocks" at bounding box center [441, 62] width 163 height 29
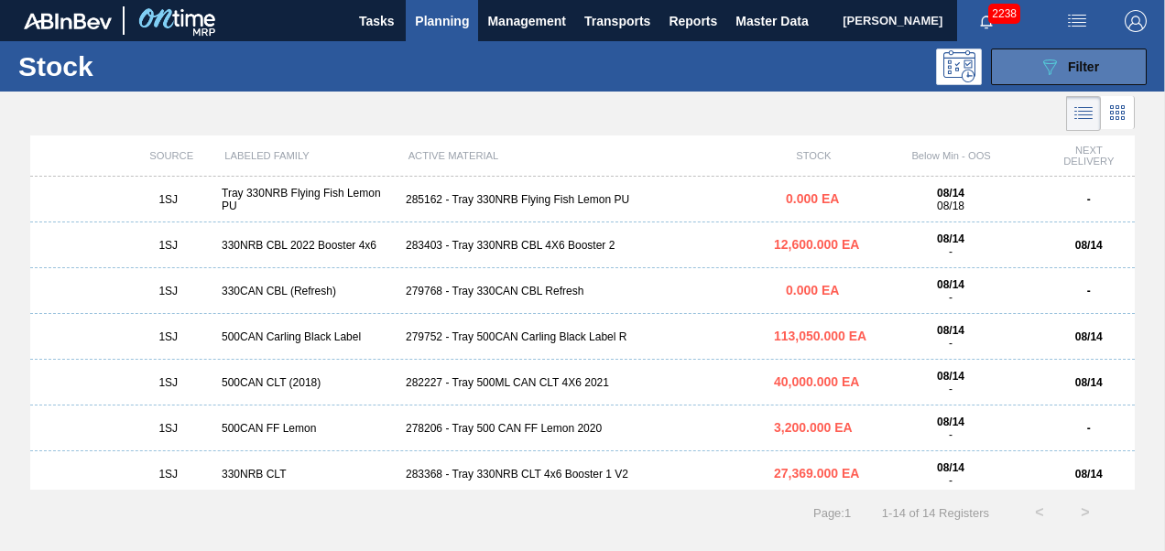
click at [1047, 60] on icon "089F7B8B-B2A5-4AFE-B5C0-19BA573D28AC" at bounding box center [1049, 67] width 22 height 22
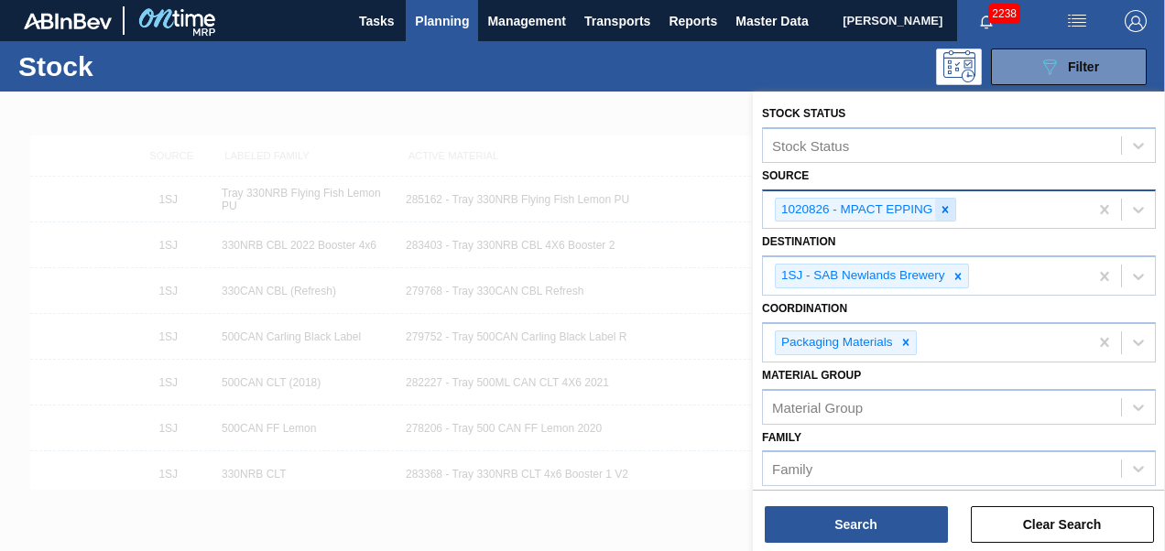
click at [940, 208] on icon at bounding box center [945, 209] width 13 height 13
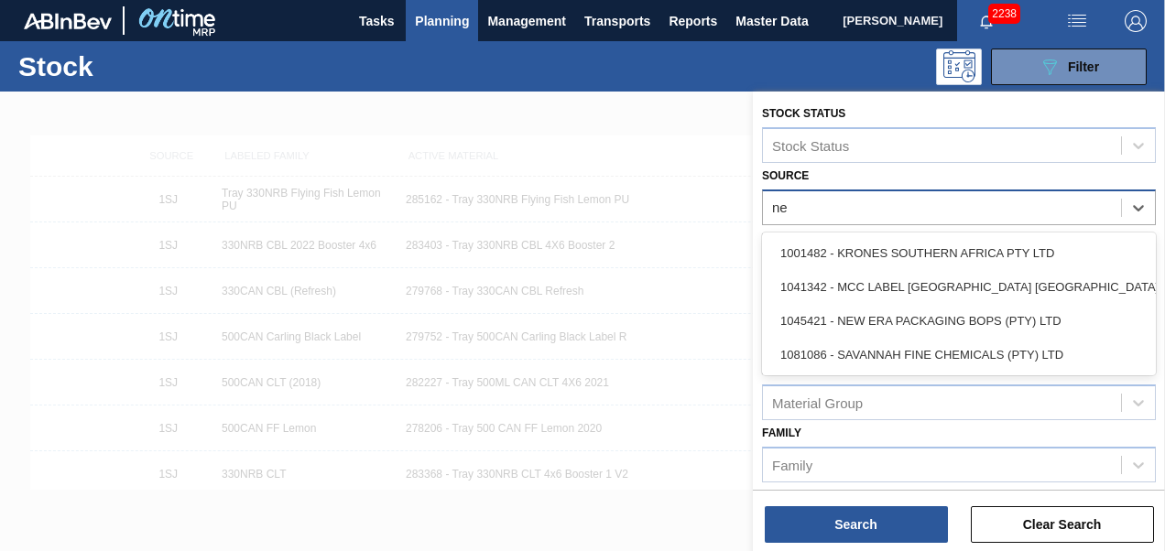
type input "new"
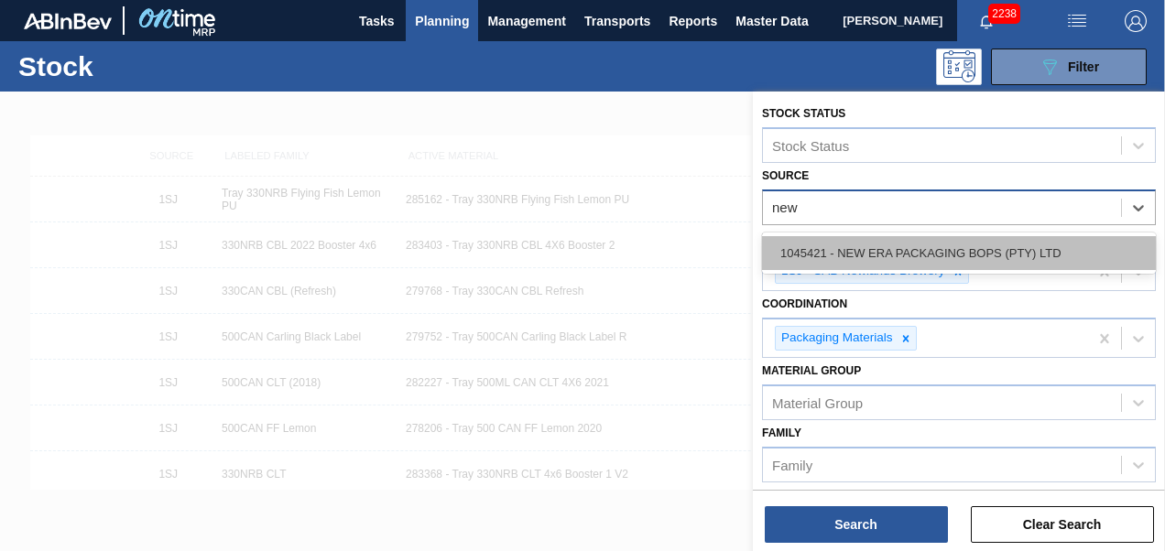
click at [948, 247] on div "1045421 - NEW ERA PACKAGING BOPS (PTY) LTD" at bounding box center [959, 253] width 394 height 34
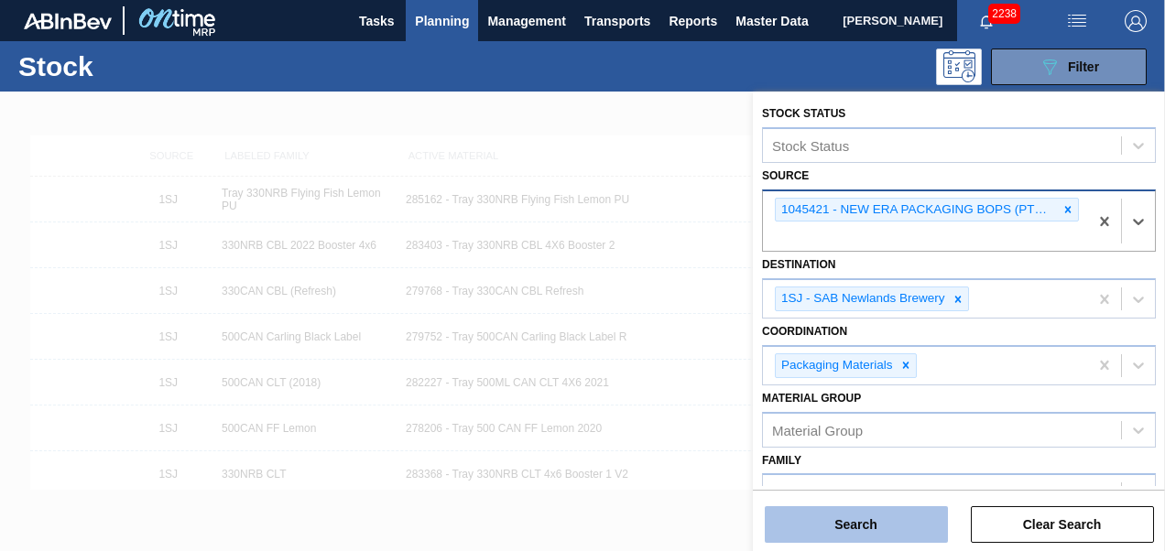
click at [817, 508] on button "Search" at bounding box center [856, 524] width 183 height 37
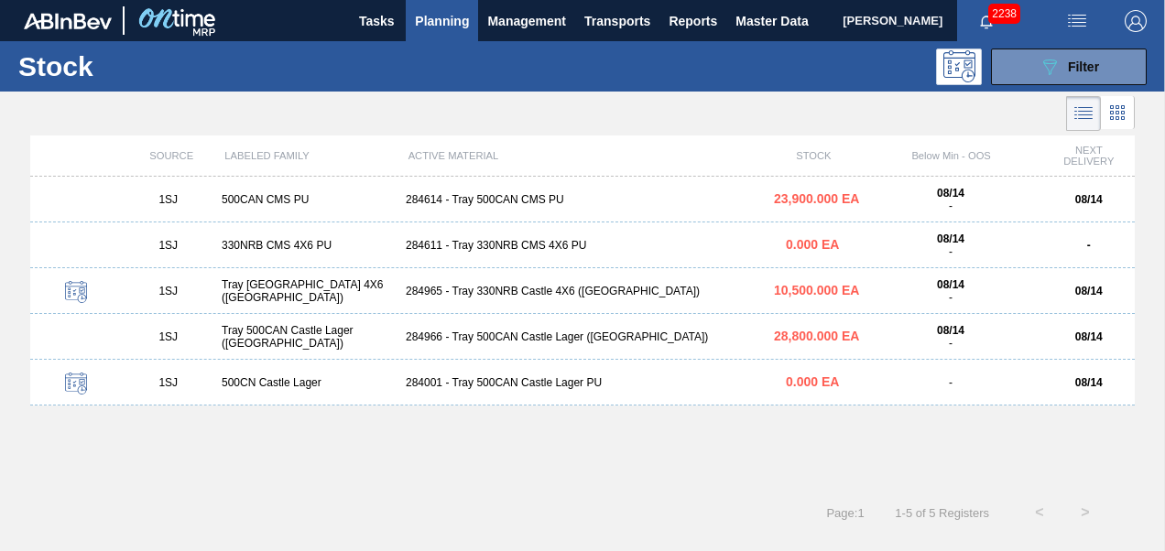
click at [548, 347] on div "1SJ Tray 500CAN Castle Lager ([GEOGRAPHIC_DATA]) 284966 - Tray [GEOGRAPHIC_DATA…" at bounding box center [582, 337] width 1104 height 46
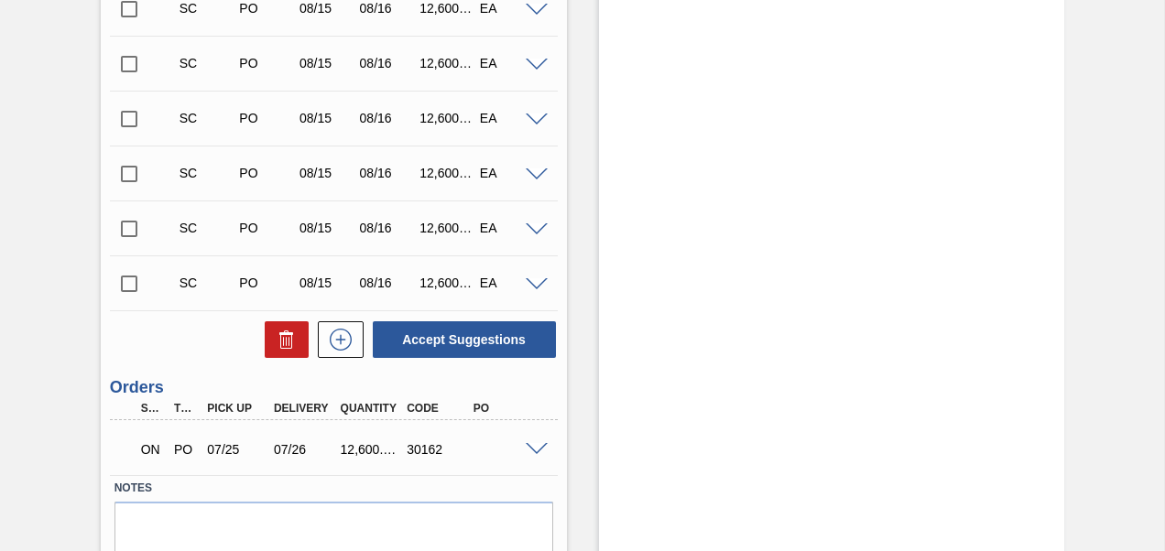
scroll to position [855, 0]
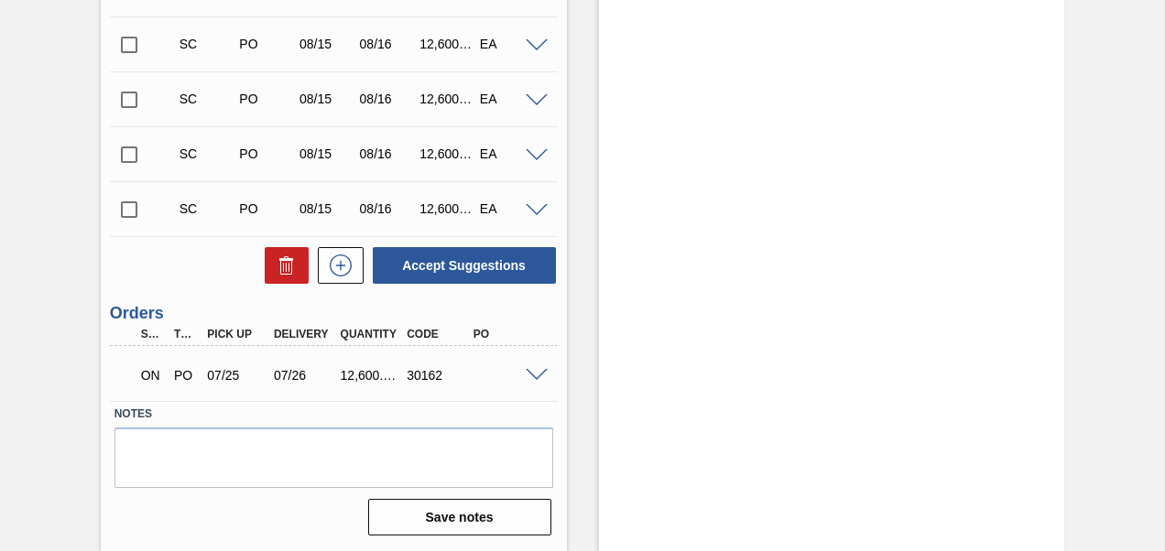
click at [118, 209] on input "checkbox" at bounding box center [129, 209] width 38 height 38
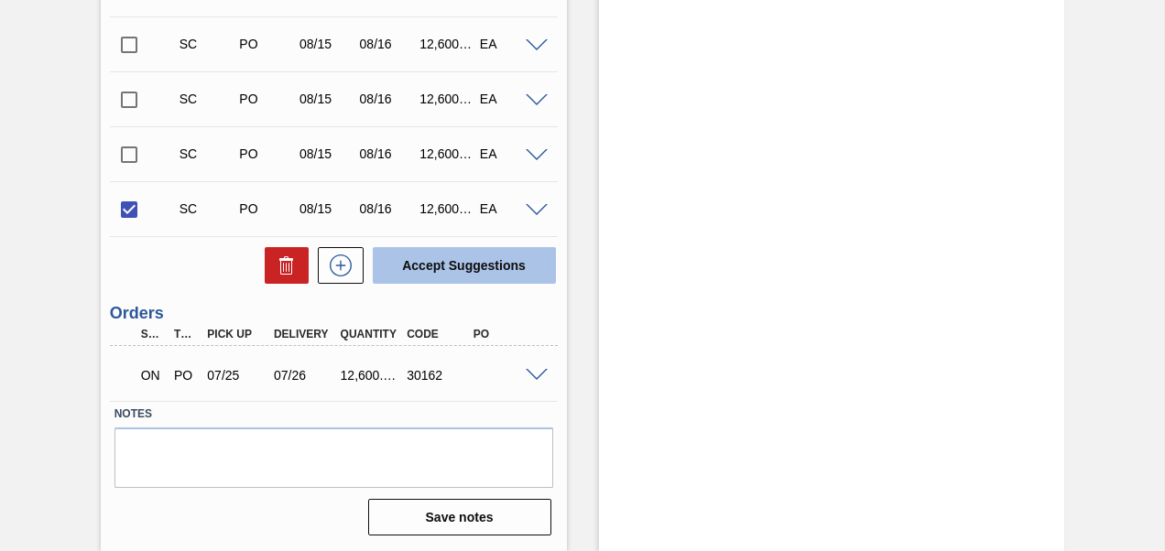
click at [427, 270] on button "Accept Suggestions" at bounding box center [464, 265] width 183 height 37
checkbox input "false"
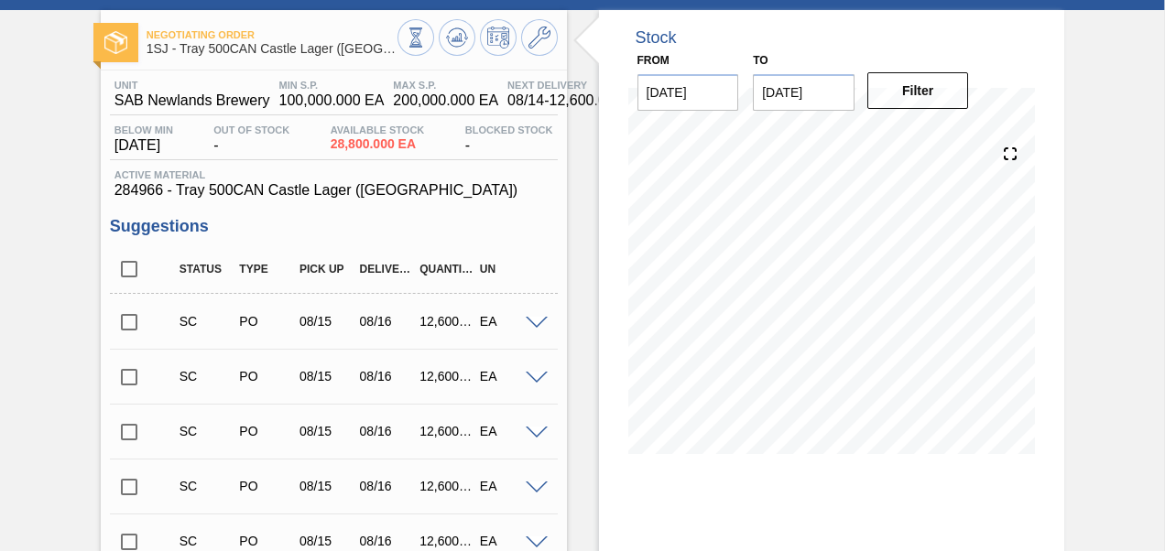
scroll to position [0, 0]
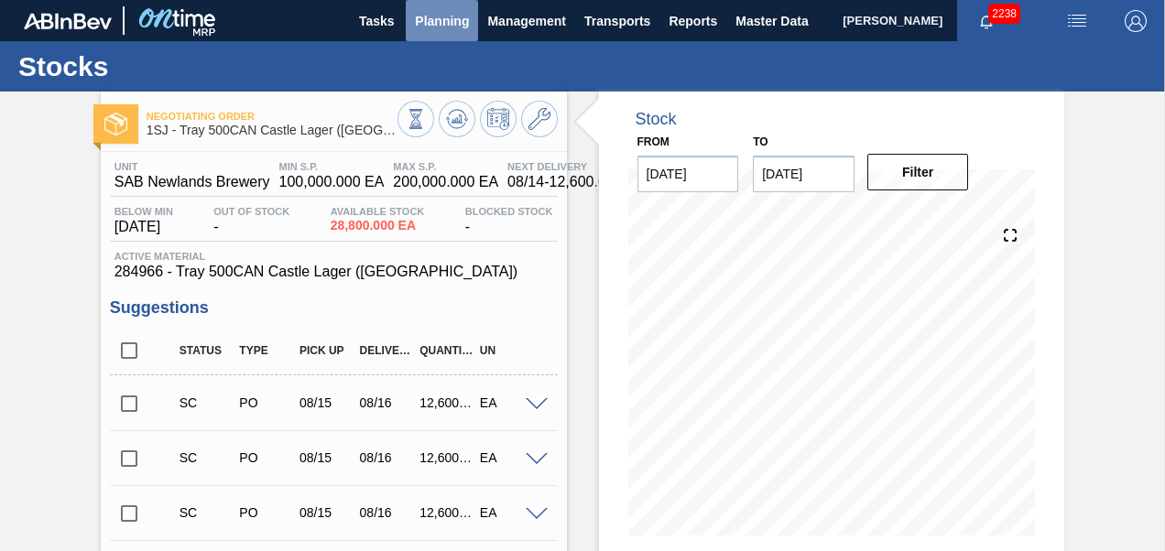
click at [449, 35] on button "Planning" at bounding box center [442, 20] width 72 height 41
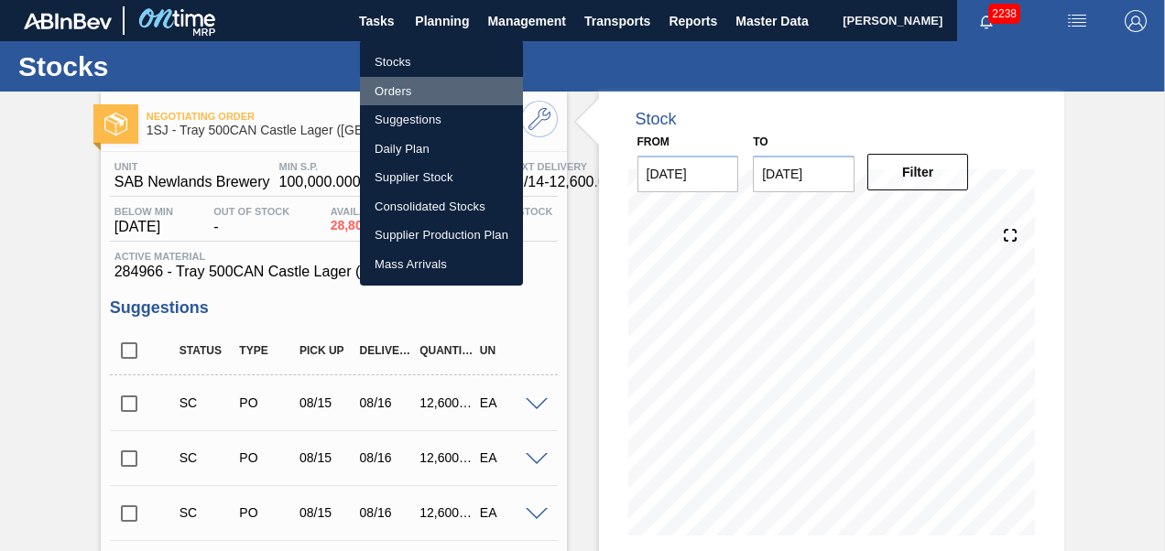
click at [386, 88] on li "Orders" at bounding box center [441, 91] width 163 height 29
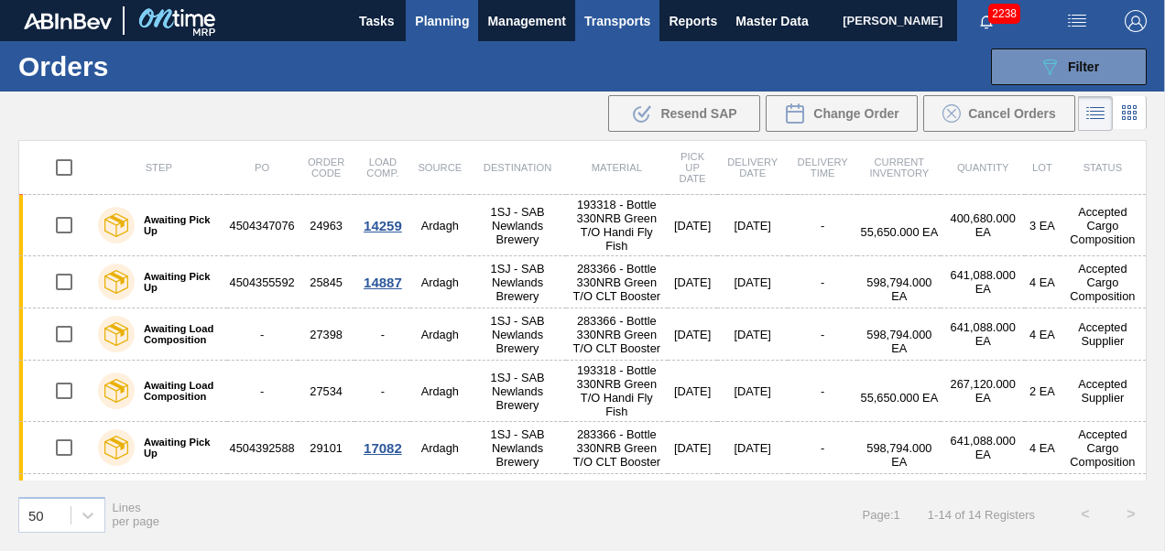
click at [626, 28] on span "Transports" at bounding box center [617, 21] width 66 height 22
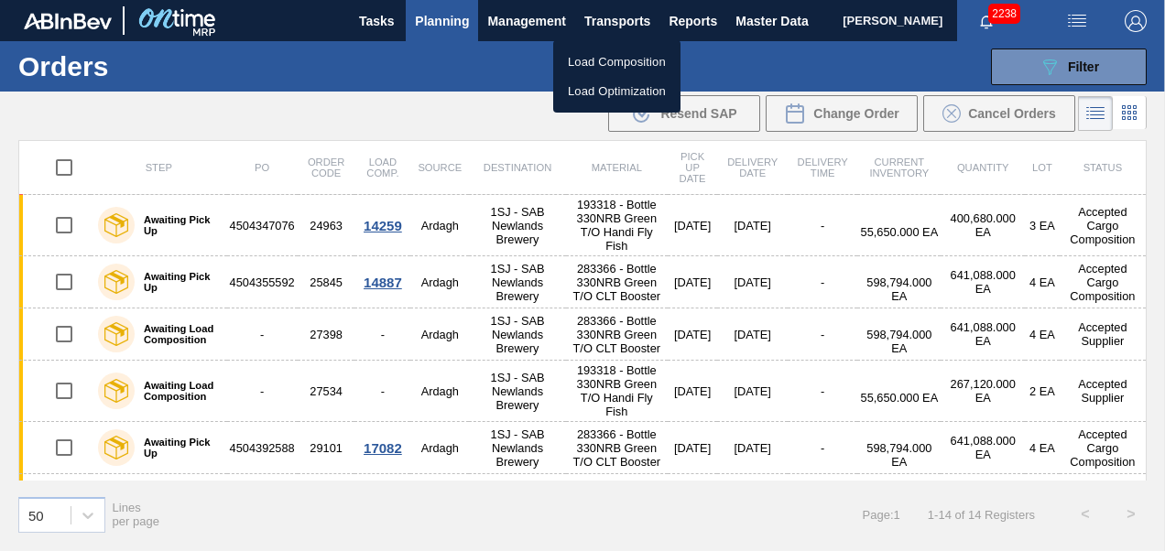
click at [583, 64] on li "Load Composition" at bounding box center [616, 62] width 127 height 29
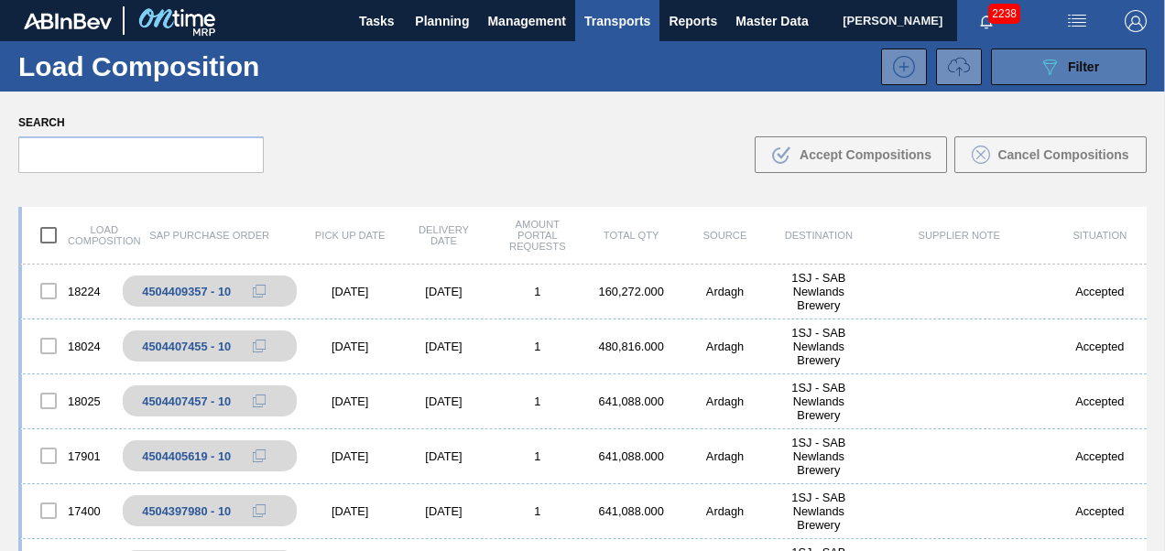
click at [1046, 77] on button "089F7B8B-B2A5-4AFE-B5C0-19BA573D28AC Filter" at bounding box center [1069, 67] width 156 height 37
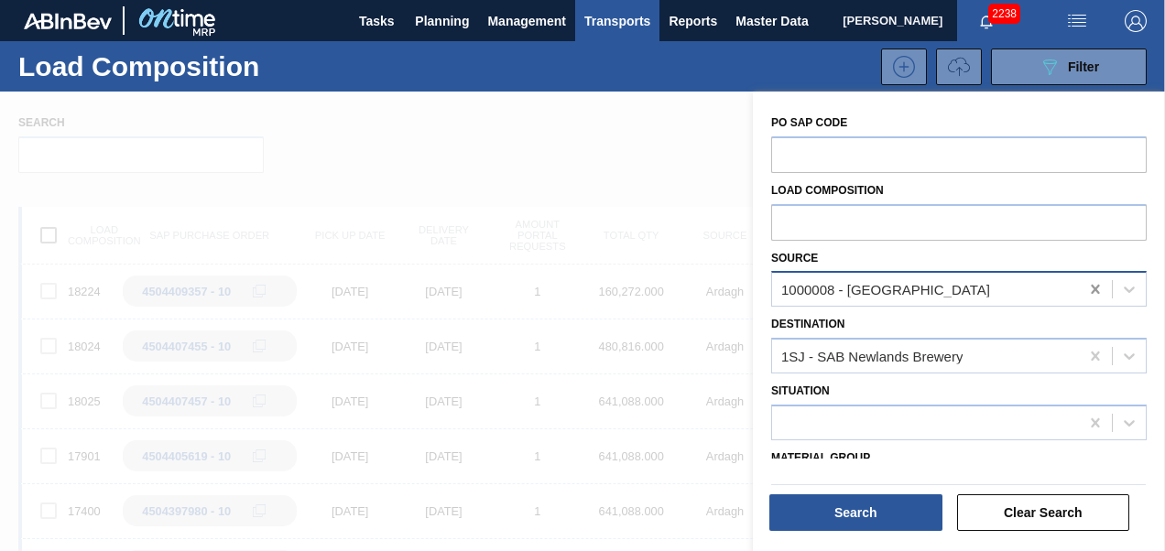
click at [1093, 288] on icon at bounding box center [1095, 289] width 8 height 9
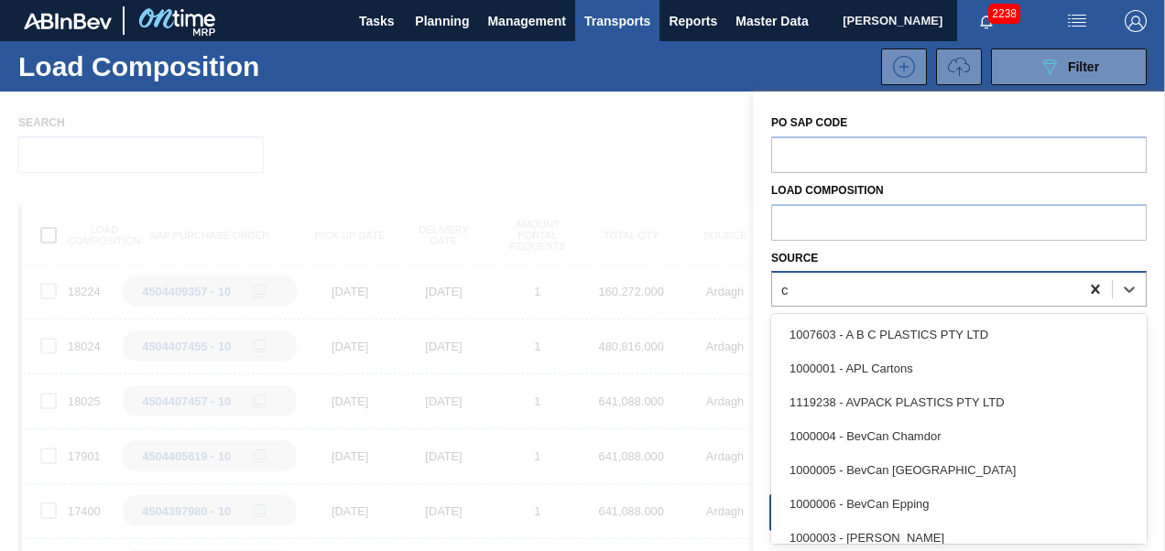
scroll to position [45, 0]
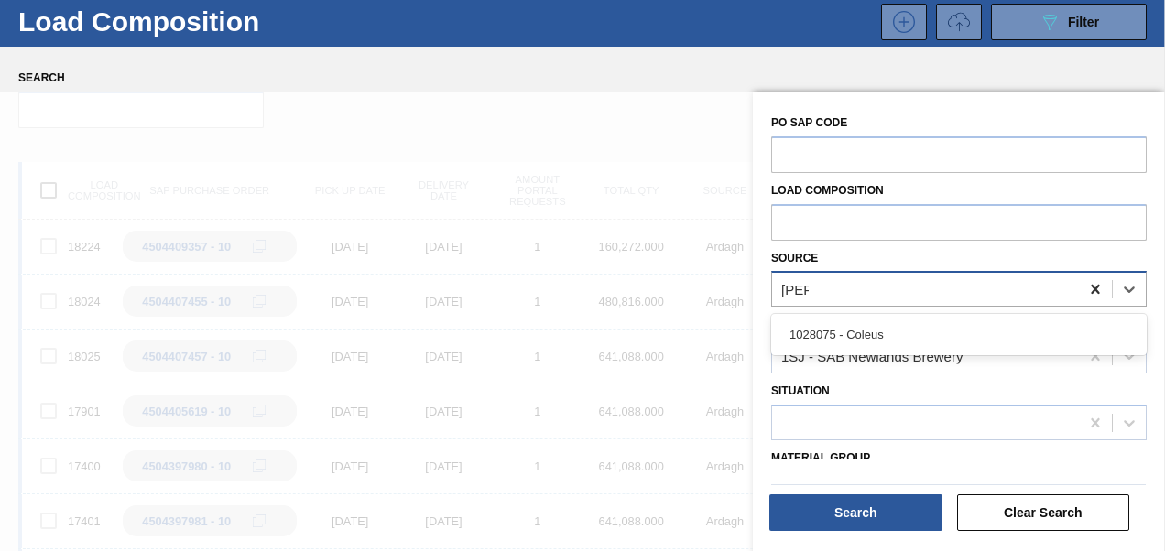
type input "coleu"
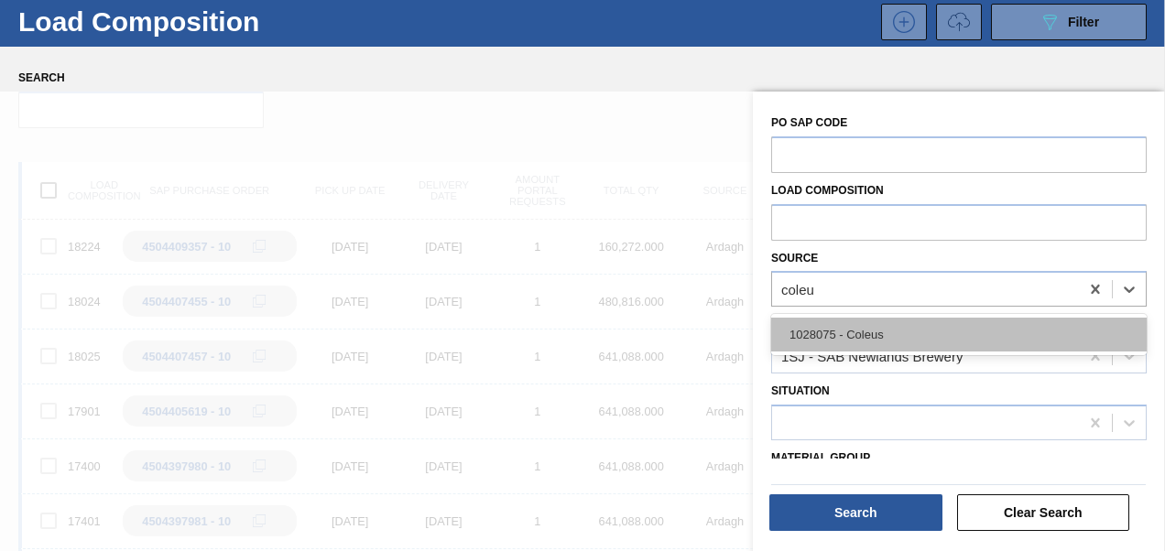
click at [1007, 343] on div "1028075 - Coleus" at bounding box center [958, 335] width 375 height 34
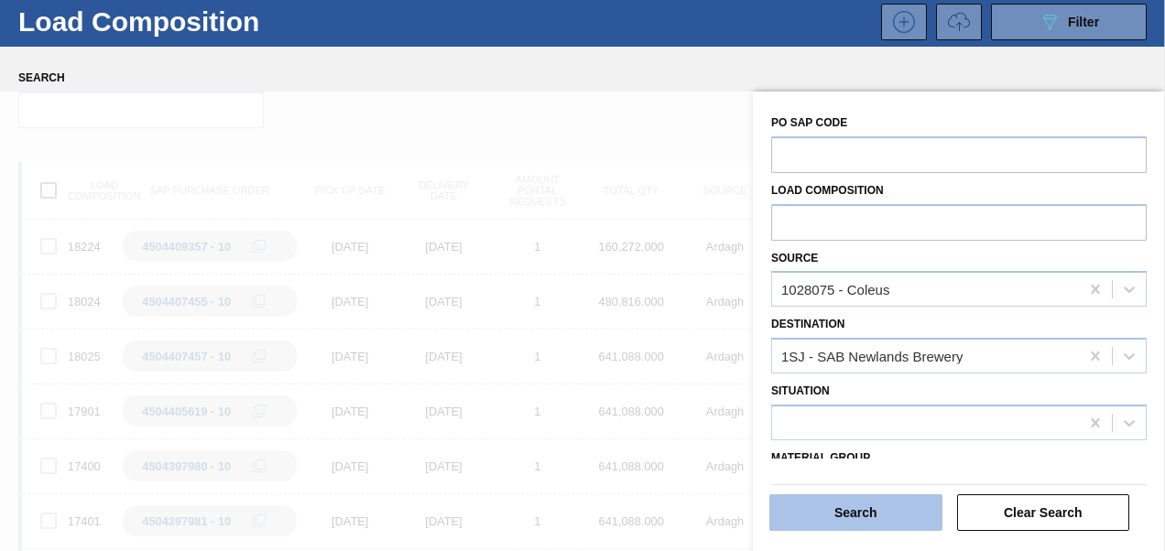
click at [863, 509] on button "Search" at bounding box center [855, 512] width 173 height 37
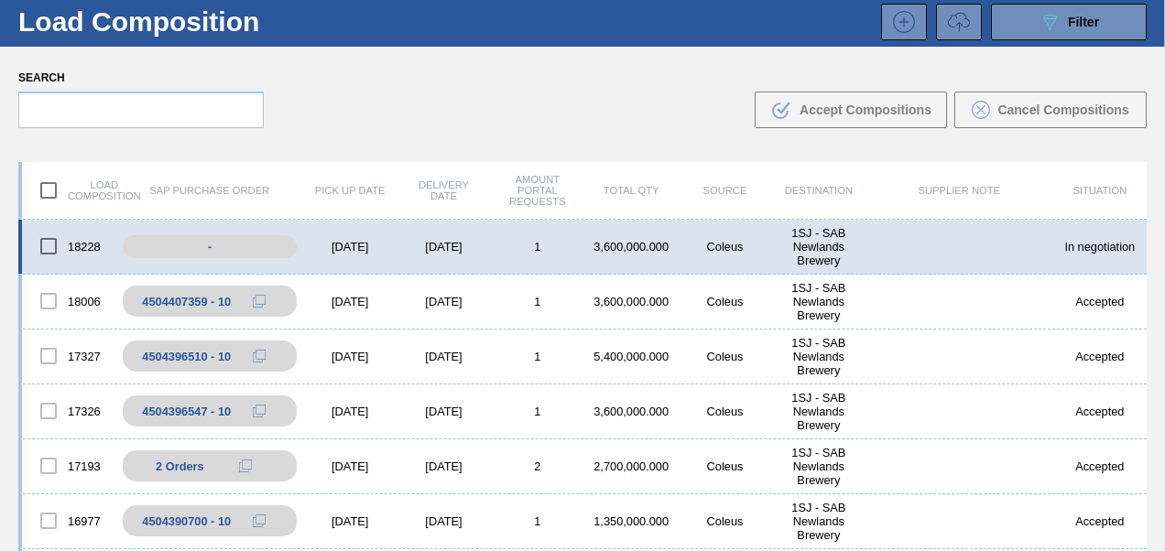
click at [389, 243] on div "[DATE]" at bounding box center [349, 247] width 93 height 14
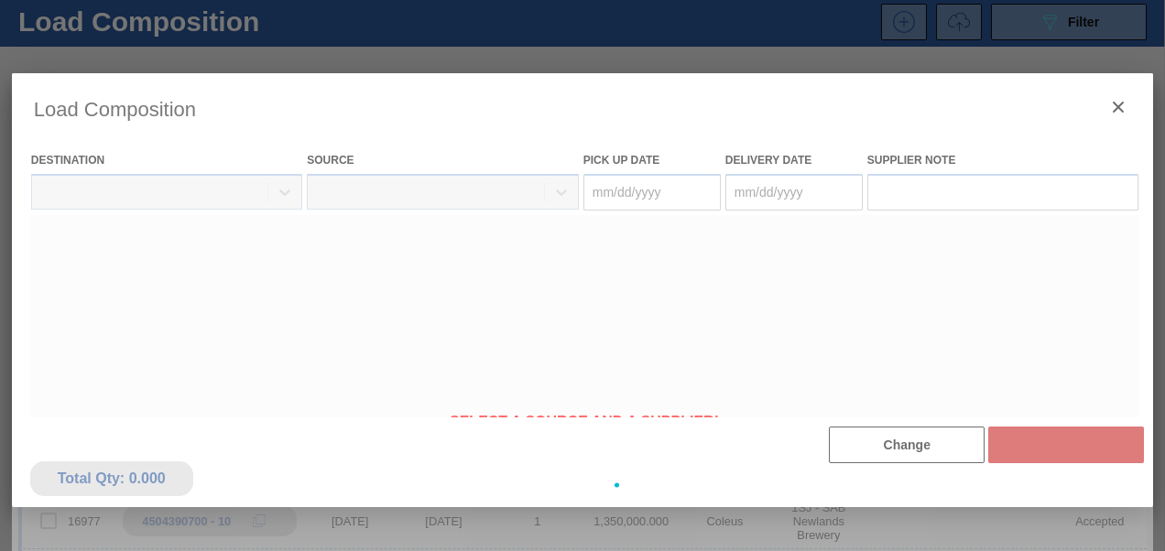
type Date "[DATE]"
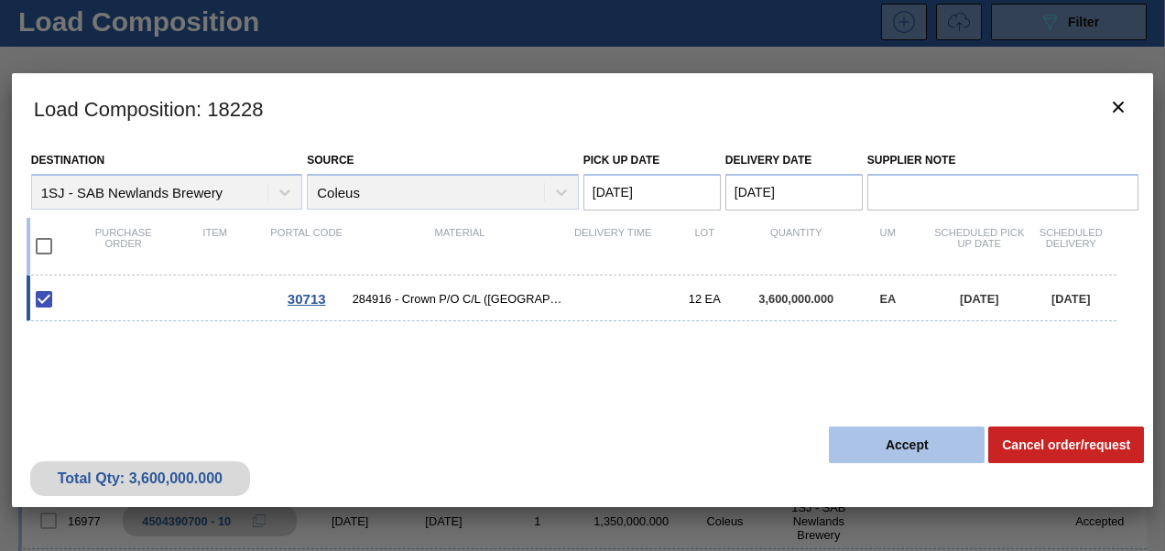
click at [860, 456] on button "Accept" at bounding box center [907, 445] width 156 height 37
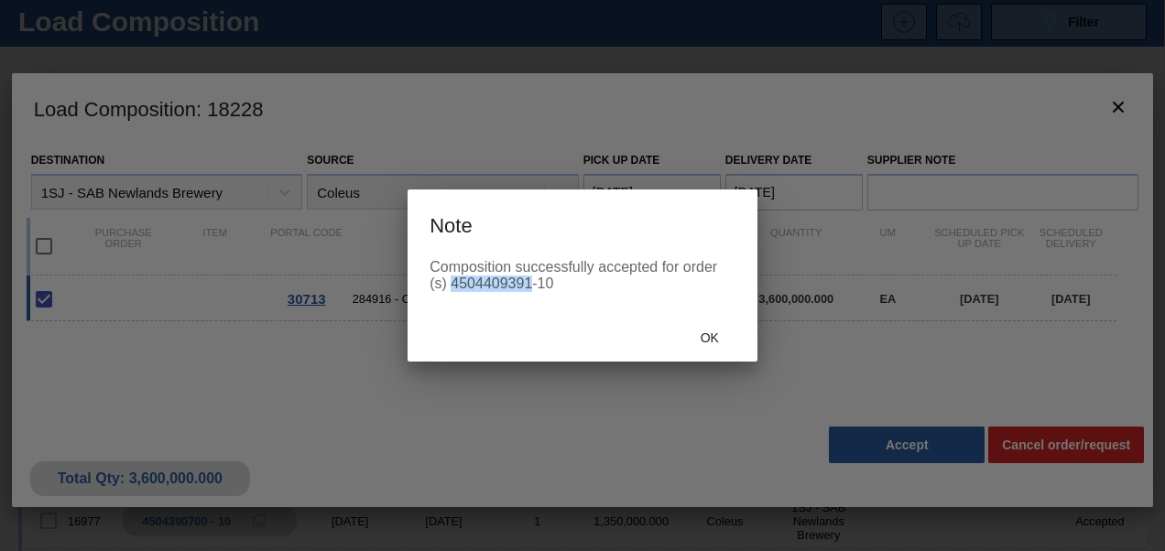
drag, startPoint x: 454, startPoint y: 281, endPoint x: 530, endPoint y: 284, distance: 76.0
click at [530, 284] on div "Composition successfully accepted for order (s) 4504409391-10" at bounding box center [582, 275] width 306 height 33
copy div "4504409391"
click at [705, 330] on div "Ok" at bounding box center [709, 338] width 81 height 34
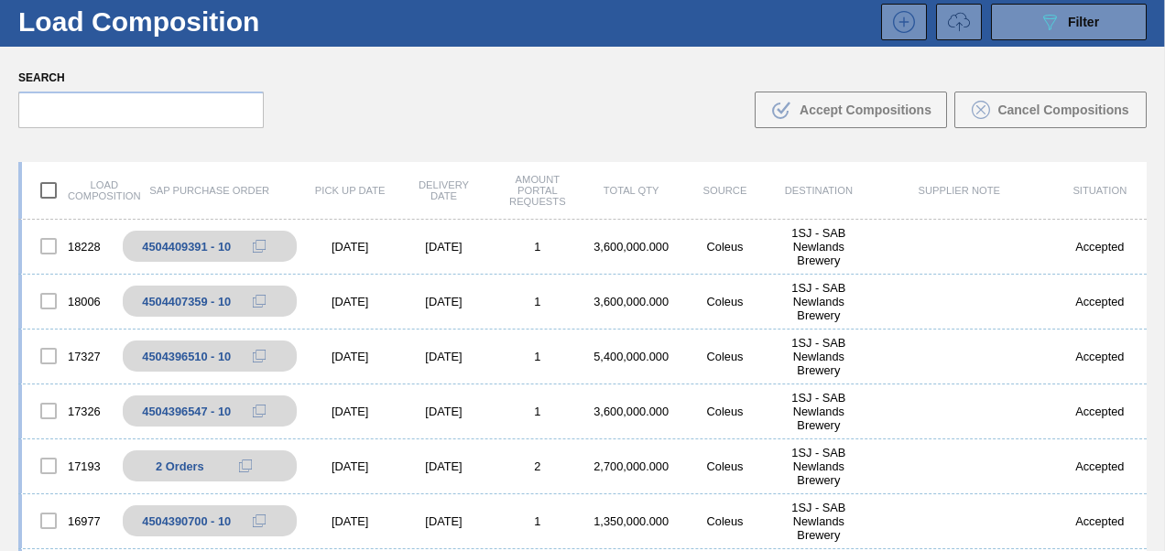
scroll to position [0, 0]
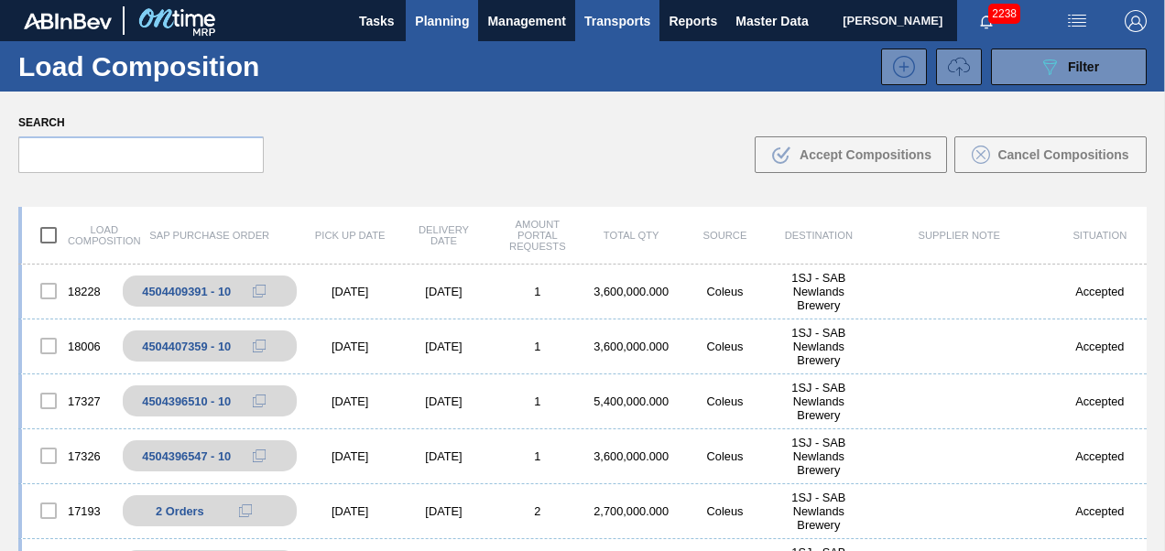
click at [445, 26] on span "Planning" at bounding box center [442, 21] width 54 height 22
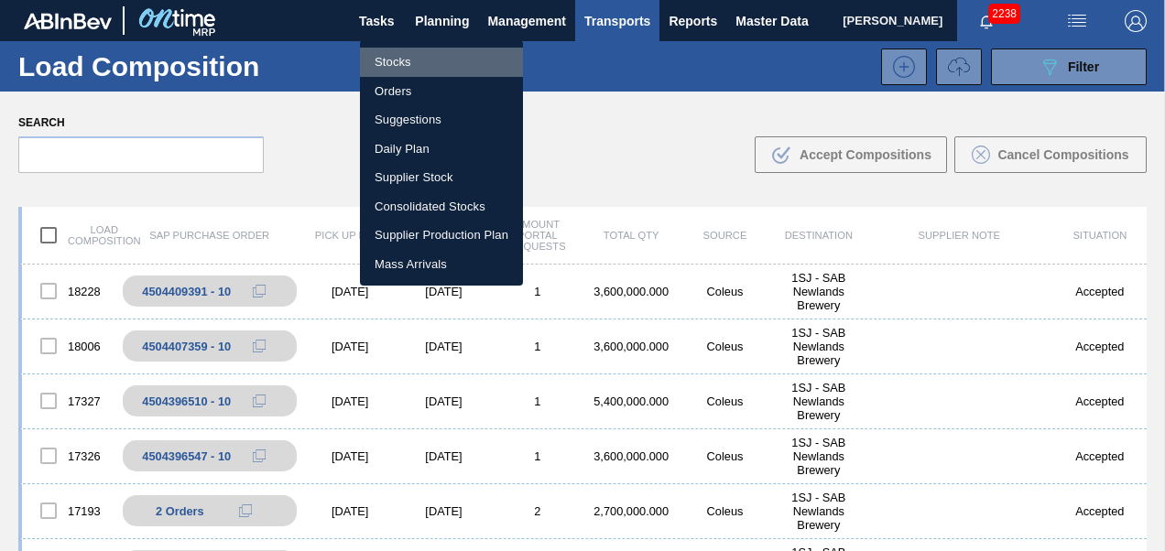
click at [419, 58] on li "Stocks" at bounding box center [441, 62] width 163 height 29
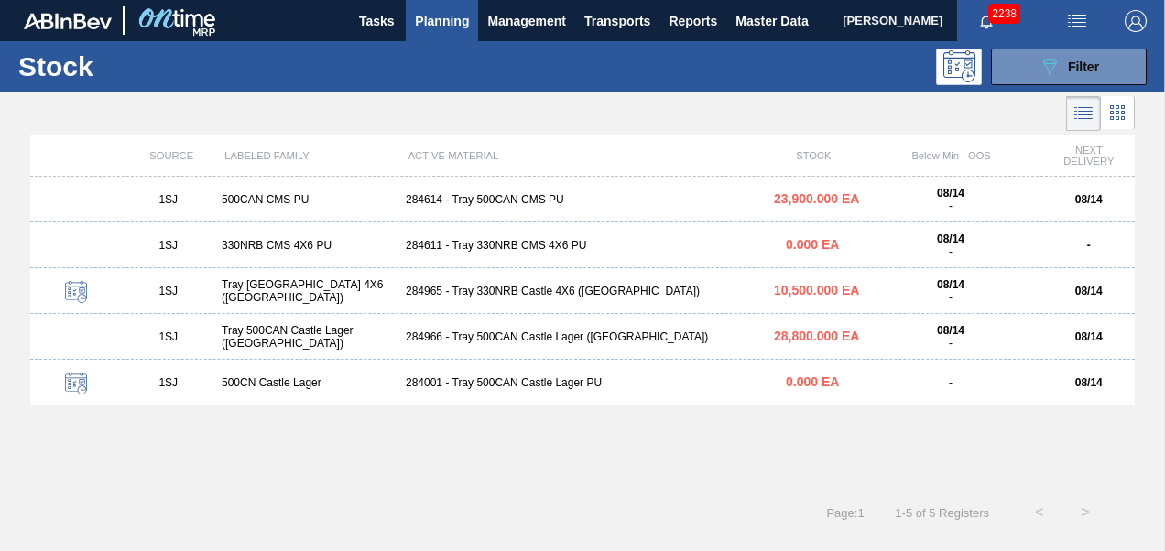
click at [1066, 86] on div "Stock 089F7B8B-B2A5-4AFE-B5C0-19BA573D28AC Filter" at bounding box center [582, 66] width 1165 height 50
drag, startPoint x: 1060, startPoint y: 70, endPoint x: 1026, endPoint y: 110, distance: 53.2
click at [1059, 70] on div "089F7B8B-B2A5-4AFE-B5C0-19BA573D28AC Filter" at bounding box center [1068, 67] width 60 height 22
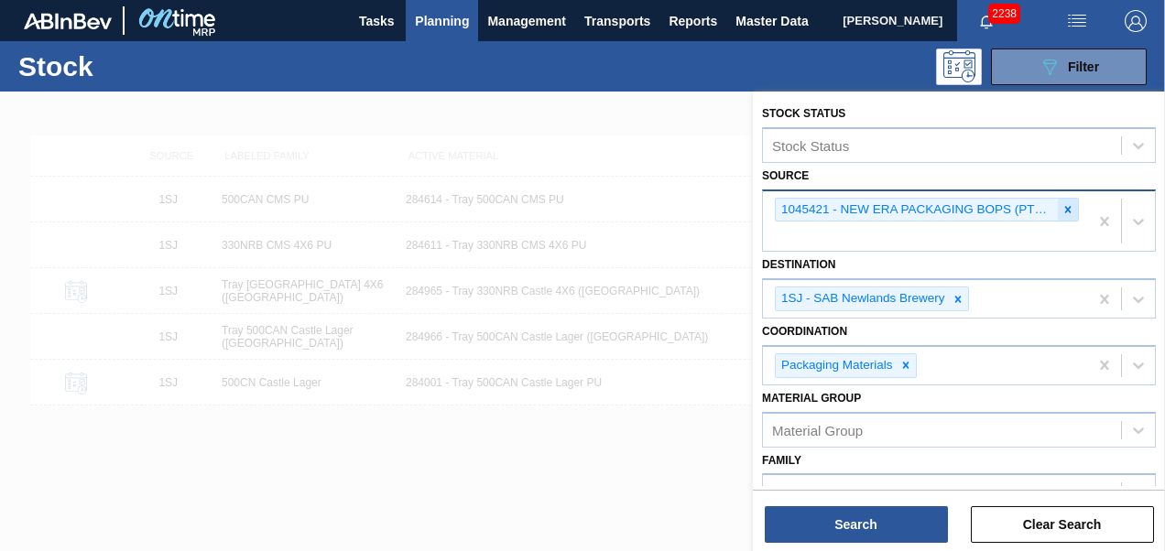
click at [1070, 211] on icon at bounding box center [1067, 209] width 13 height 13
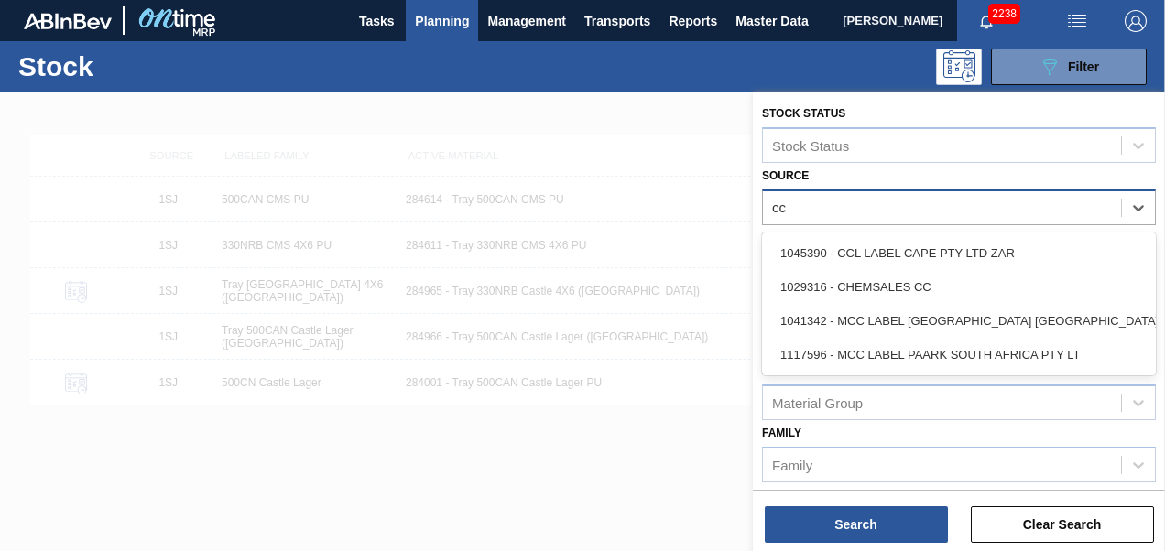
type input "ccl"
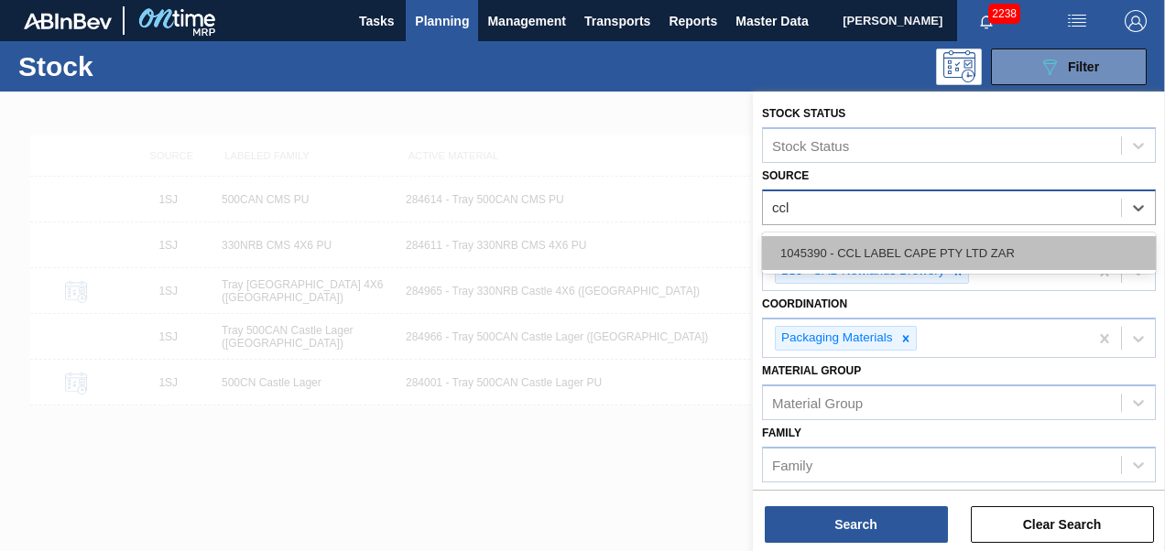
click at [853, 251] on div "1045390 - CCL LABEL CAPE PTY LTD ZAR" at bounding box center [959, 253] width 394 height 34
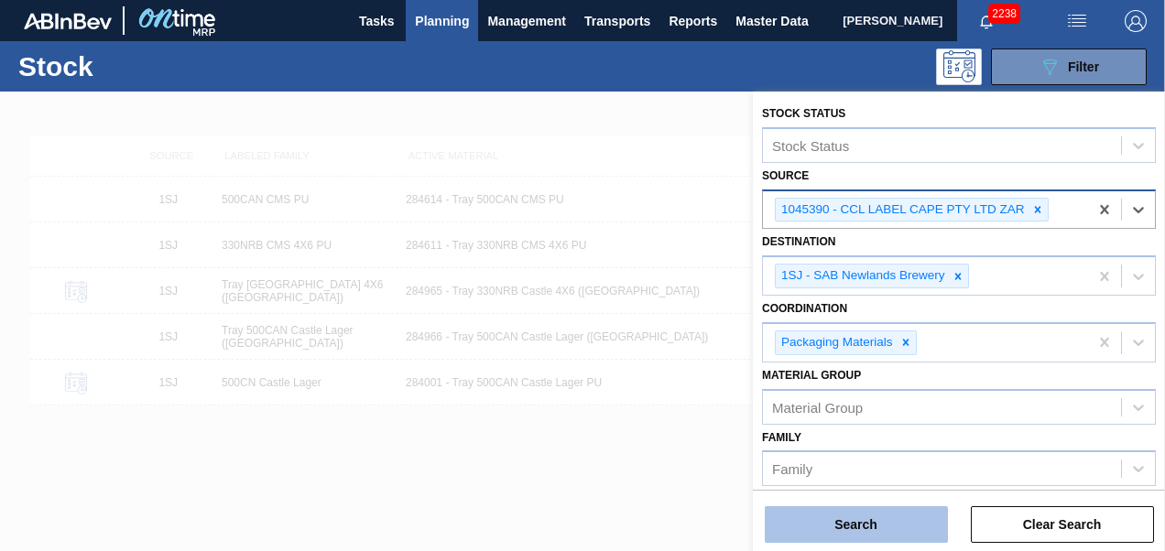
click at [863, 538] on button "Search" at bounding box center [856, 524] width 183 height 37
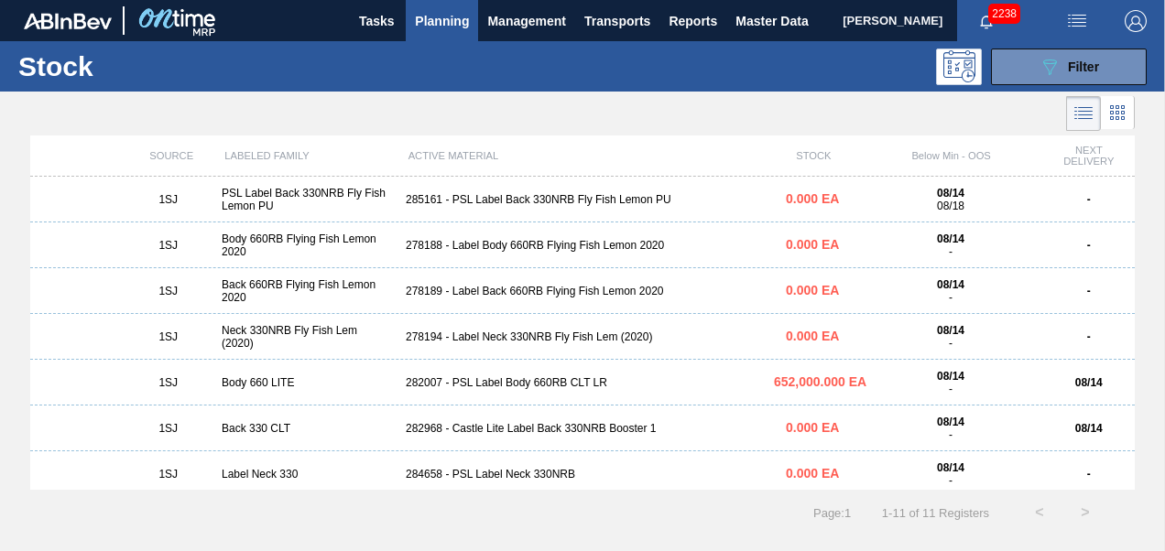
click at [386, 199] on div "PSL Label Back 330NRB Fly Fish Lemon PU" at bounding box center [306, 200] width 184 height 26
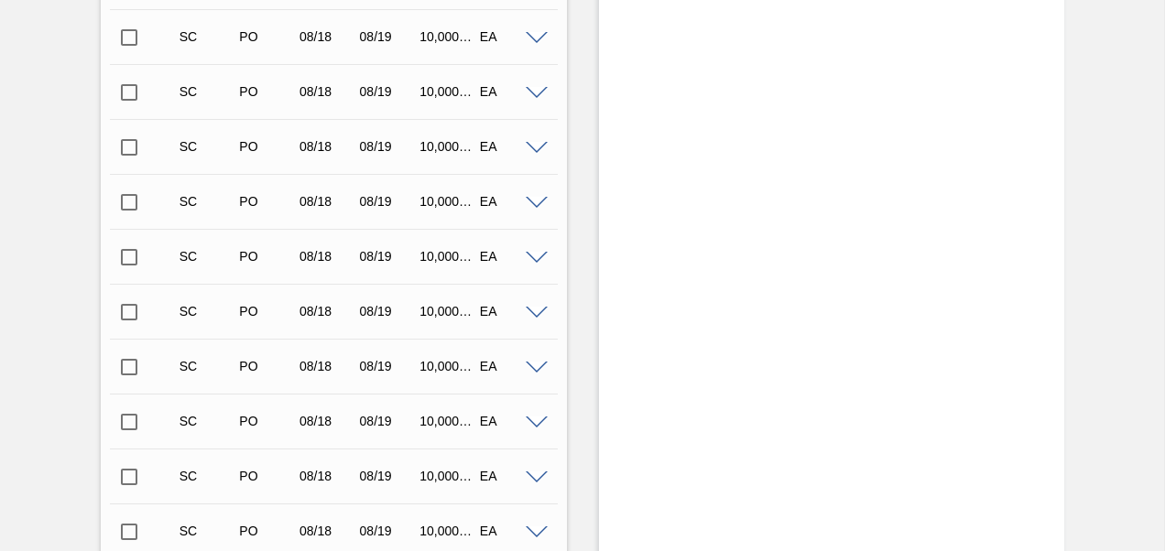
scroll to position [3663, 0]
click at [535, 480] on span at bounding box center [537, 479] width 22 height 14
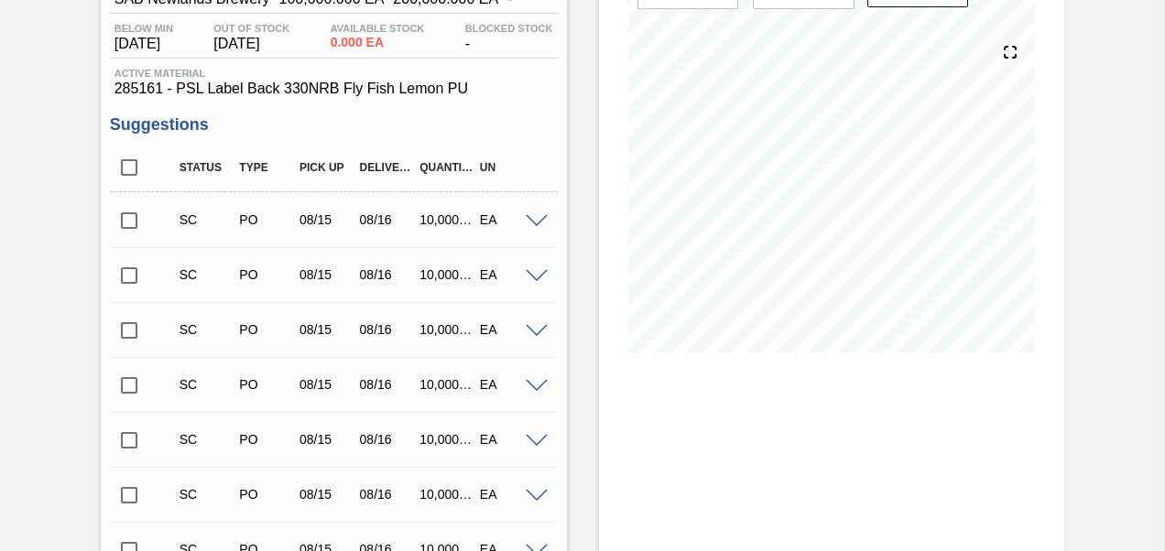
scroll to position [0, 0]
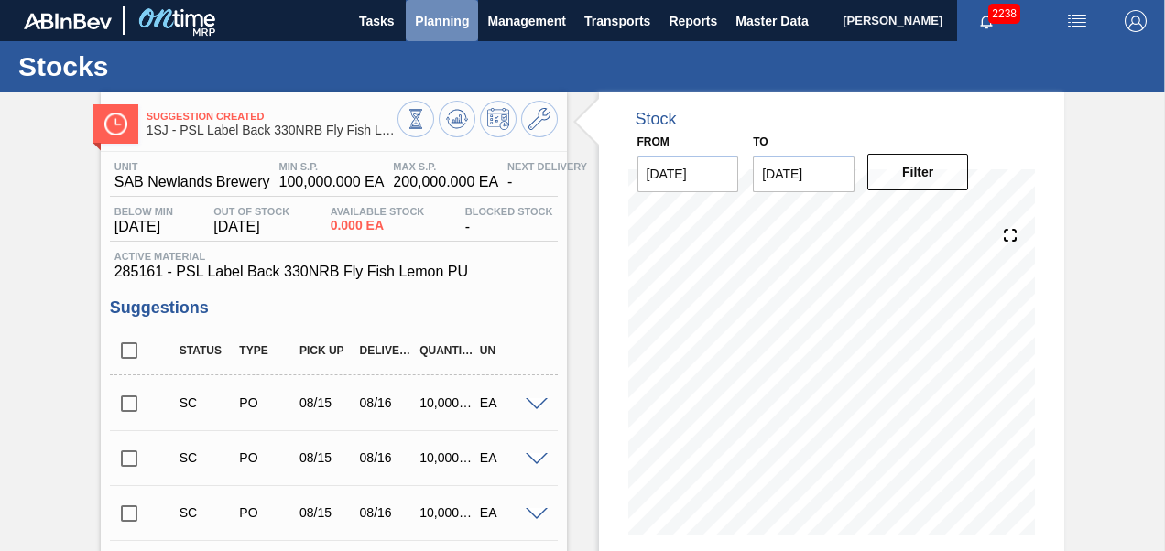
click at [421, 35] on button "Planning" at bounding box center [442, 20] width 72 height 41
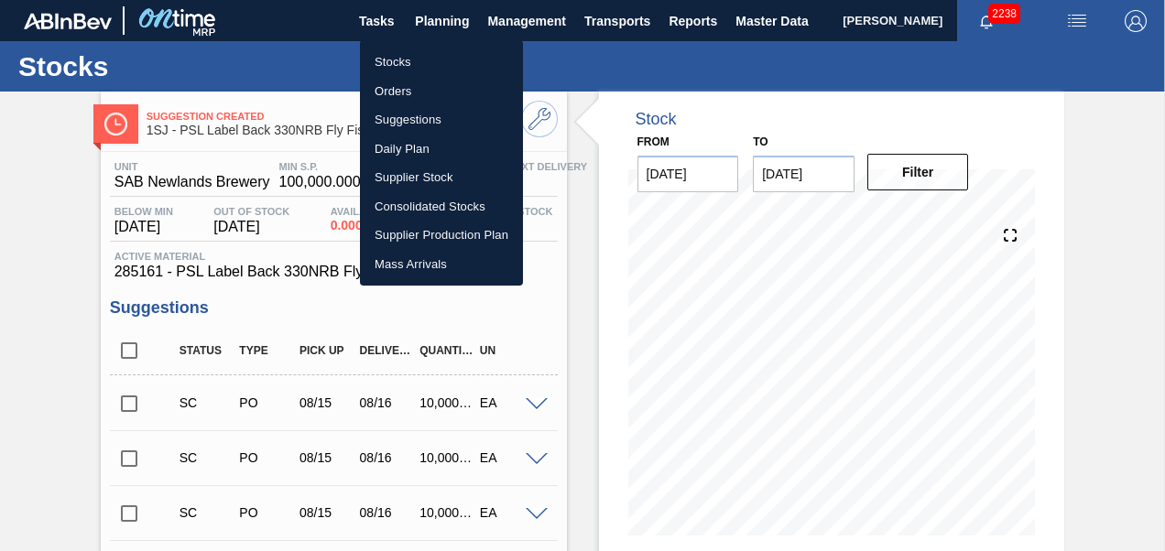
click at [423, 64] on li "Stocks" at bounding box center [441, 62] width 163 height 29
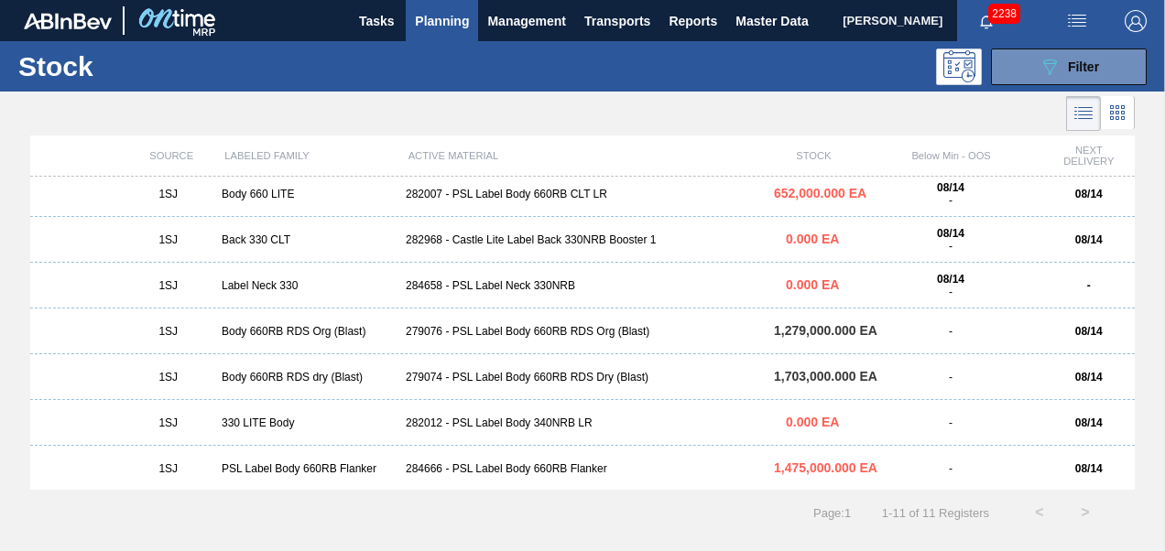
scroll to position [190, 0]
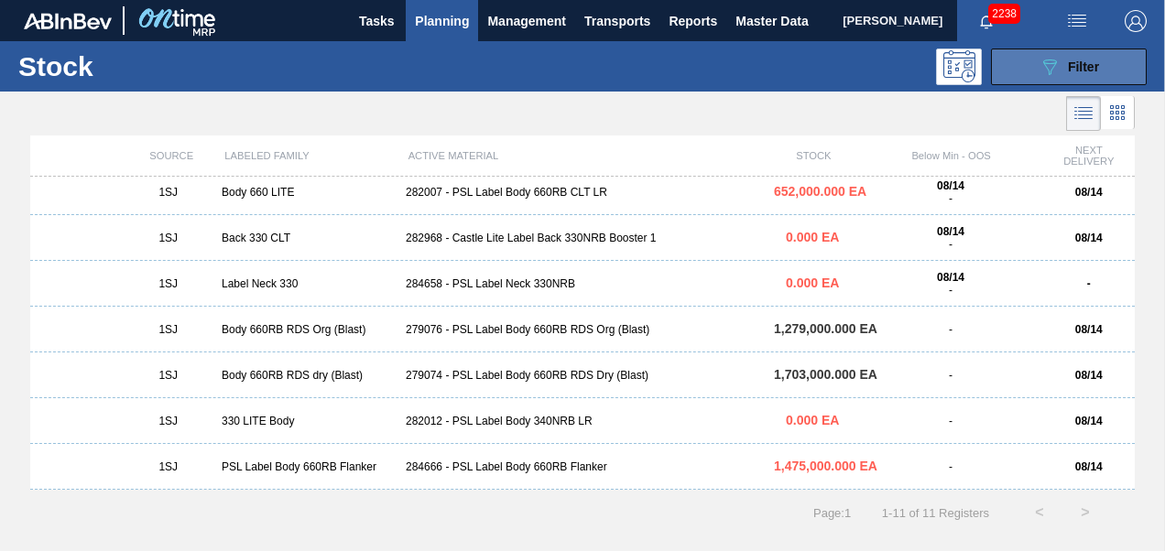
click at [1056, 70] on icon "089F7B8B-B2A5-4AFE-B5C0-19BA573D28AC" at bounding box center [1049, 67] width 22 height 22
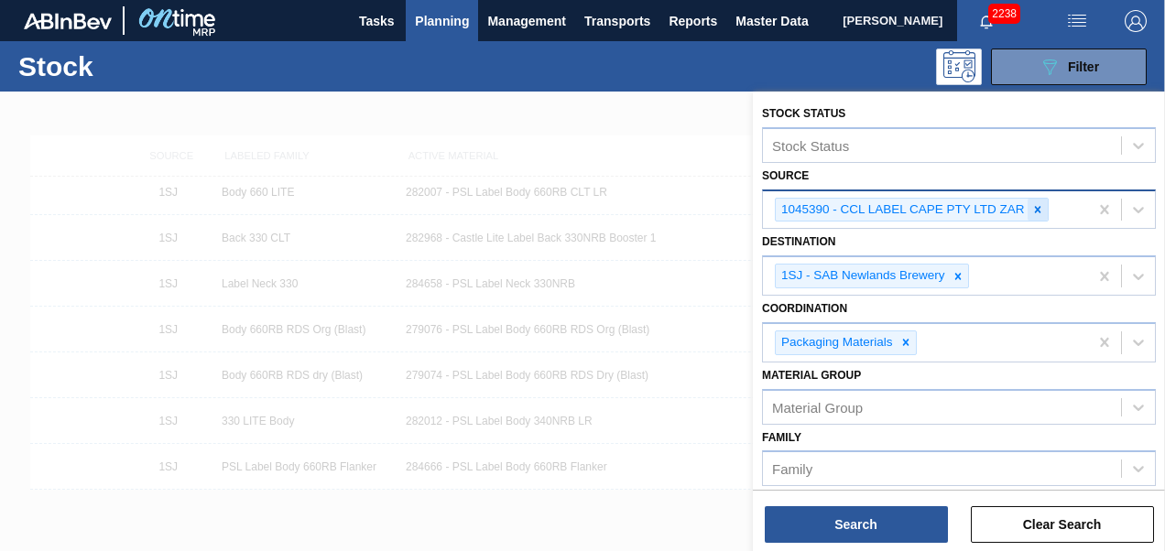
click at [1040, 212] on icon at bounding box center [1037, 209] width 13 height 13
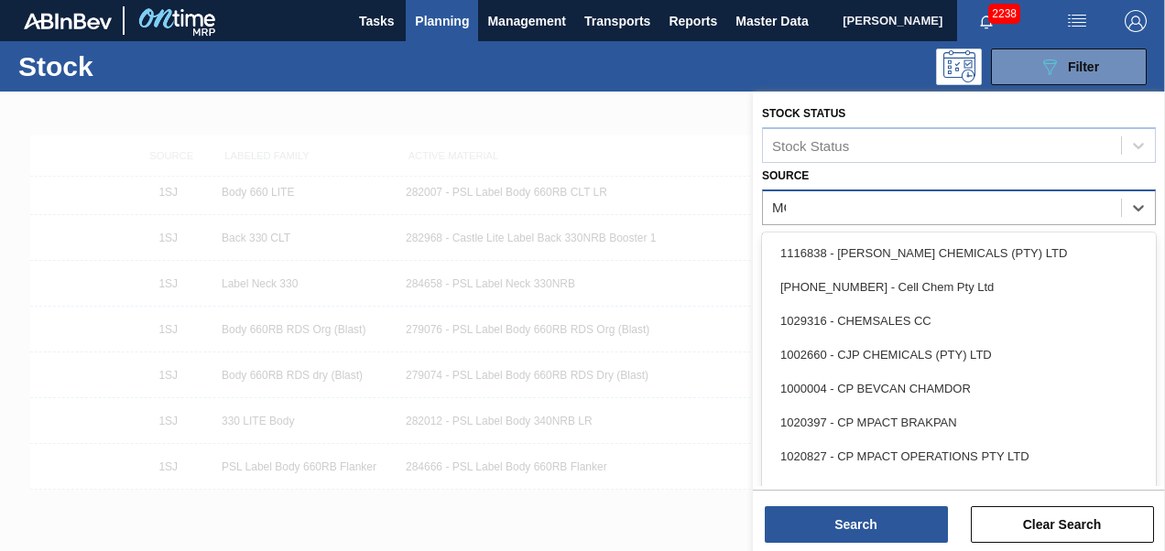
type input "MCC"
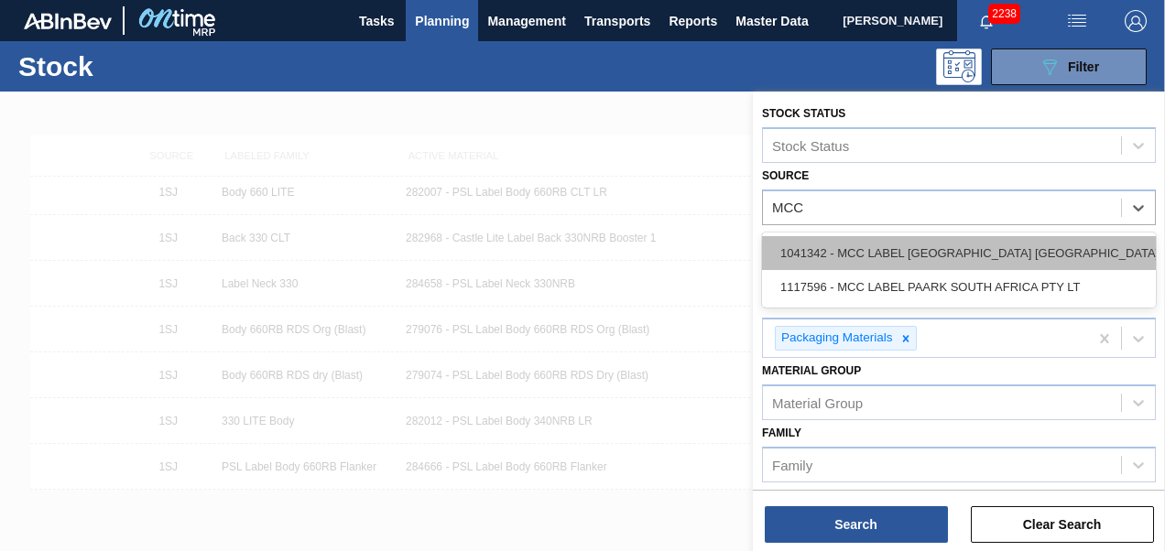
click at [925, 247] on div "1041342 - MCC LABEL [GEOGRAPHIC_DATA] [GEOGRAPHIC_DATA]" at bounding box center [959, 253] width 394 height 34
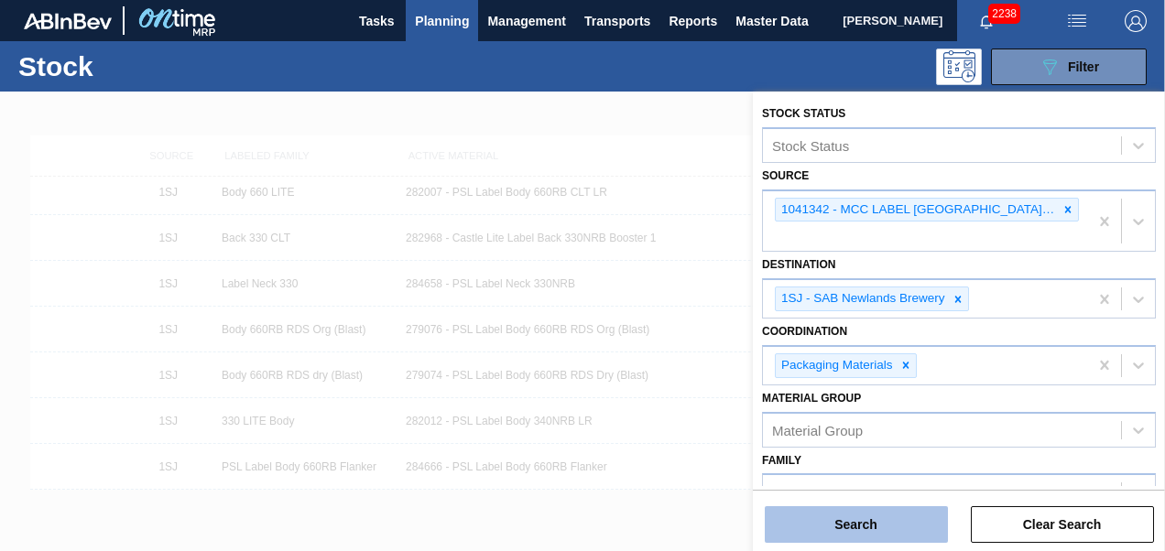
click at [906, 526] on button "Search" at bounding box center [856, 524] width 183 height 37
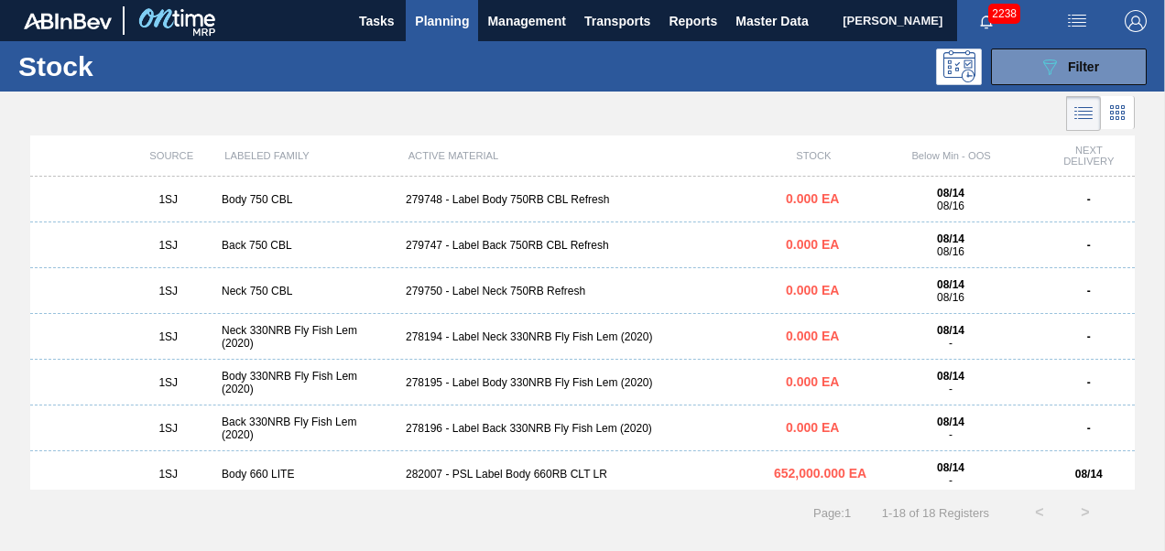
scroll to position [0, 0]
click at [448, 16] on span "Planning" at bounding box center [442, 21] width 54 height 22
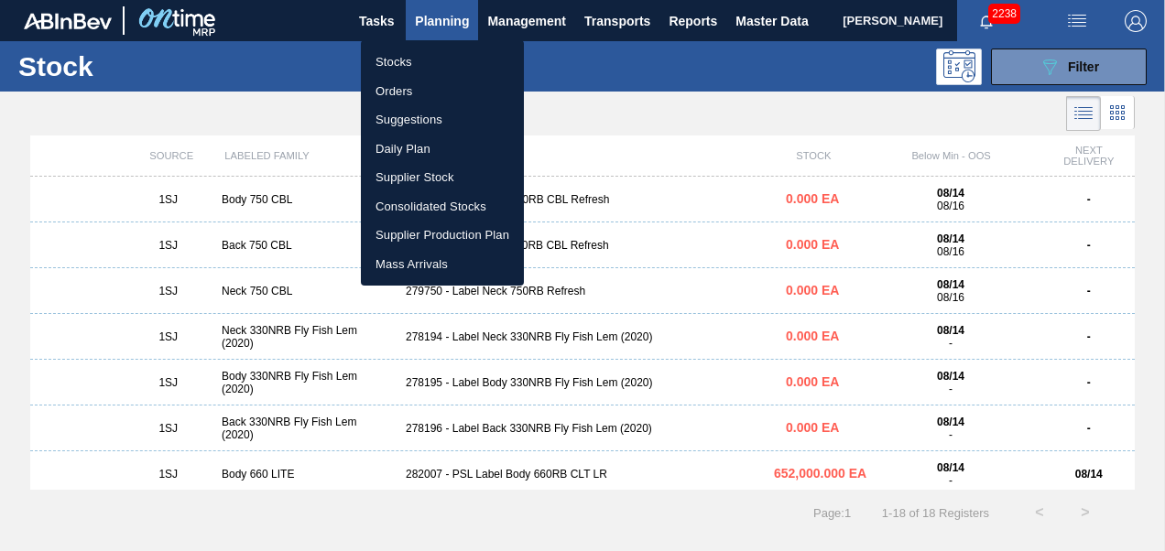
click at [388, 60] on li "Stocks" at bounding box center [442, 62] width 163 height 29
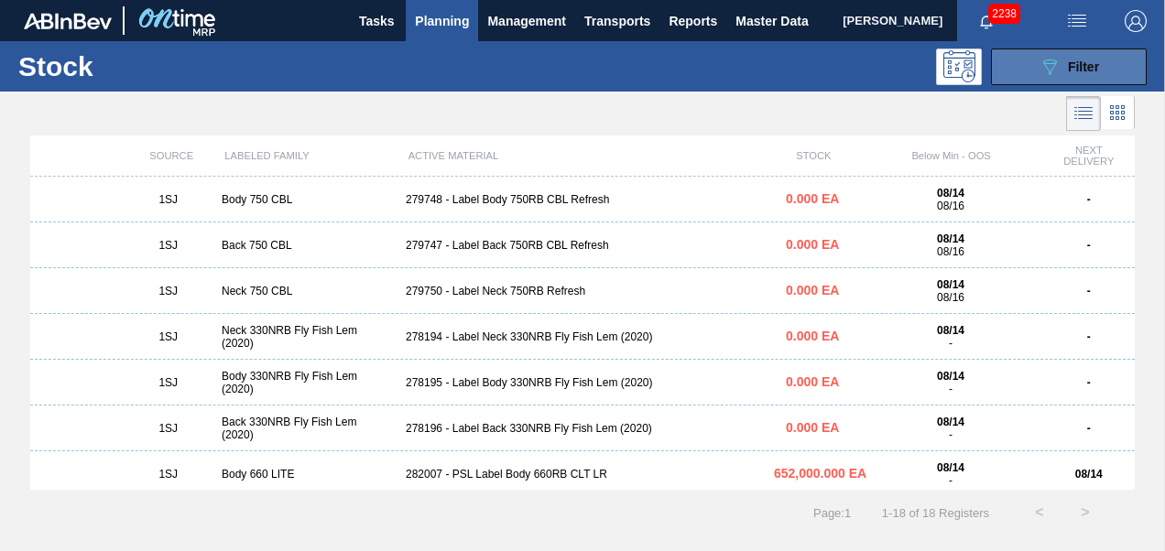
click at [1095, 73] on div "089F7B8B-B2A5-4AFE-B5C0-19BA573D28AC Filter" at bounding box center [1068, 67] width 60 height 22
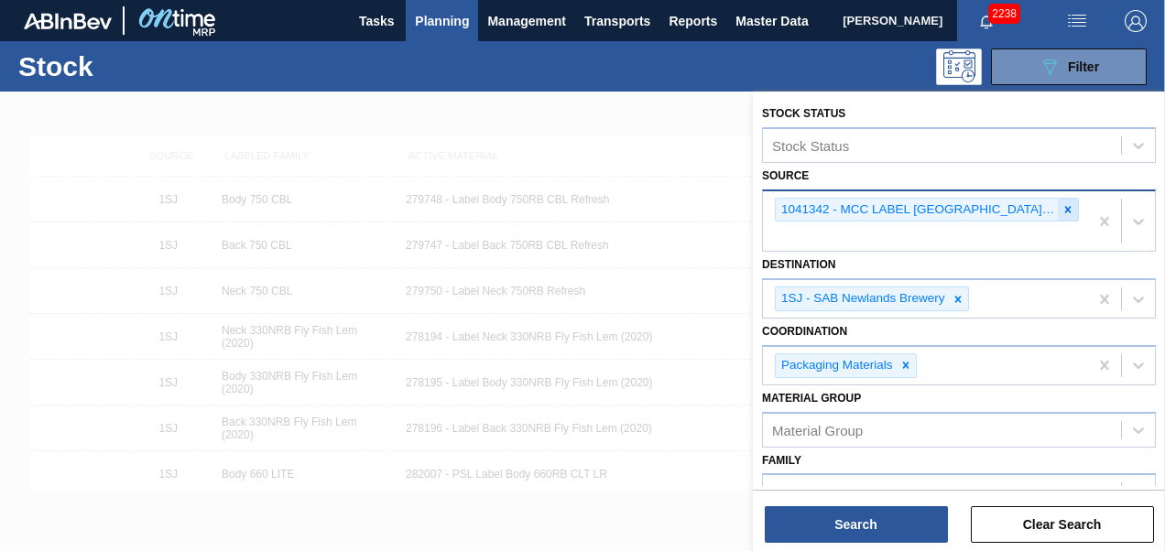
click at [1065, 211] on icon at bounding box center [1068, 209] width 6 height 6
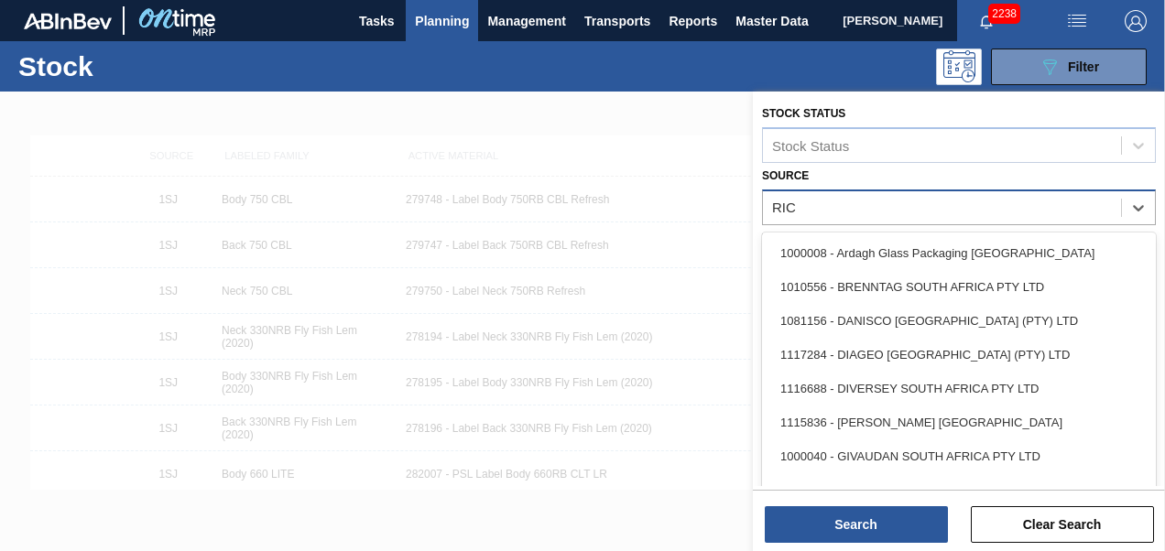
type input "RICH"
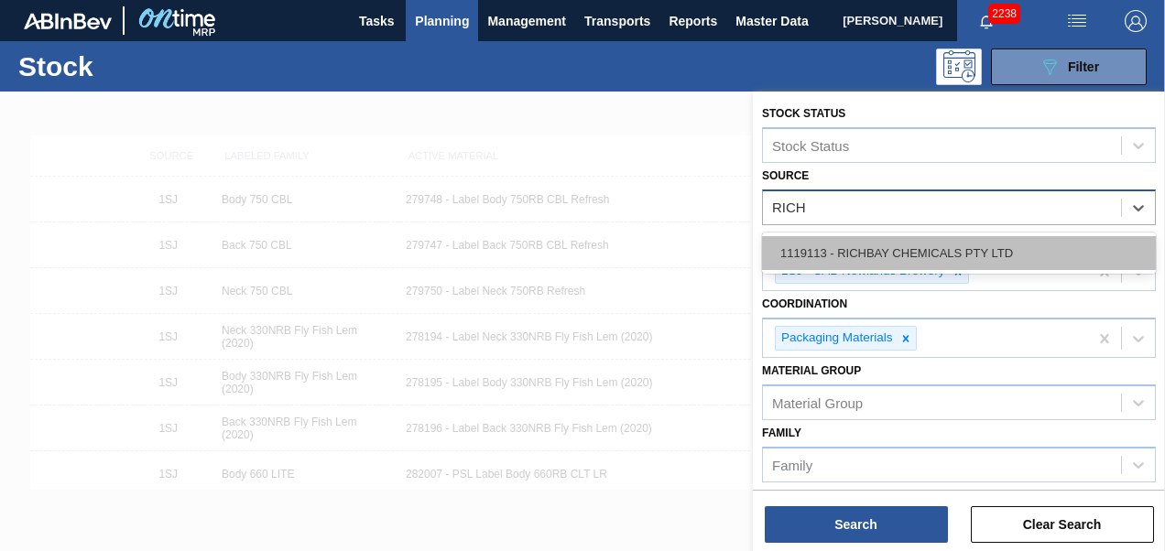
click at [899, 242] on div "1119113 - RICHBAY CHEMICALS PTY LTD" at bounding box center [959, 253] width 394 height 34
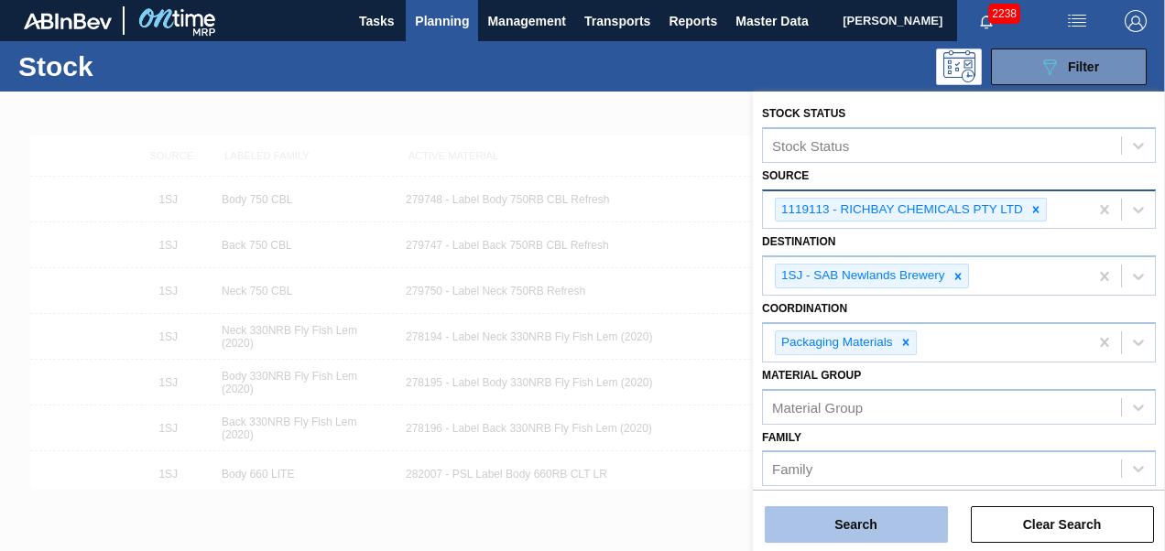
click at [848, 524] on button "Search" at bounding box center [856, 524] width 183 height 37
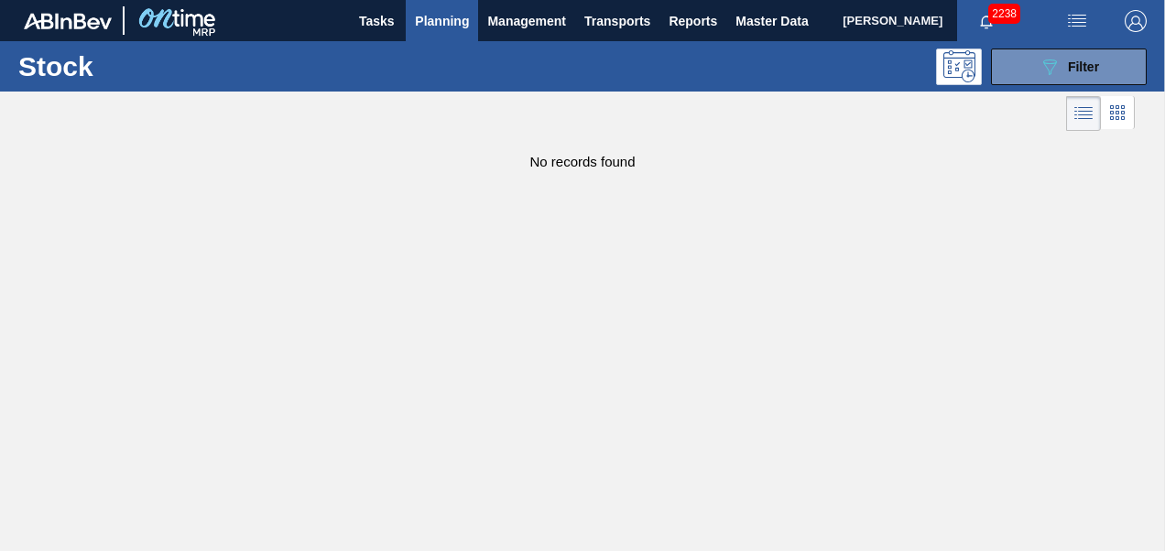
click at [448, 31] on button "Planning" at bounding box center [442, 20] width 72 height 41
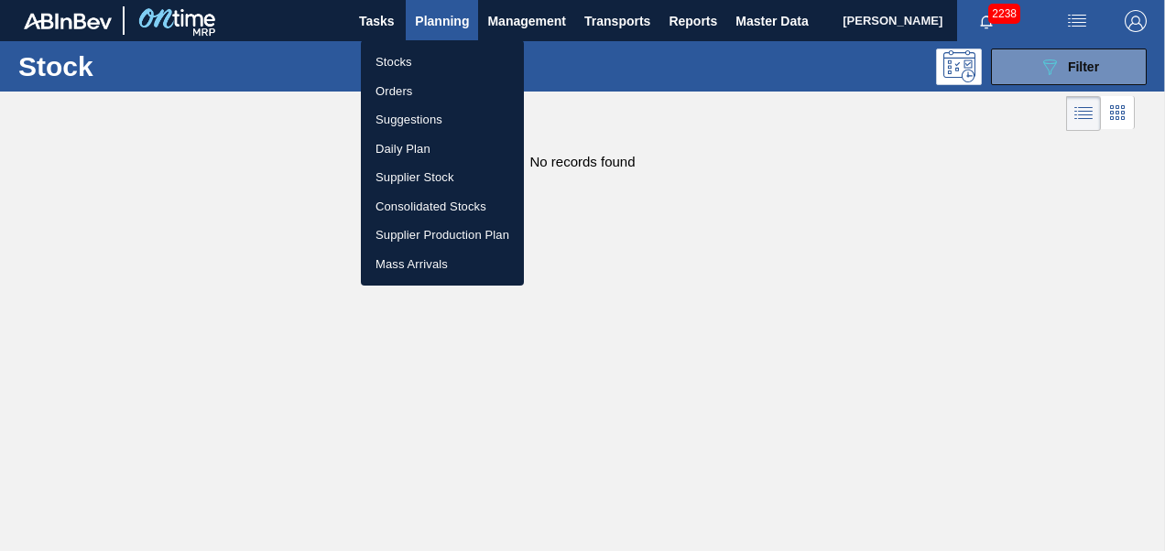
click at [383, 50] on li "Stocks" at bounding box center [442, 62] width 163 height 29
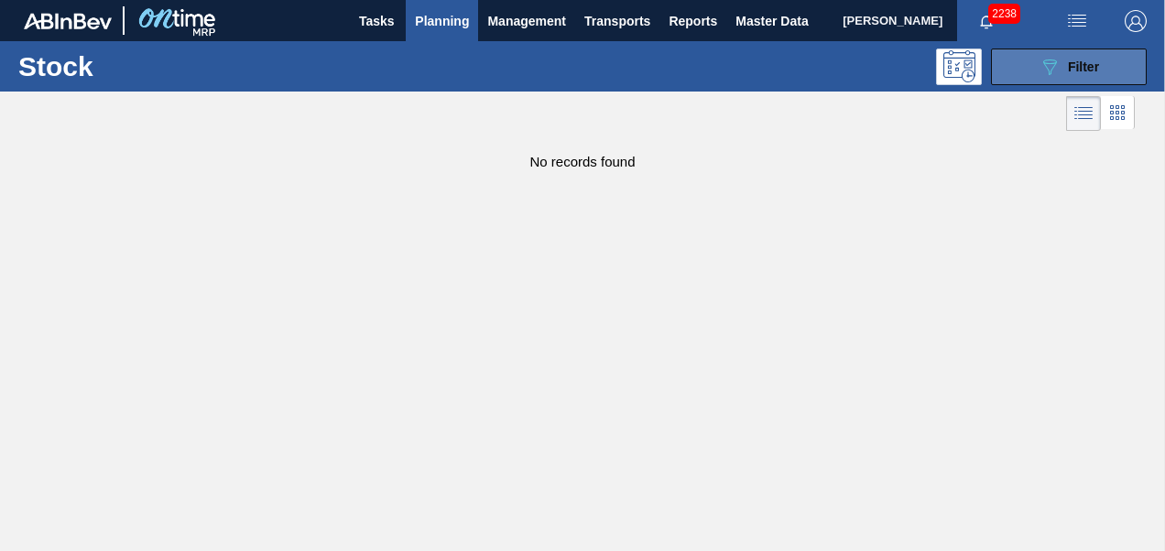
click at [1066, 67] on div "089F7B8B-B2A5-4AFE-B5C0-19BA573D28AC Filter" at bounding box center [1068, 67] width 60 height 22
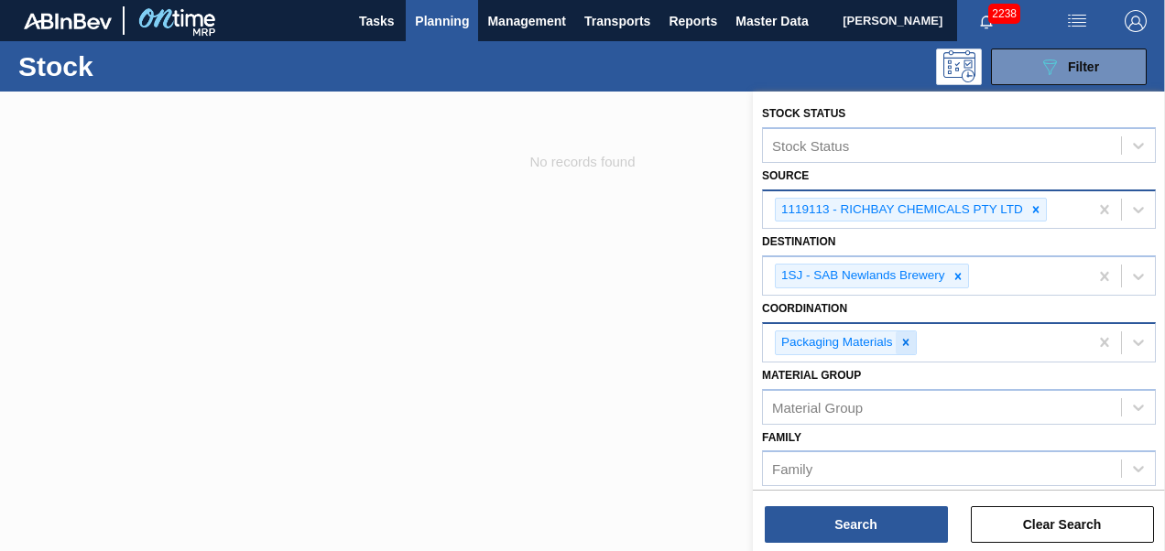
click at [905, 339] on icon at bounding box center [905, 342] width 13 height 13
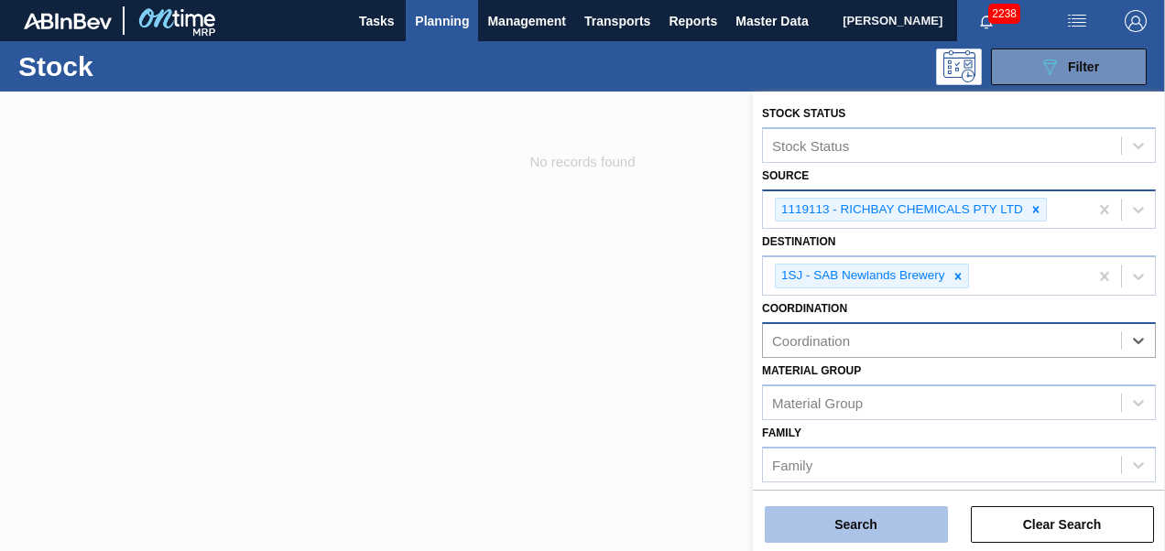
click at [854, 537] on button "Search" at bounding box center [856, 524] width 183 height 37
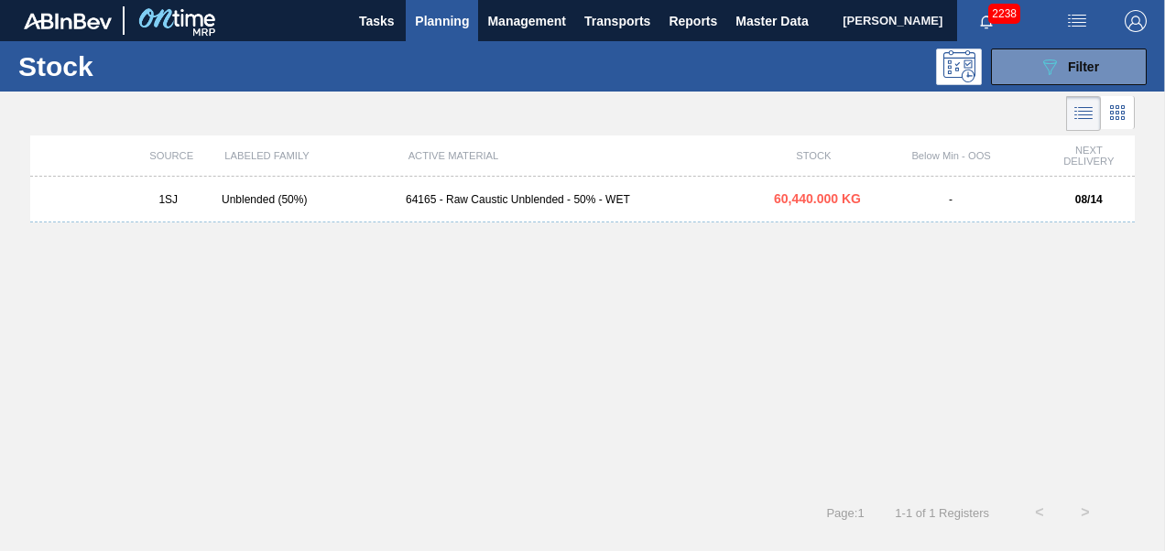
click at [545, 193] on div "1SJ Unblended (50%) 64165 - Raw Caustic Unblended - 50% - WET 60,440.000 KG - 0…" at bounding box center [582, 200] width 1104 height 46
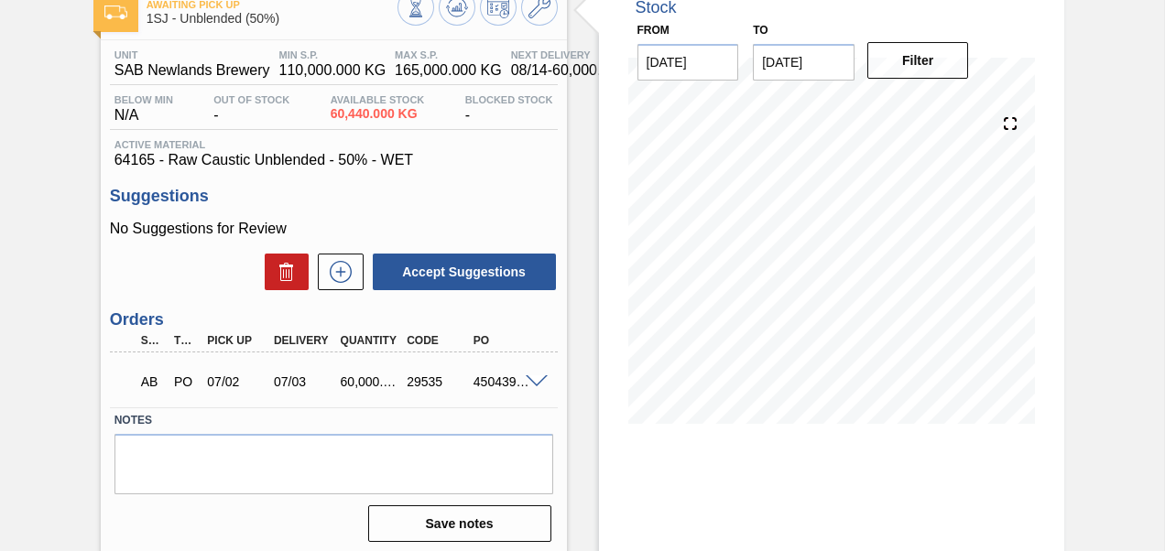
scroll to position [92, 0]
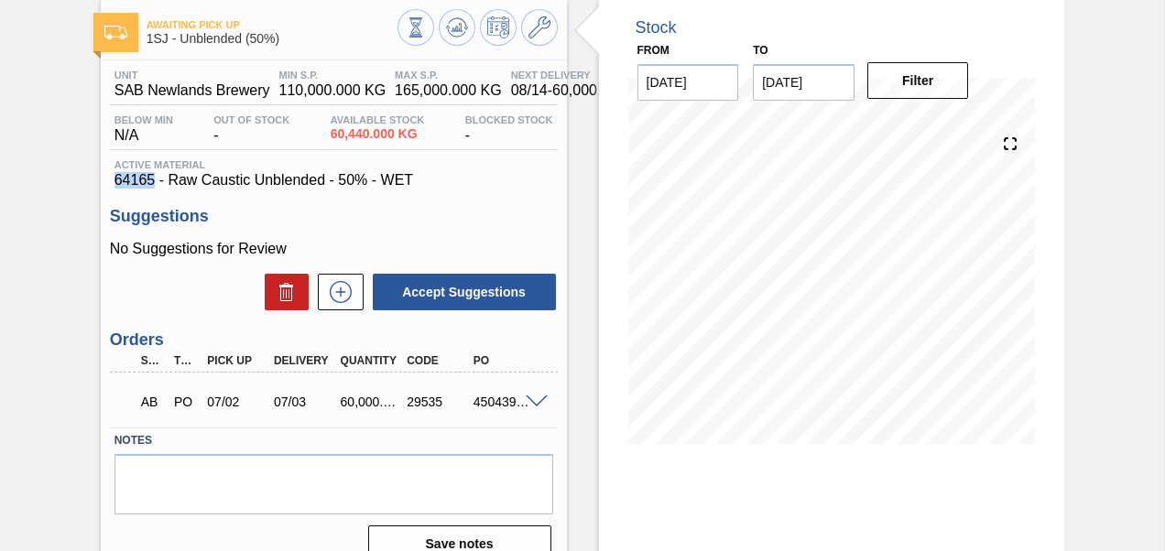
drag, startPoint x: 153, startPoint y: 178, endPoint x: 114, endPoint y: 181, distance: 39.5
click at [114, 181] on span "64165 - Raw Caustic Unblended - 50% - WET" at bounding box center [333, 180] width 439 height 16
copy span "64165"
click at [417, 231] on div "Suggestions No Suggestions for Review Accept Suggestions" at bounding box center [334, 259] width 448 height 105
